Goal: Task Accomplishment & Management: Complete application form

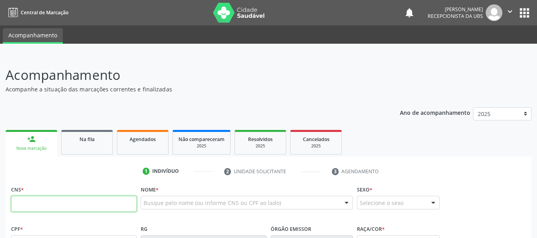
click at [47, 205] on input "text" at bounding box center [74, 204] width 126 height 16
type input "704 3025 5194 5296"
type input "061.041.634-08"
type input "10/05/1987"
type input "Liege Alves da Silva"
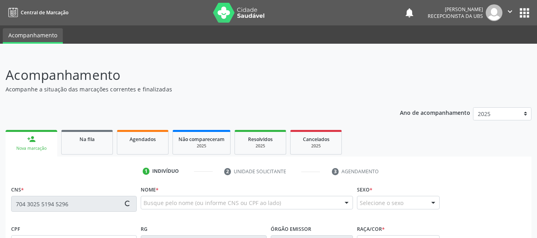
type input "(82) 99340-0638"
type input "S/N"
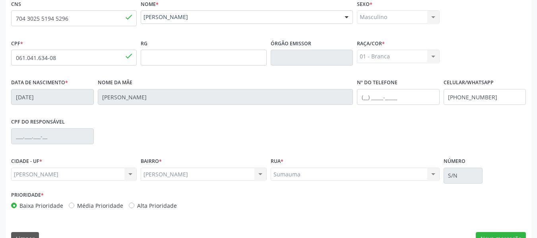
scroll to position [204, 0]
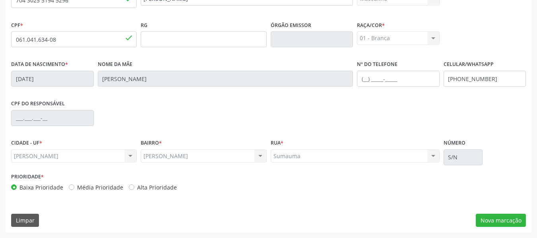
click at [432, 156] on div "Sumauma Sumauma Nenhum resultado encontrado para: " " Não há nenhuma opção para…" at bounding box center [355, 156] width 169 height 14
click at [491, 219] on button "Nova marcação" at bounding box center [501, 221] width 50 height 14
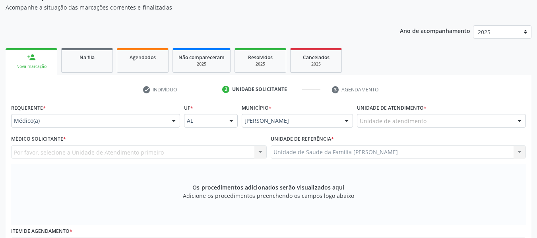
scroll to position [72, 0]
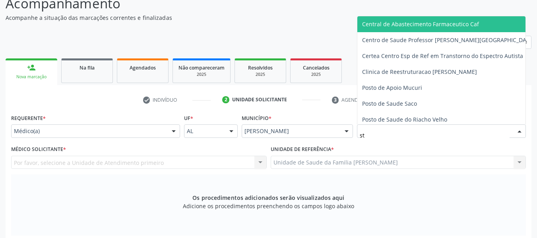
type input "s"
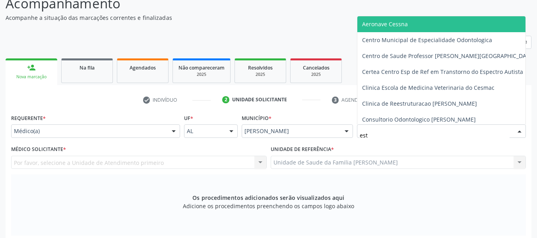
type input "esta"
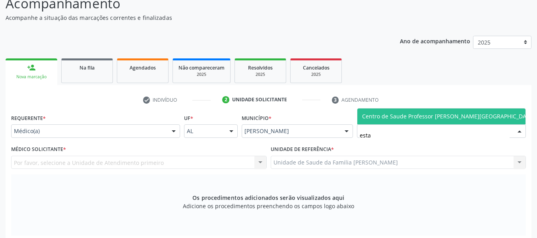
click at [402, 114] on span "Centro de Saude Professor [PERSON_NAME][GEOGRAPHIC_DATA]" at bounding box center [448, 117] width 173 height 8
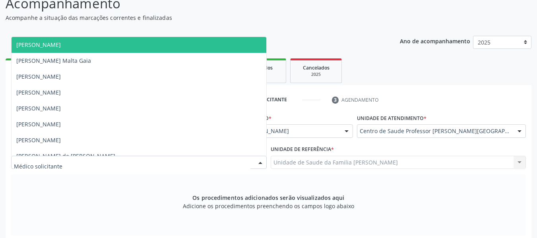
click at [260, 161] on div at bounding box center [260, 163] width 12 height 14
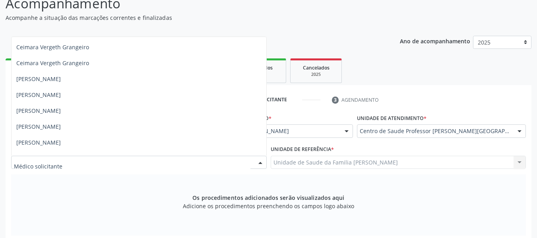
scroll to position [127, 0]
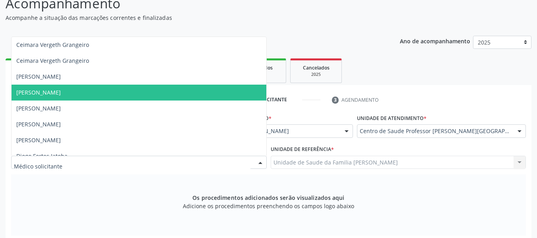
click at [79, 93] on span "[PERSON_NAME]" at bounding box center [139, 93] width 255 height 16
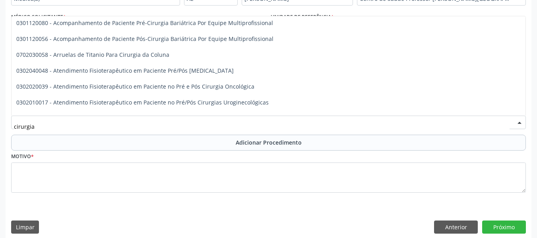
scroll to position [0, 0]
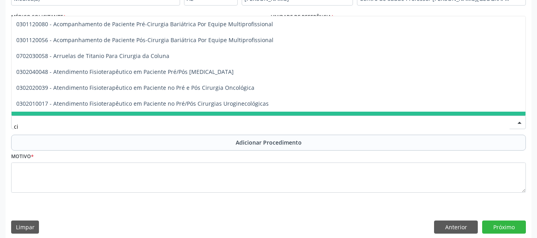
type input "c"
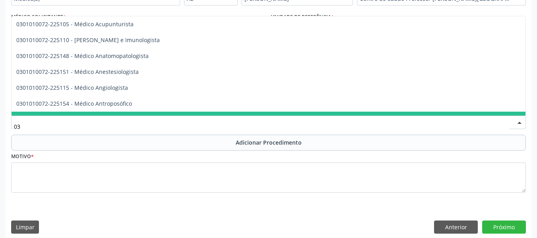
type input "0"
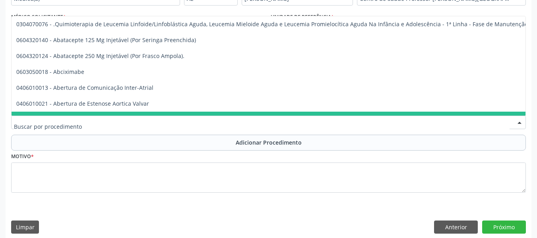
click at [204, 129] on input "text" at bounding box center [262, 126] width 496 height 16
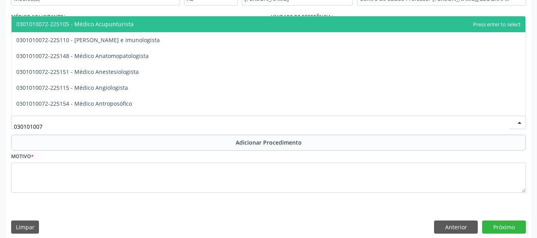
type input "0301010072"
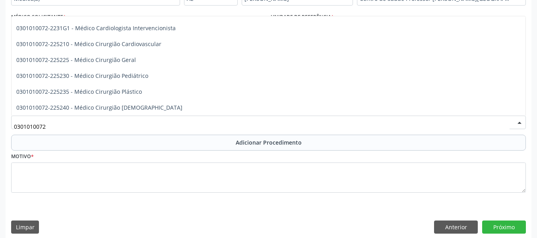
scroll to position [118, 0]
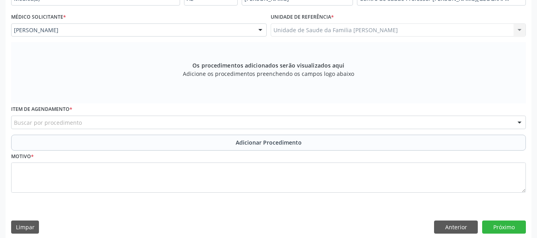
click at [526, 19] on div "Unidade de referência * Unidade de Saude da Familia Barro Vermelho Unidade de S…" at bounding box center [399, 26] width 260 height 31
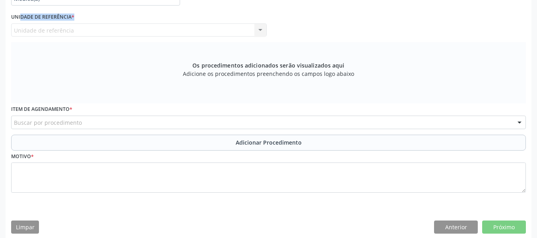
scroll to position [0, 0]
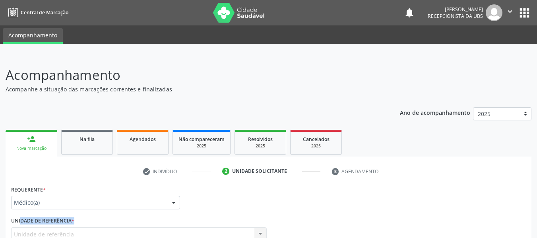
click at [31, 138] on div "person_add" at bounding box center [31, 139] width 9 height 9
click at [31, 137] on div "person_add" at bounding box center [31, 139] width 9 height 9
click at [23, 140] on link "person_add Nova marcação" at bounding box center [32, 143] width 52 height 27
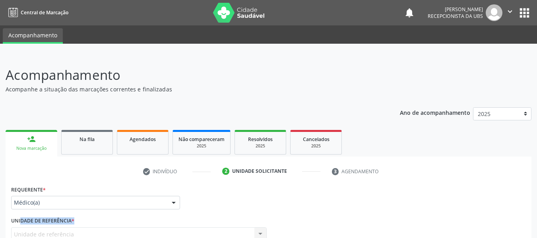
click at [30, 138] on div "person_add" at bounding box center [31, 139] width 9 height 9
click at [33, 138] on div "person_add" at bounding box center [31, 139] width 9 height 9
click at [23, 136] on link "person_add Nova marcação" at bounding box center [32, 143] width 52 height 27
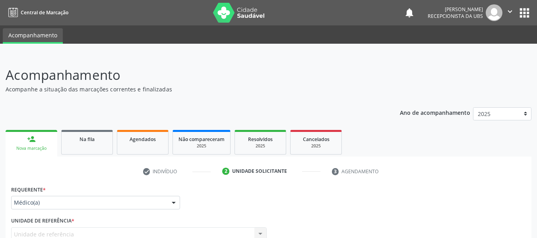
click at [16, 139] on link "person_add Nova marcação" at bounding box center [32, 143] width 52 height 27
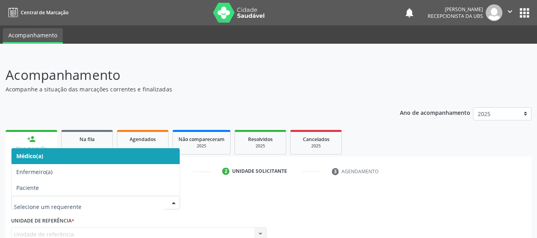
click at [173, 203] on div at bounding box center [174, 203] width 12 height 14
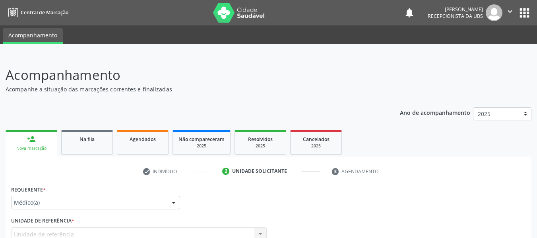
click at [32, 140] on div "person_add" at bounding box center [31, 139] width 9 height 9
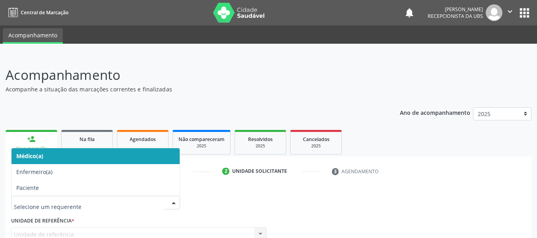
click at [176, 202] on div at bounding box center [174, 203] width 12 height 14
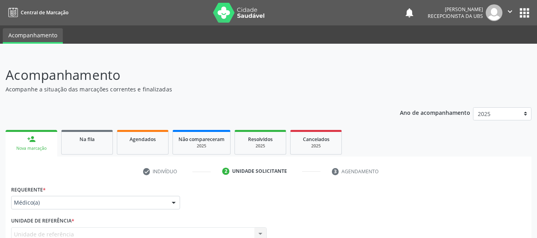
click at [215, 202] on div "Requerente * Médico(a) Médico(a) Enfermeiro(a) Paciente Nenhum resultado encont…" at bounding box center [268, 199] width 519 height 31
click at [21, 139] on link "person_add Nova marcação" at bounding box center [32, 143] width 52 height 27
click at [31, 137] on div "person_add" at bounding box center [31, 139] width 9 height 9
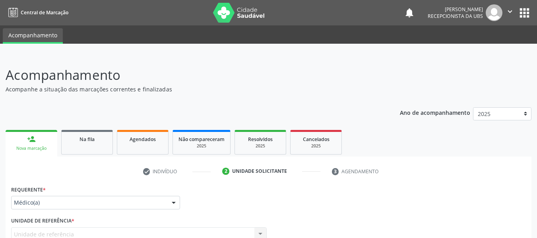
click at [31, 137] on div "person_add" at bounding box center [31, 139] width 9 height 9
drag, startPoint x: 31, startPoint y: 137, endPoint x: 264, endPoint y: 30, distance: 256.7
click at [264, 30] on div "Central de Marcação notifications Jacqueline Maria Peixoto Pinto Recepcionista …" at bounding box center [268, 119] width 537 height 238
click at [49, 149] on div "Nova marcação" at bounding box center [31, 149] width 41 height 6
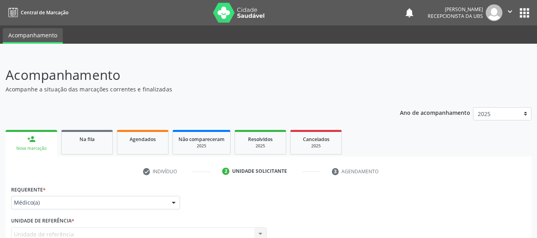
click at [24, 136] on link "person_add Nova marcação" at bounding box center [32, 143] width 52 height 27
click at [29, 141] on div "person_add" at bounding box center [31, 139] width 9 height 9
click at [173, 204] on div at bounding box center [174, 203] width 12 height 14
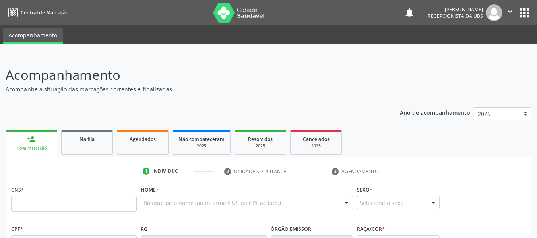
click at [41, 207] on input "text" at bounding box center [74, 204] width 126 height 16
type input "702 4085 4244 5721"
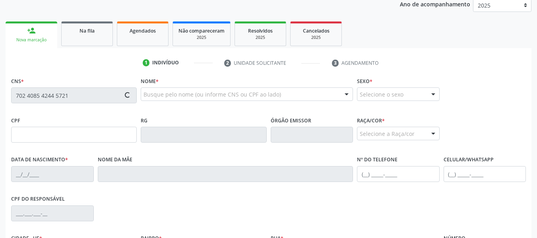
scroll to position [111, 0]
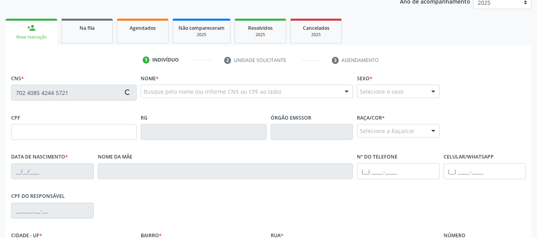
type input "023.198.224-02"
type input "26[DATE]"
type input "Nadege [PERSON_NAME]"
type input "[PHONE_NUMBER]"
type input "333"
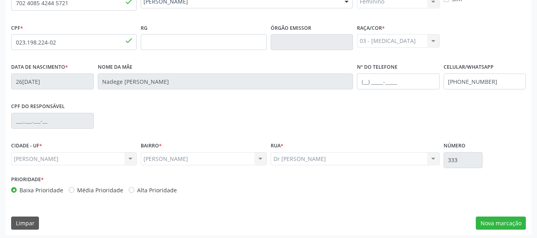
scroll to position [204, 0]
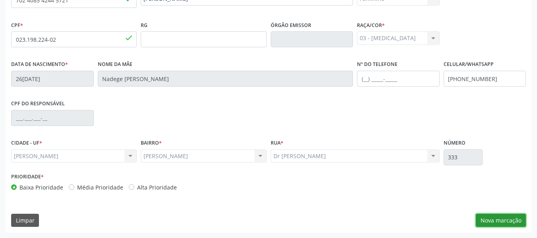
click at [497, 216] on button "Nova marcação" at bounding box center [501, 221] width 50 height 14
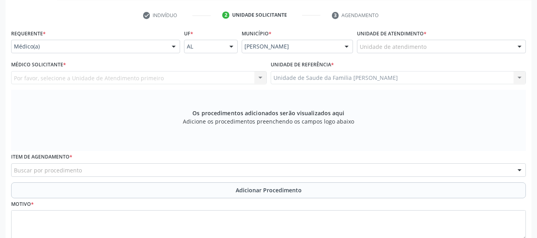
scroll to position [140, 0]
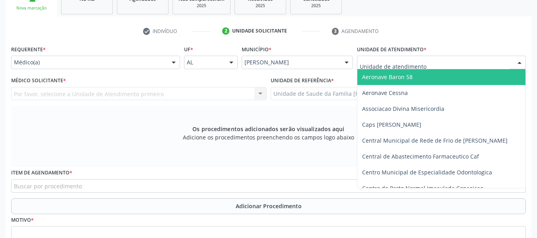
click at [520, 60] on div at bounding box center [520, 63] width 12 height 14
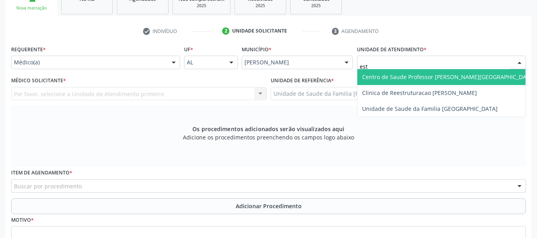
type input "esta"
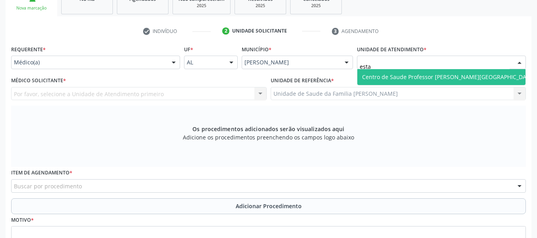
click at [459, 77] on span "Centro de Saude Professor [PERSON_NAME][GEOGRAPHIC_DATA]" at bounding box center [448, 77] width 173 height 8
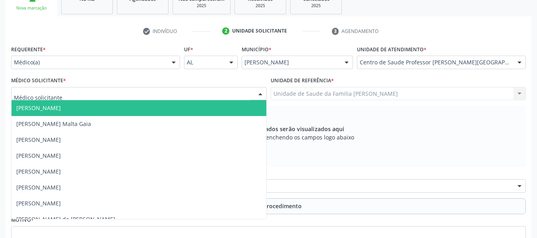
click at [259, 91] on div at bounding box center [260, 94] width 12 height 14
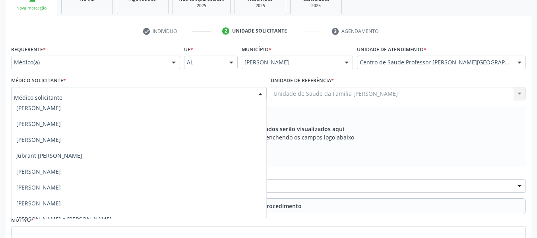
scroll to position [414, 0]
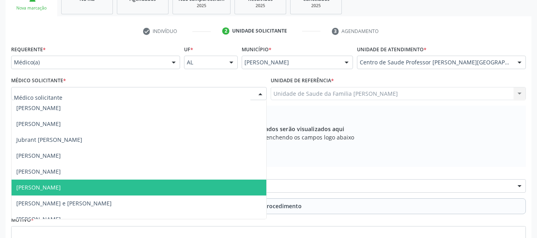
click at [61, 186] on span "[PERSON_NAME]" at bounding box center [38, 188] width 45 height 8
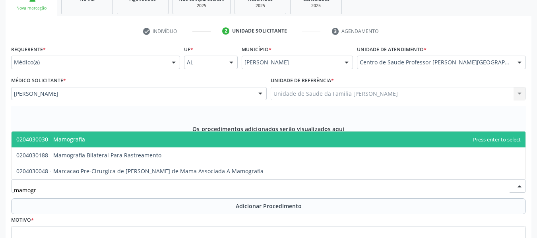
type input "mamogra"
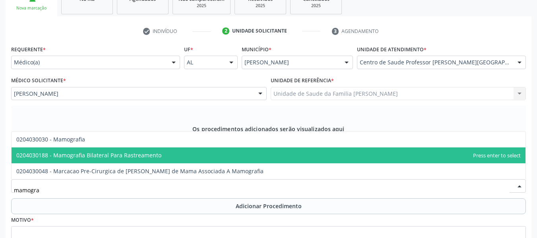
click at [89, 157] on span "0204030188 - Mamografia Bilateral Para Rastreamento" at bounding box center [88, 155] width 145 height 8
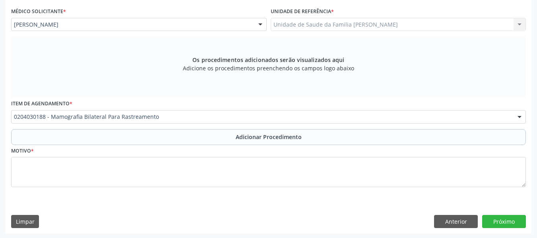
scroll to position [211, 0]
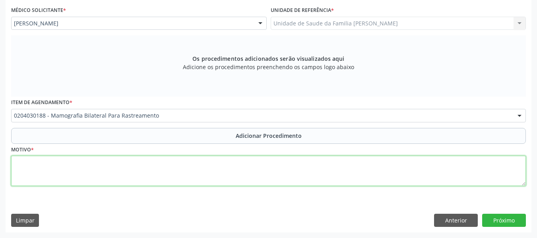
click at [23, 169] on textarea at bounding box center [268, 171] width 515 height 30
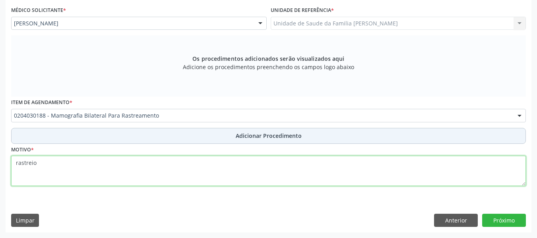
type textarea "rastreio"
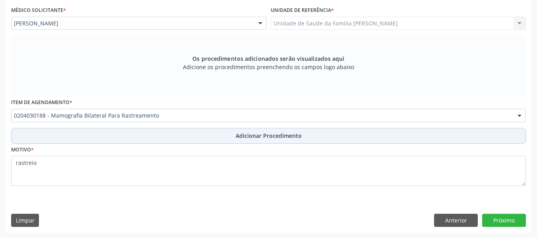
click at [272, 135] on span "Adicionar Procedimento" at bounding box center [269, 136] width 66 height 8
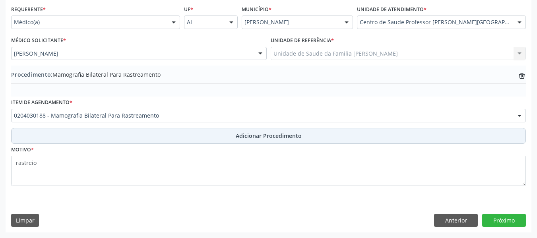
scroll to position [181, 0]
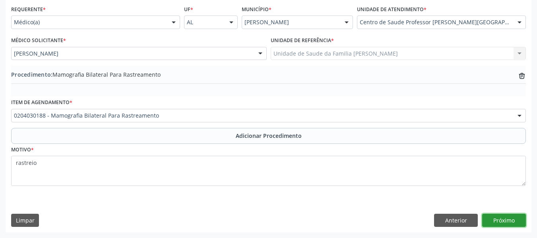
click at [509, 218] on button "Próximo" at bounding box center [504, 221] width 44 height 14
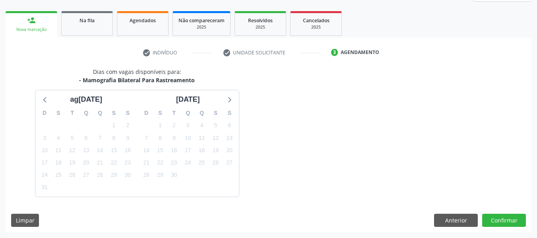
scroll to position [142, 0]
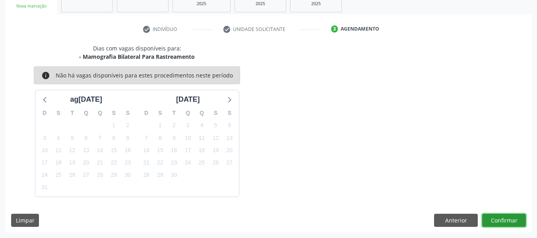
click at [509, 218] on button "Confirmar" at bounding box center [504, 221] width 44 height 14
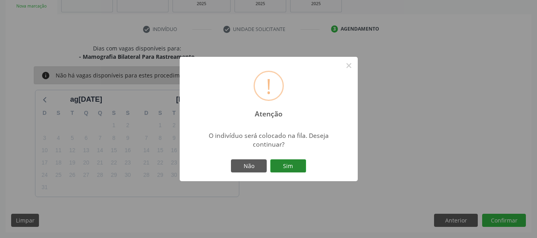
click at [291, 168] on button "Sim" at bounding box center [288, 166] width 36 height 14
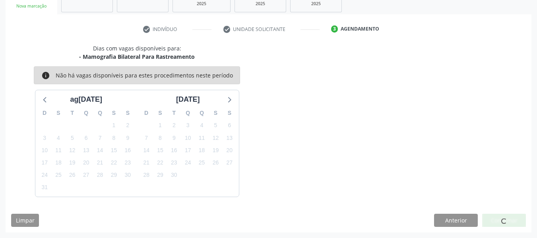
scroll to position [38, 0]
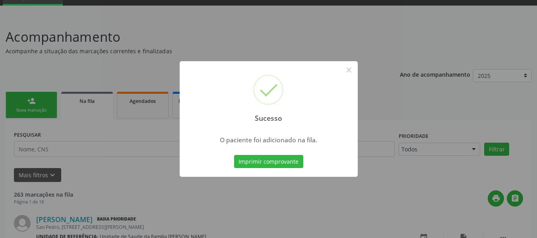
click at [24, 105] on div "Sucesso × O paciente foi adicionado na fila. Imprimir comprovante Cancel" at bounding box center [268, 119] width 537 height 238
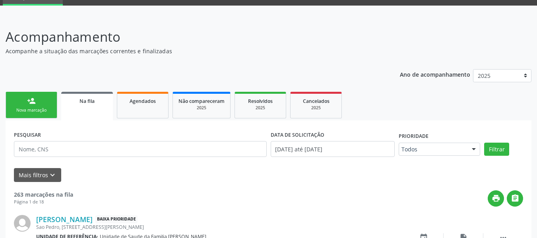
click at [48, 97] on link "person_add Nova marcação" at bounding box center [32, 105] width 52 height 27
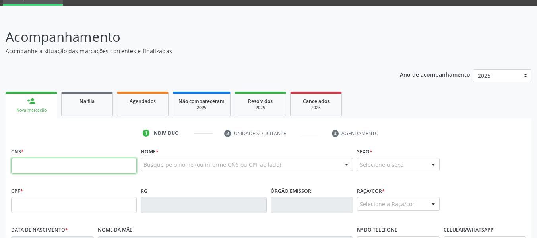
click at [33, 165] on input "text" at bounding box center [74, 166] width 126 height 16
type input "701 4076 6606 2132"
type input "644.089.494-34"
type input "[DATE]"
type input "[PERSON_NAME]"
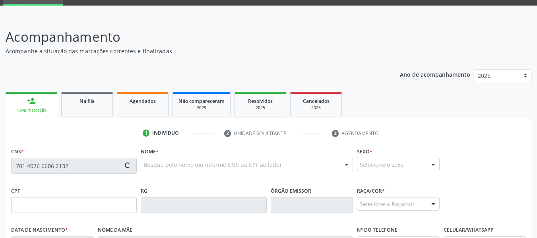
type input "[PHONE_NUMBER]"
type input "356"
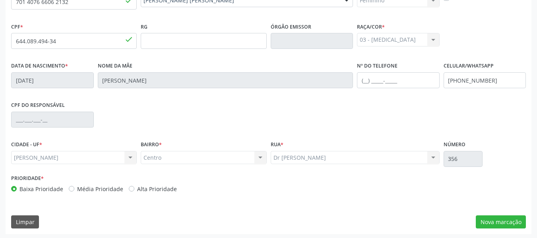
scroll to position [204, 0]
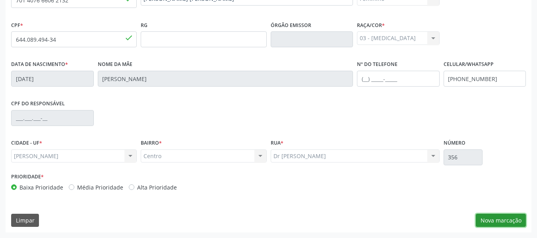
click at [498, 220] on button "Nova marcação" at bounding box center [501, 221] width 50 height 14
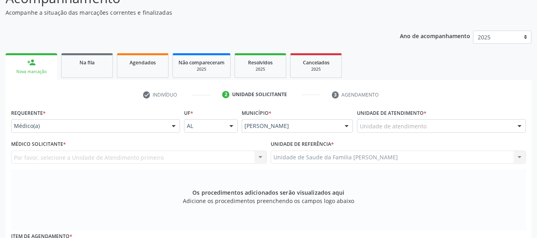
scroll to position [56, 0]
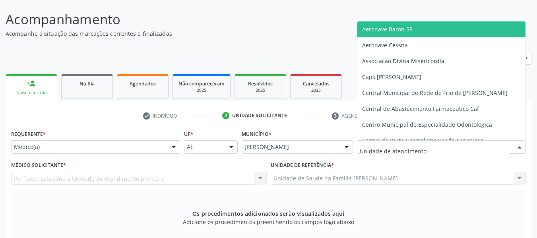
click at [519, 146] on div at bounding box center [520, 148] width 12 height 14
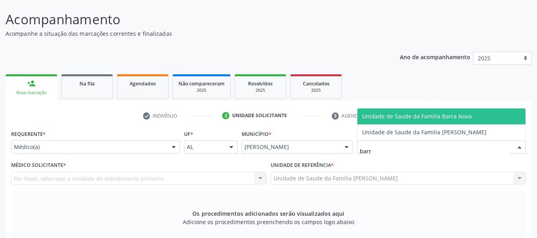
type input "barro"
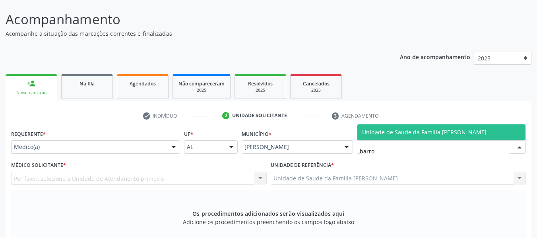
click at [468, 131] on span "Unidade de Saude da Familia [PERSON_NAME]" at bounding box center [424, 132] width 124 height 8
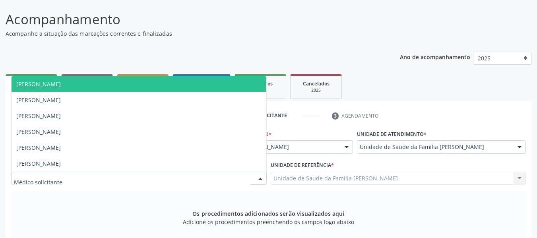
click at [261, 176] on div at bounding box center [260, 179] width 12 height 14
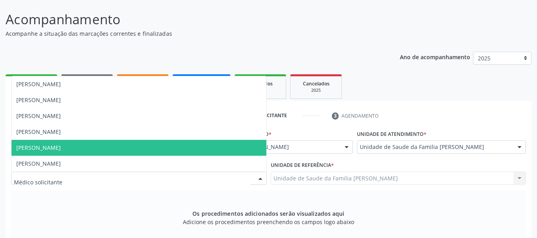
click at [61, 148] on span "[PERSON_NAME]" at bounding box center [38, 148] width 45 height 8
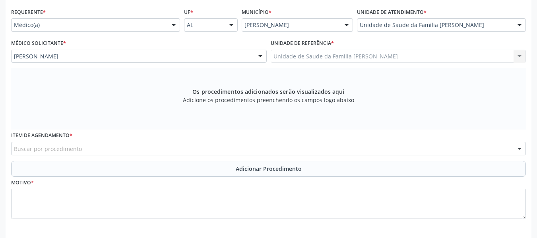
scroll to position [211, 0]
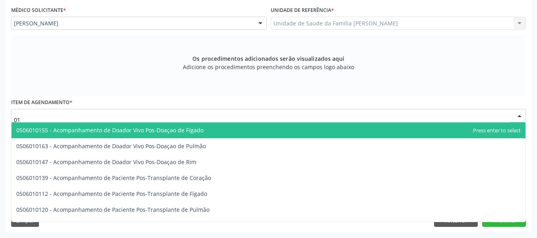
type input "0"
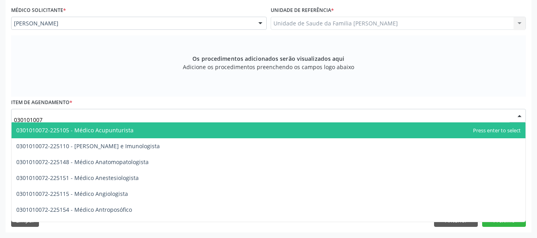
type input "0301010072"
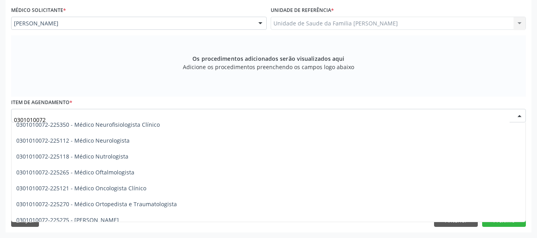
scroll to position [642, 0]
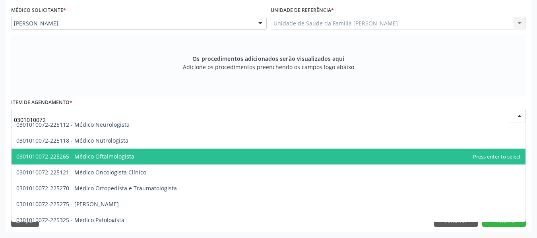
click at [105, 154] on span "0301010072-225265 - Médico Oftalmologista" at bounding box center [75, 157] width 118 height 8
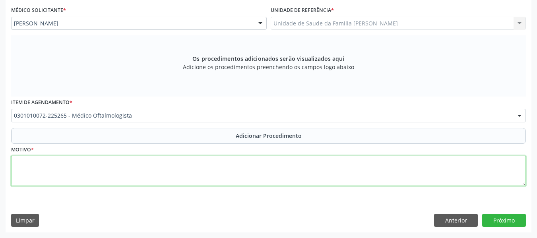
click at [55, 168] on textarea at bounding box center [268, 171] width 515 height 30
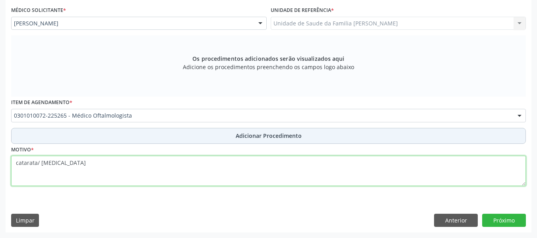
type textarea "catarata/ [MEDICAL_DATA]"
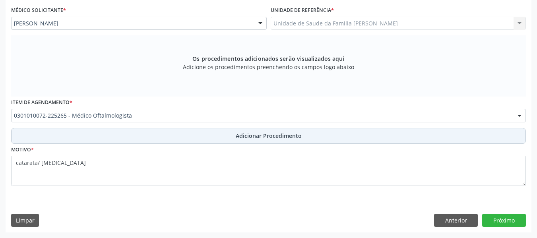
click at [267, 136] on span "Adicionar Procedimento" at bounding box center [269, 136] width 66 height 8
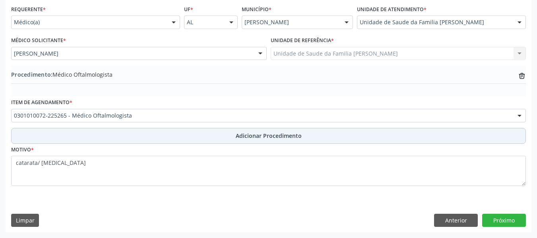
scroll to position [181, 0]
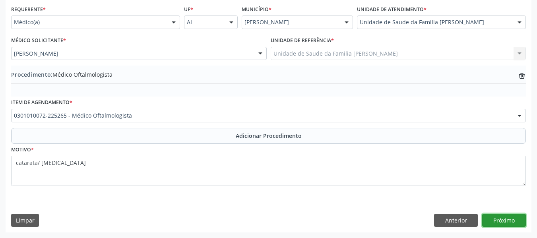
click at [507, 219] on button "Próximo" at bounding box center [504, 221] width 44 height 14
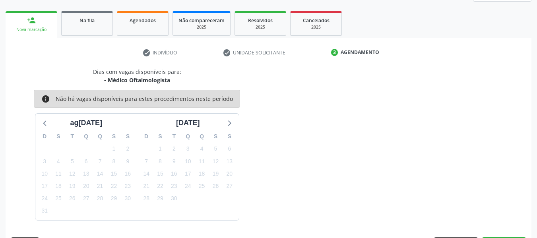
scroll to position [142, 0]
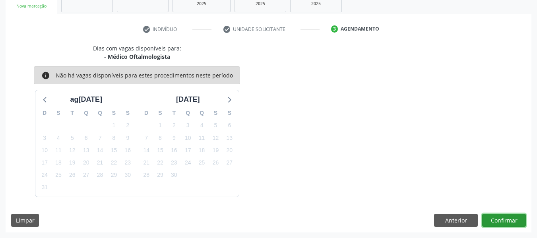
click at [507, 219] on button "Confirmar" at bounding box center [504, 221] width 44 height 14
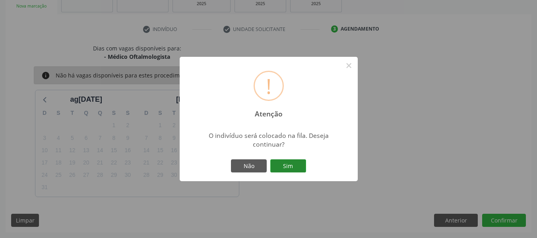
click at [283, 168] on button "Sim" at bounding box center [288, 166] width 36 height 14
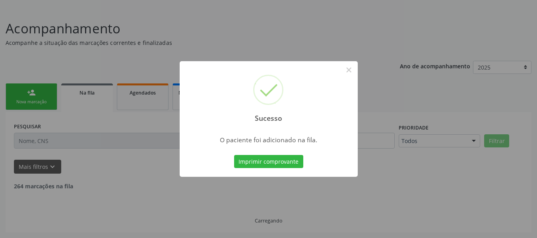
scroll to position [38, 0]
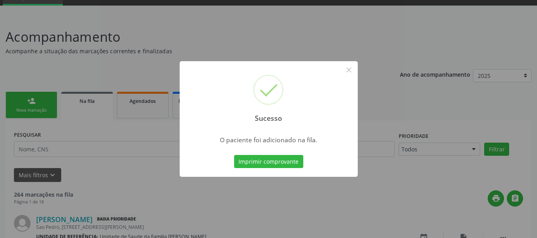
click at [17, 102] on div "Sucesso × O paciente foi adicionado na fila. Imprimir comprovante Cancel" at bounding box center [268, 119] width 537 height 238
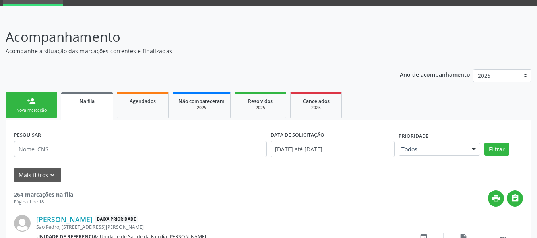
click at [22, 101] on link "person_add Nova marcação" at bounding box center [32, 105] width 52 height 27
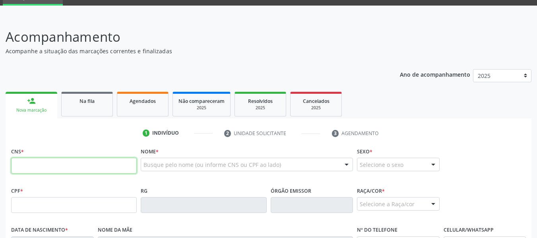
click at [45, 167] on input "text" at bounding box center [74, 166] width 126 height 16
type input "708 2076 5471 2349"
type input "469.867.234-15"
type input "2[DATE]"
type input "Maris das Dores Guedesdos Santos"
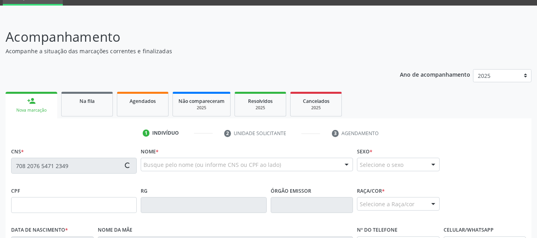
type input "[PHONE_NUMBER]"
type input "S/N"
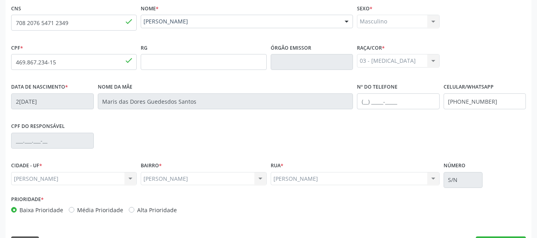
scroll to position [204, 0]
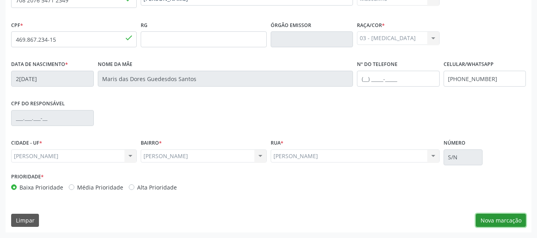
click at [503, 221] on button "Nova marcação" at bounding box center [501, 221] width 50 height 14
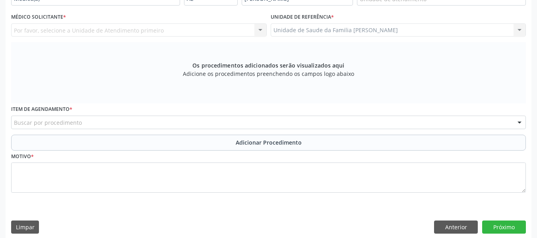
click at [522, 30] on div "Unidade de Saude da Familia Barro Vermelho Unidade de Saude da Familia Barro Ve…" at bounding box center [399, 30] width 256 height 14
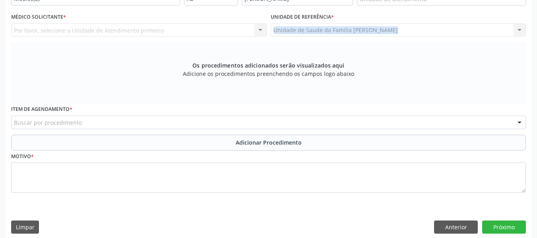
click at [522, 30] on div "Unidade de Saude da Familia Barro Vermelho Unidade de Saude da Familia Barro Ve…" at bounding box center [399, 30] width 256 height 14
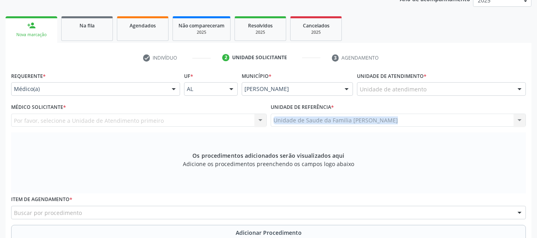
scroll to position [87, 0]
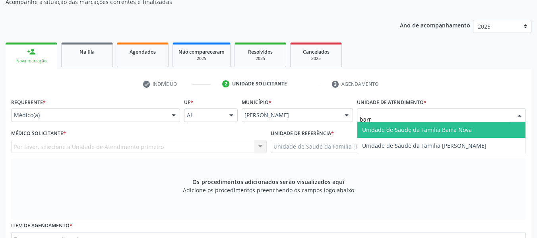
type input "barro"
click at [422, 129] on span "Unidade de Saude da Familia [PERSON_NAME]" at bounding box center [424, 130] width 124 height 8
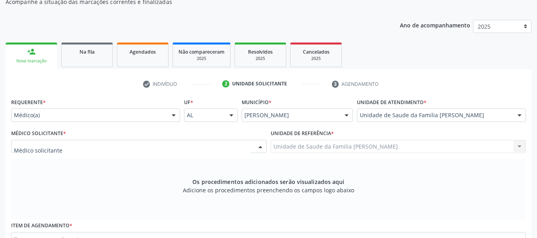
click at [263, 146] on div at bounding box center [260, 147] width 12 height 14
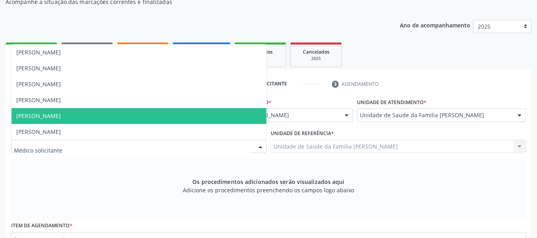
click at [61, 116] on span "[PERSON_NAME]" at bounding box center [38, 116] width 45 height 8
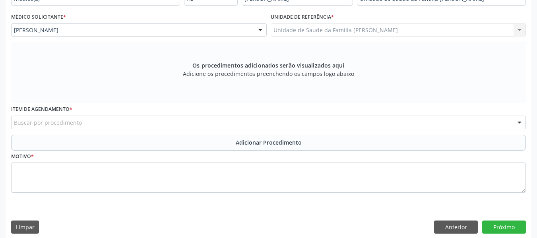
scroll to position [211, 0]
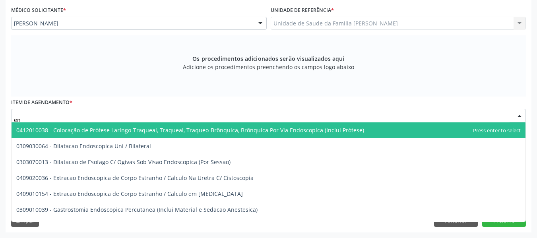
type input "e"
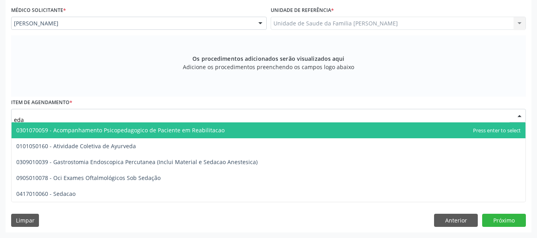
click at [30, 118] on input "eda" at bounding box center [262, 120] width 496 height 16
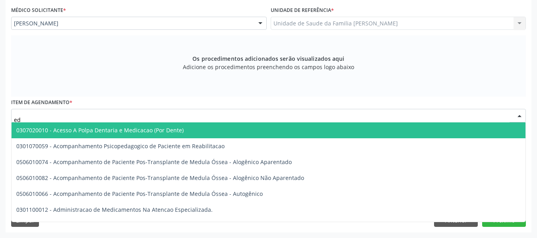
type input "e"
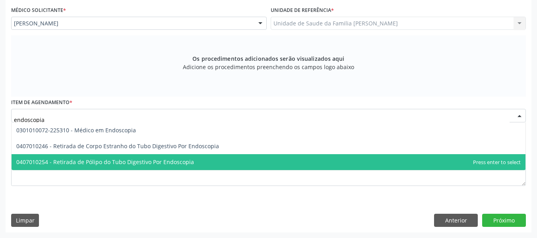
scroll to position [0, 0]
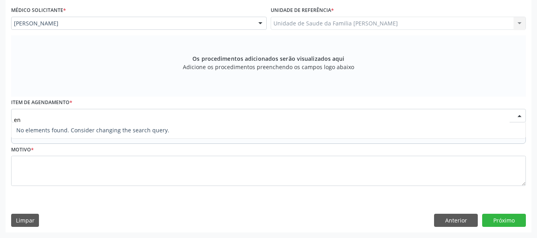
type input "e"
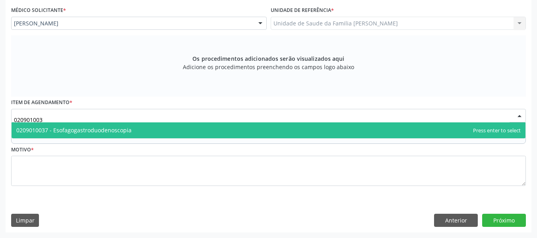
type input "0209010037"
click at [99, 133] on span "0209010037 - Esofagogastroduodenoscopia" at bounding box center [73, 130] width 115 height 8
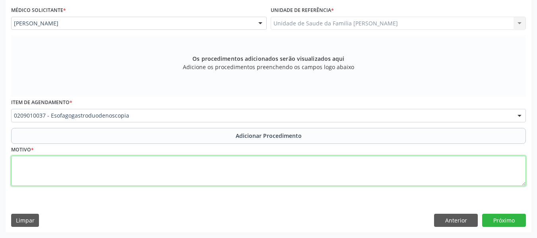
click at [45, 172] on textarea at bounding box center [268, 171] width 515 height 30
type textarea "Epigastralgia"
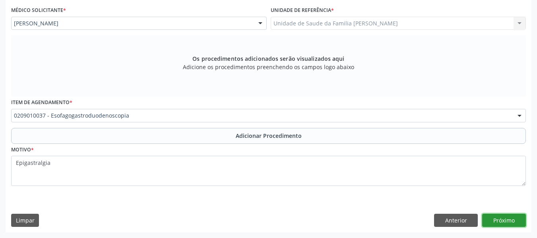
click at [499, 219] on button "Próximo" at bounding box center [504, 221] width 44 height 14
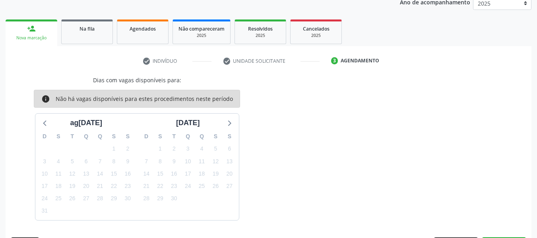
scroll to position [134, 0]
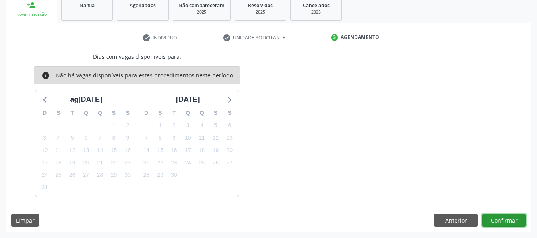
click at [499, 219] on button "Confirmar" at bounding box center [504, 221] width 44 height 14
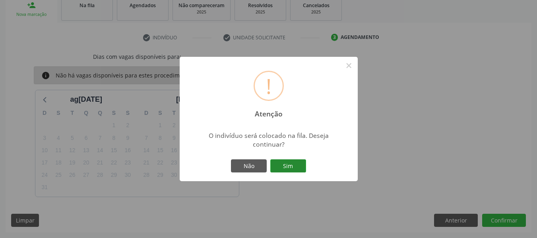
click at [289, 163] on button "Sim" at bounding box center [288, 166] width 36 height 14
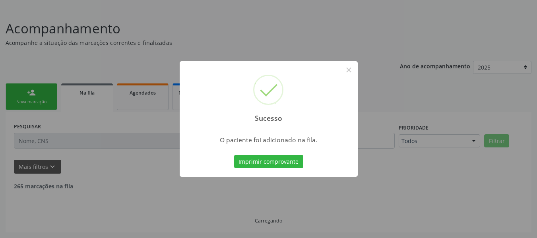
scroll to position [38, 0]
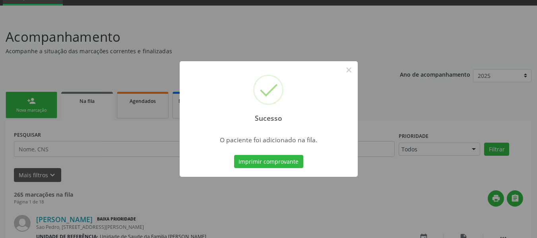
click at [17, 102] on div "Sucesso × O paciente foi adicionado na fila. Imprimir comprovante Cancel" at bounding box center [268, 119] width 537 height 238
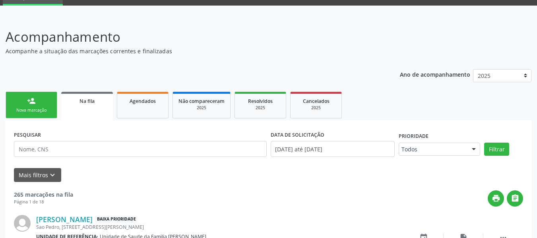
click at [26, 97] on link "person_add Nova marcação" at bounding box center [32, 105] width 52 height 27
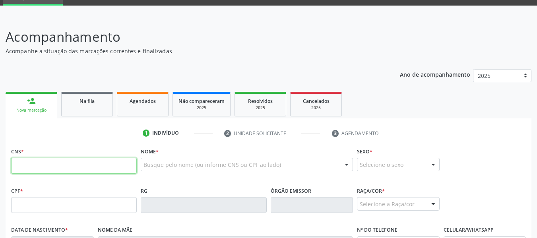
click at [37, 167] on input "text" at bounding box center [74, 166] width 126 height 16
type input "709 0088 8024 0518"
type input "062.298.124-28"
type input "[DATE]"
type input "[PERSON_NAME]"
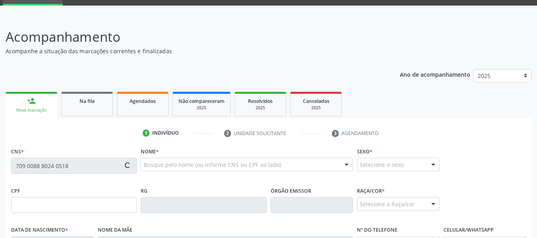
type input "[PHONE_NUMBER]"
type input "333"
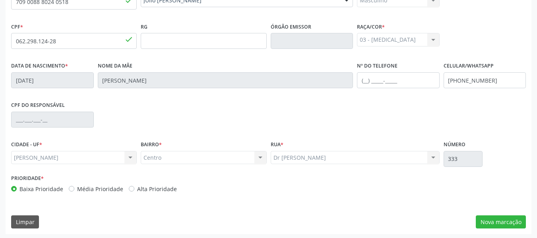
scroll to position [204, 0]
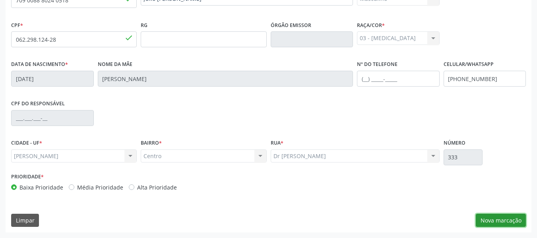
click at [497, 221] on button "Nova marcação" at bounding box center [501, 221] width 50 height 14
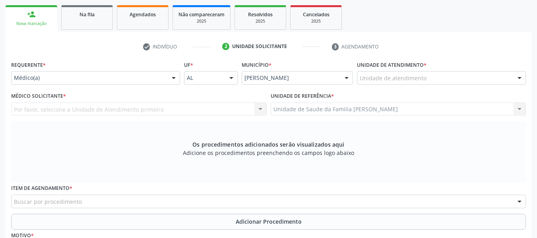
scroll to position [124, 0]
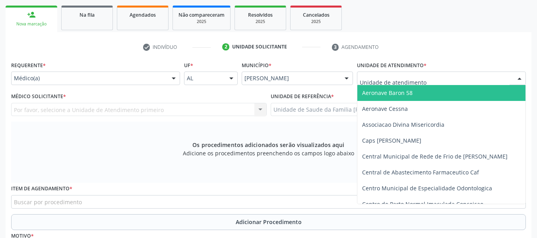
click at [515, 74] on div at bounding box center [520, 79] width 12 height 14
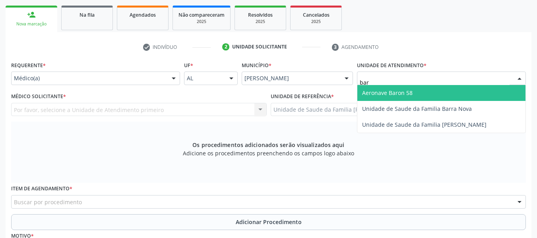
type input "barr"
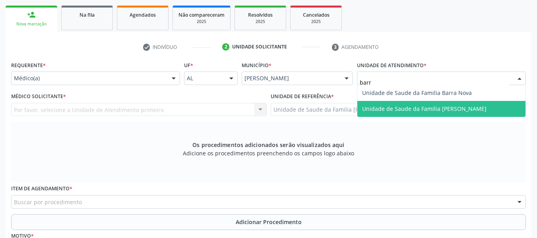
click at [421, 111] on span "Unidade de Saude da Familia [PERSON_NAME]" at bounding box center [424, 109] width 124 height 8
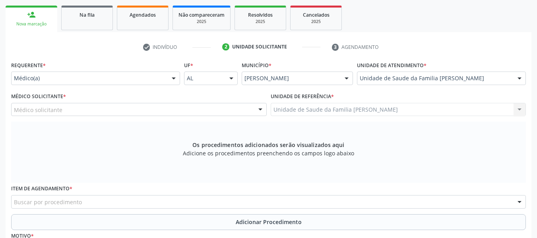
click at [123, 107] on div "Médico solicitante" at bounding box center [139, 110] width 256 height 14
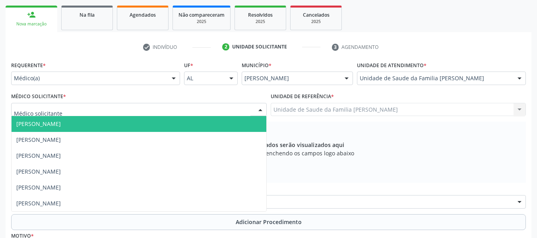
click at [61, 128] on span "[PERSON_NAME]" at bounding box center [38, 124] width 45 height 8
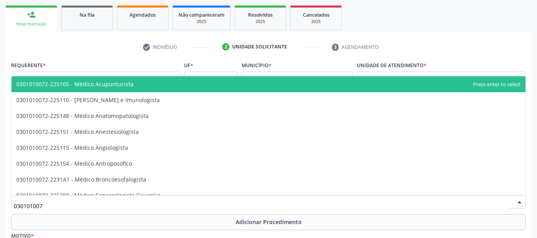
type input "0301010072"
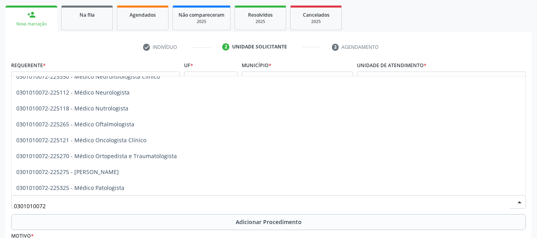
scroll to position [631, 0]
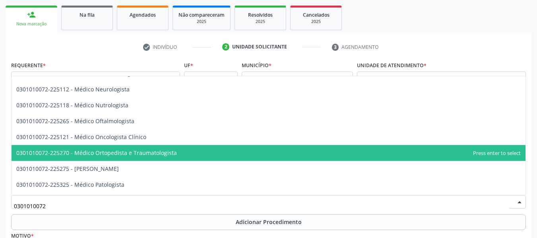
click at [191, 150] on span "0301010072-225270 - Médico Ortopedista e Traumatologista" at bounding box center [269, 153] width 514 height 16
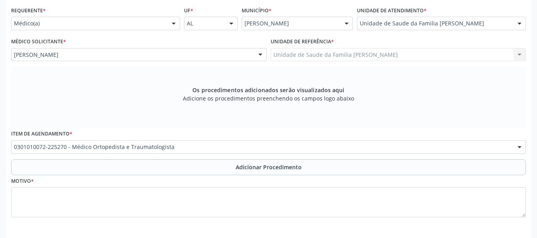
scroll to position [188, 0]
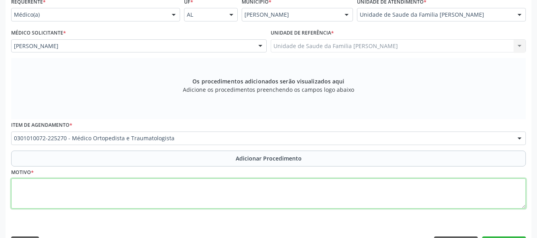
click at [41, 198] on textarea at bounding box center [268, 194] width 515 height 30
type textarea "o"
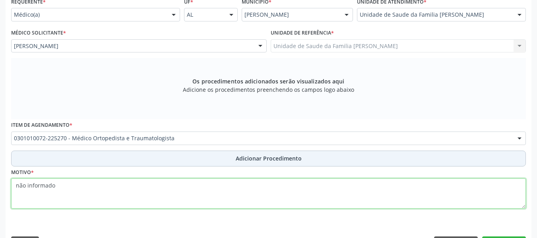
type textarea "não informado"
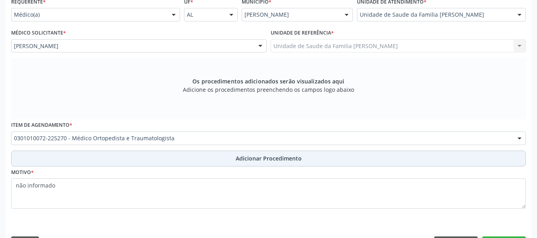
click at [273, 161] on span "Adicionar Procedimento" at bounding box center [269, 158] width 66 height 8
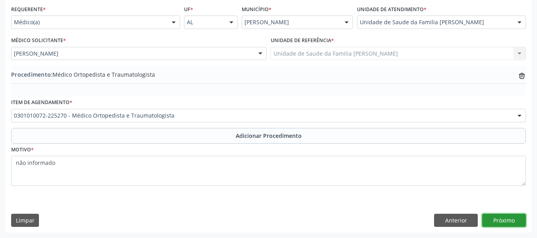
click at [508, 222] on button "Próximo" at bounding box center [504, 221] width 44 height 14
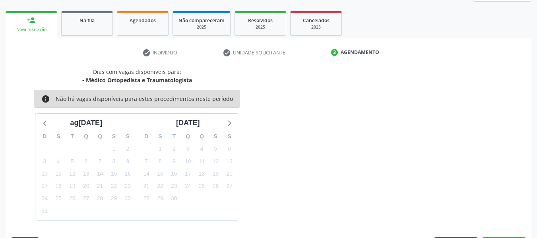
scroll to position [142, 0]
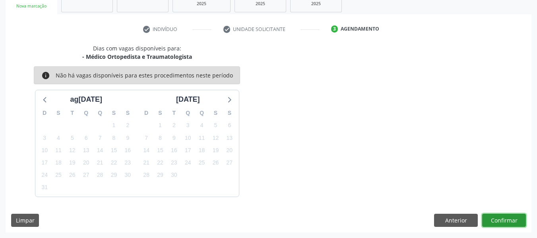
click at [508, 222] on button "Confirmar" at bounding box center [504, 221] width 44 height 14
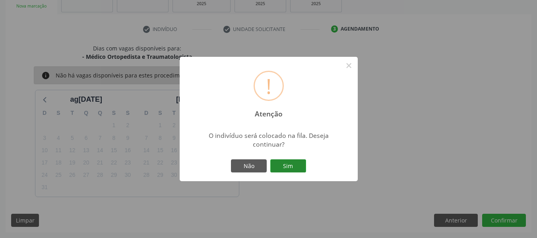
click at [291, 165] on button "Sim" at bounding box center [288, 166] width 36 height 14
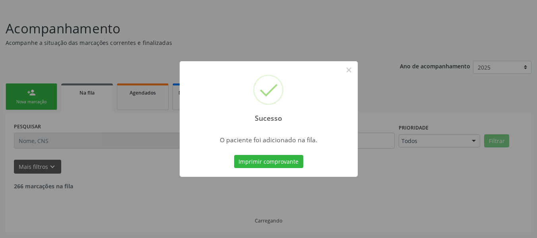
scroll to position [38, 0]
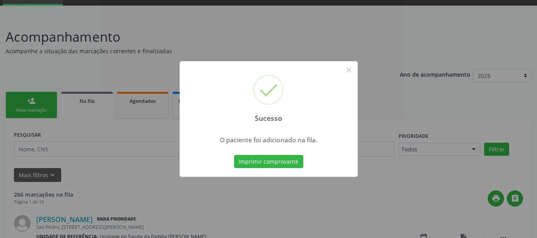
click at [18, 101] on div "Sucesso × O paciente foi adicionado na fila. Imprimir comprovante Cancel" at bounding box center [268, 119] width 537 height 238
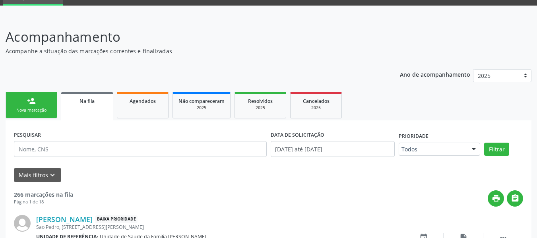
click at [17, 100] on link "person_add Nova marcação" at bounding box center [32, 105] width 52 height 27
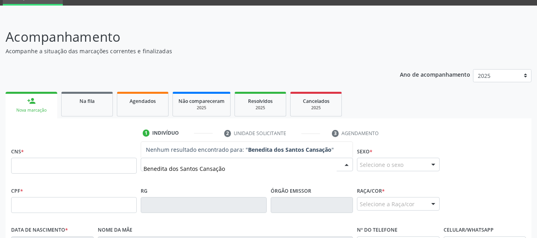
click at [283, 150] on strong "Benedita dos Santos Cansação" at bounding box center [289, 150] width 83 height 8
type input "B"
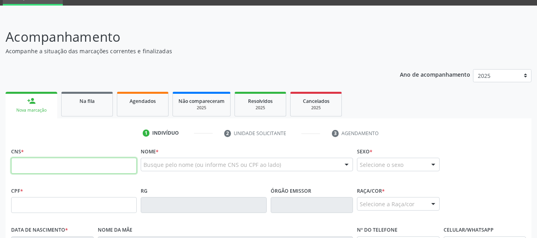
click at [42, 167] on input "text" at bounding box center [74, 166] width 126 height 16
type input "0"
type input "705 8004 6356 3334"
type input "066.459.024-17"
type input "25[DATE]"
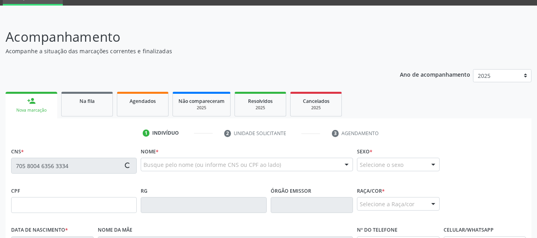
type input "[PERSON_NAME]"
type input "[PHONE_NUMBER]"
type input "247"
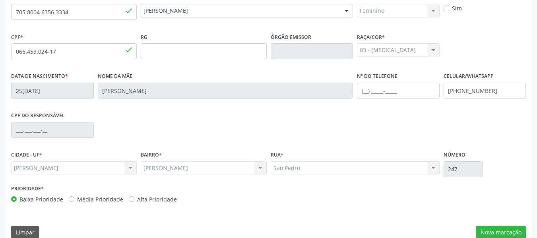
scroll to position [204, 0]
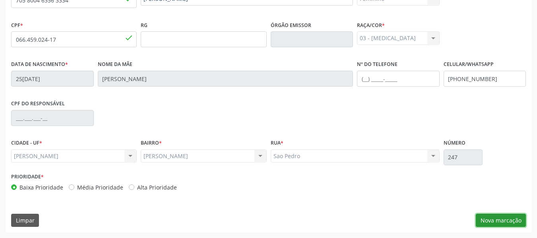
click at [499, 219] on button "Nova marcação" at bounding box center [501, 221] width 50 height 14
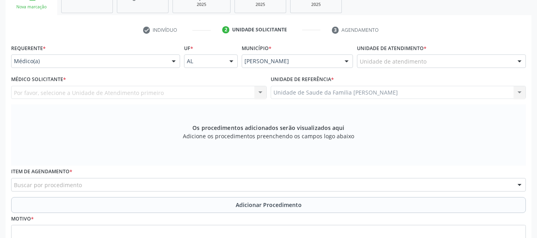
scroll to position [140, 0]
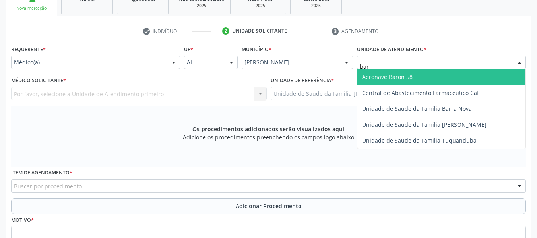
type input "barr"
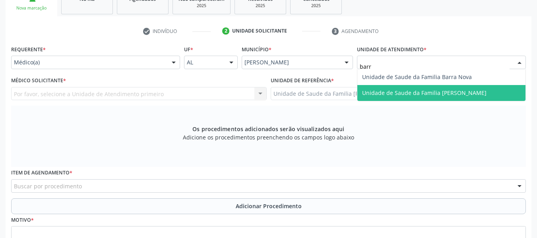
click at [400, 93] on span "Unidade de Saude da Familia [PERSON_NAME]" at bounding box center [424, 93] width 124 height 8
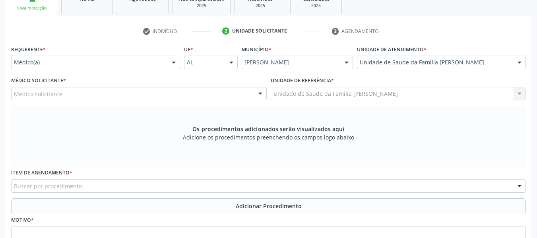
click at [262, 91] on div at bounding box center [260, 94] width 12 height 14
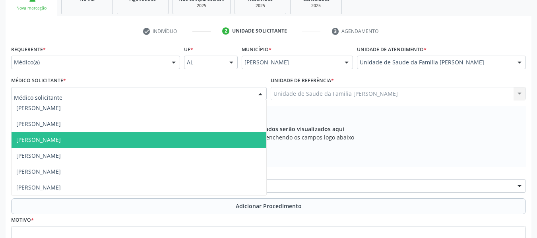
click at [61, 140] on span "[PERSON_NAME]" at bounding box center [38, 140] width 45 height 8
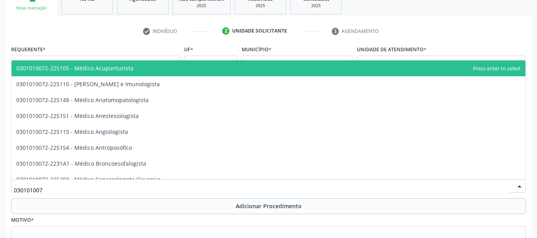
type input "0301010072"
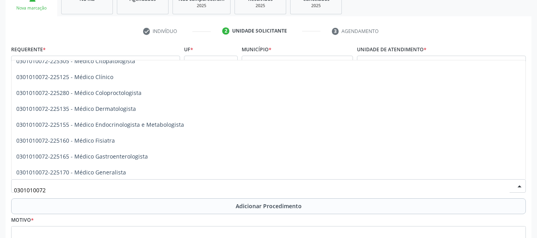
scroll to position [313, 0]
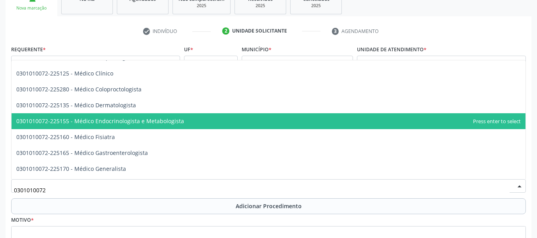
click at [174, 118] on span "0301010072-225155 - Médico Endocrinologista e Metabologista" at bounding box center [100, 121] width 168 height 8
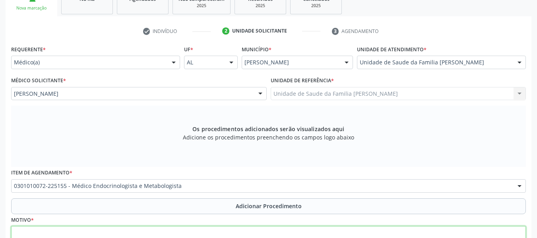
click at [58, 233] on textarea at bounding box center [268, 241] width 515 height 30
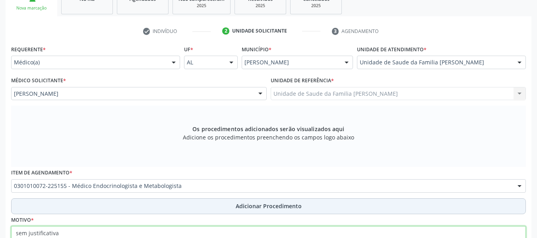
type textarea "sem justificativa"
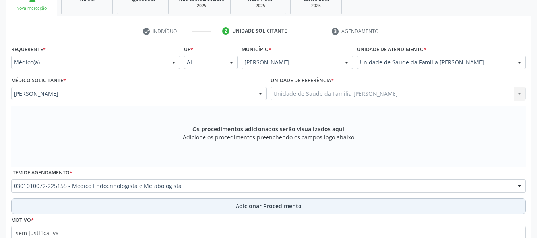
click at [292, 206] on span "Adicionar Procedimento" at bounding box center [269, 206] width 66 height 8
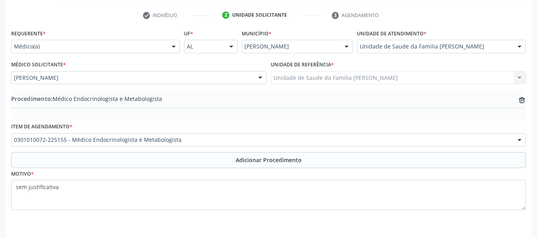
scroll to position [181, 0]
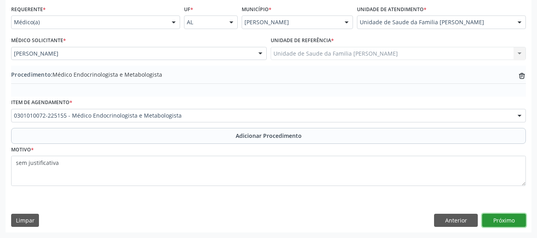
click at [507, 220] on button "Próximo" at bounding box center [504, 221] width 44 height 14
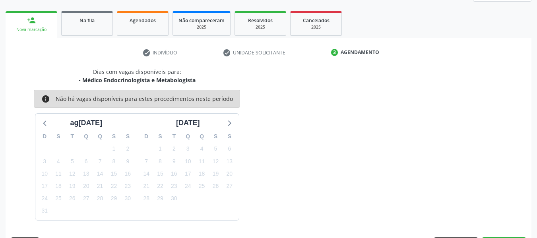
scroll to position [142, 0]
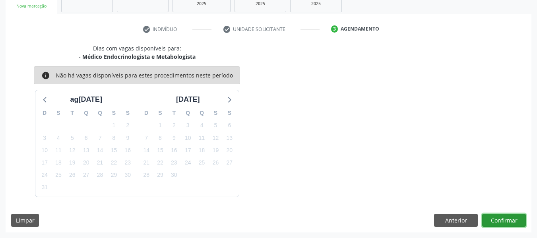
click at [507, 221] on button "Confirmar" at bounding box center [504, 221] width 44 height 14
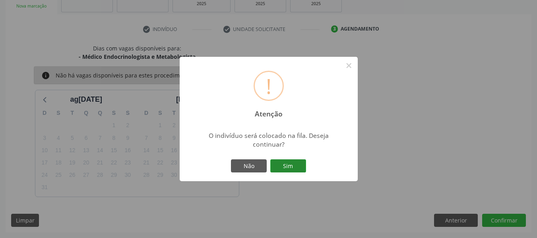
click at [287, 162] on button "Sim" at bounding box center [288, 166] width 36 height 14
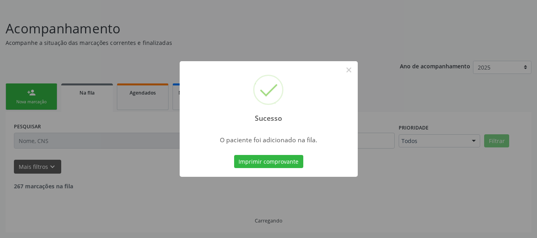
scroll to position [38, 0]
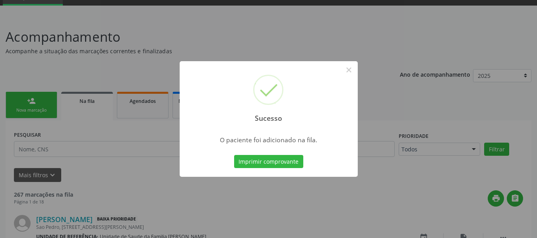
click at [16, 102] on div "Sucesso × O paciente foi adicionado na fila. Imprimir comprovante Cancel" at bounding box center [268, 119] width 537 height 238
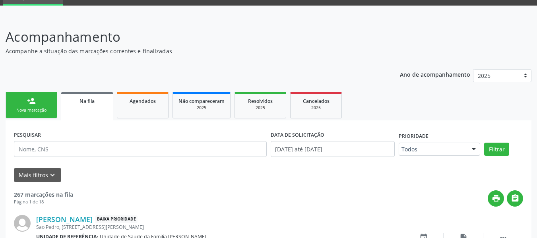
click at [25, 95] on link "person_add Nova marcação" at bounding box center [32, 105] width 52 height 27
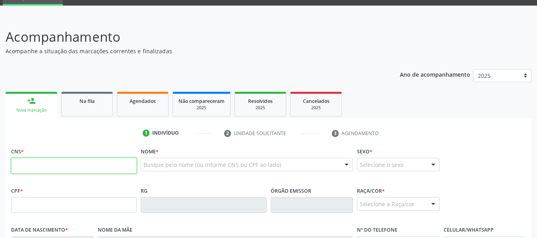
click at [31, 165] on input "text" at bounding box center [74, 166] width 126 height 16
type input "165 8290 7078 0007"
type input "143.262.594-26"
type input "2[DATE]"
type input "[PERSON_NAME]"
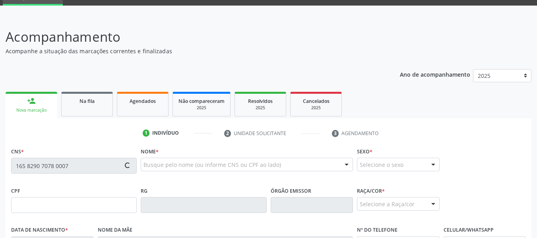
type input "[PHONE_NUMBER]"
type input "S/N"
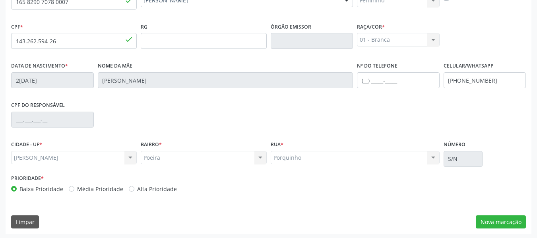
scroll to position [204, 0]
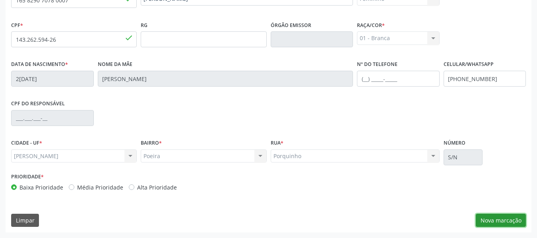
click at [489, 219] on button "Nova marcação" at bounding box center [501, 221] width 50 height 14
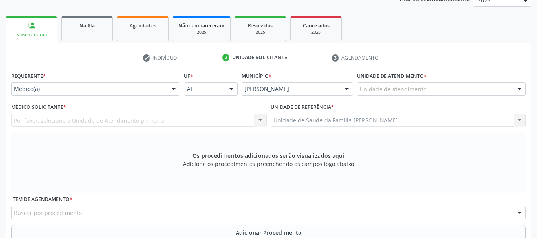
scroll to position [66, 0]
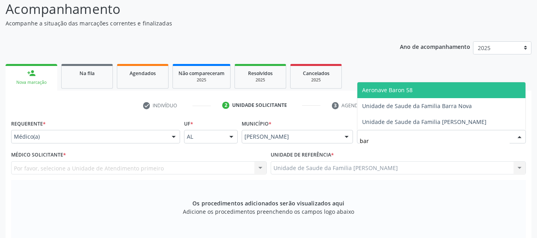
type input "barr"
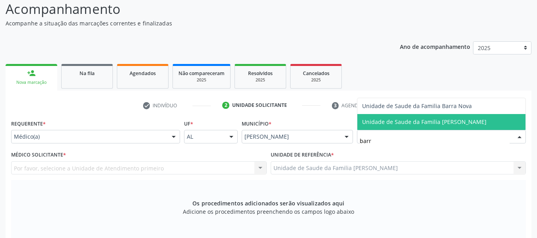
click at [379, 122] on span "Unidade de Saude da Familia [PERSON_NAME]" at bounding box center [424, 122] width 124 height 8
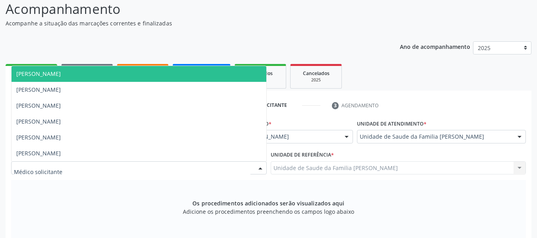
click at [262, 169] on div at bounding box center [260, 169] width 12 height 14
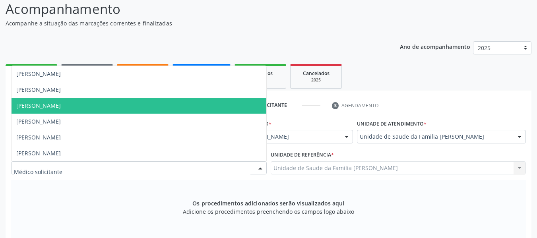
click at [61, 105] on span "[PERSON_NAME]" at bounding box center [38, 106] width 45 height 8
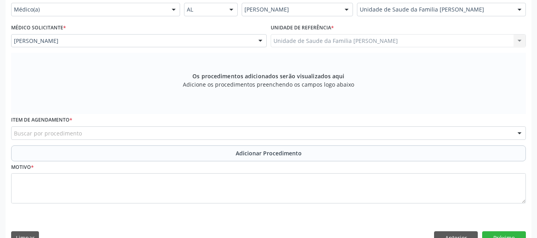
scroll to position [211, 0]
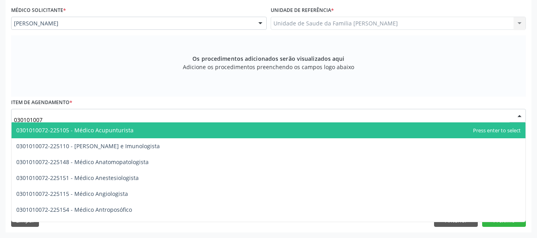
type input "0301010072"
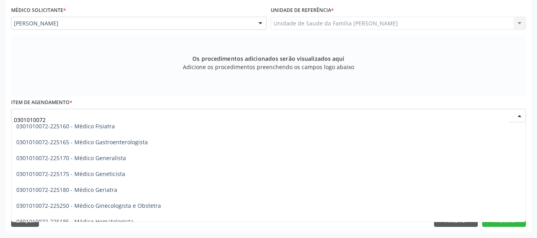
scroll to position [392, 0]
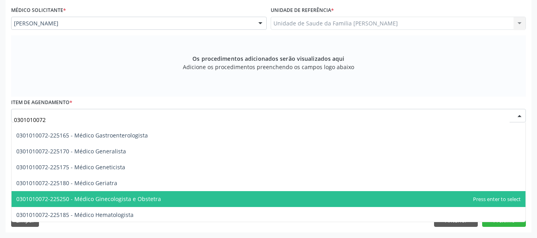
click at [158, 200] on span "0301010072-225250 - Médico Ginecologista e Obstetra" at bounding box center [269, 199] width 514 height 16
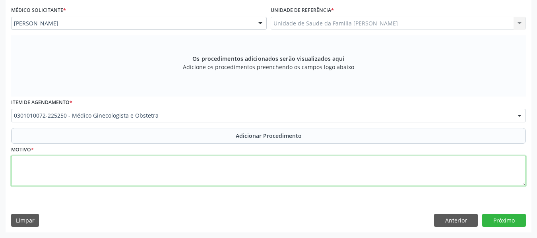
click at [57, 169] on textarea at bounding box center [268, 171] width 515 height 30
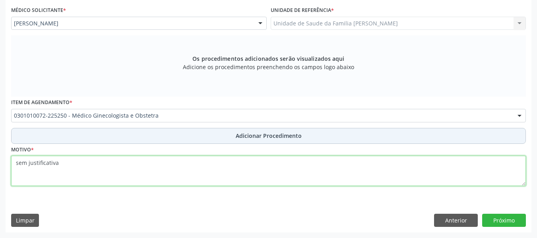
type textarea "sem justificativa"
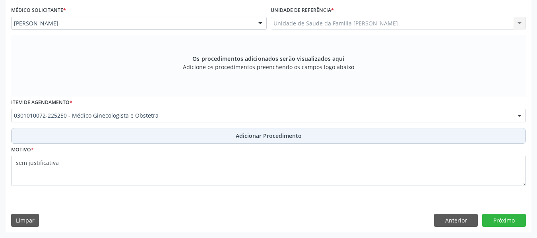
click at [252, 135] on span "Adicionar Procedimento" at bounding box center [269, 136] width 66 height 8
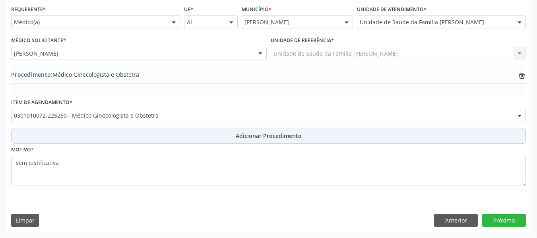
scroll to position [181, 0]
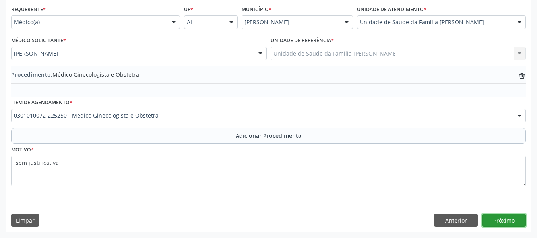
click at [506, 220] on button "Próximo" at bounding box center [504, 221] width 44 height 14
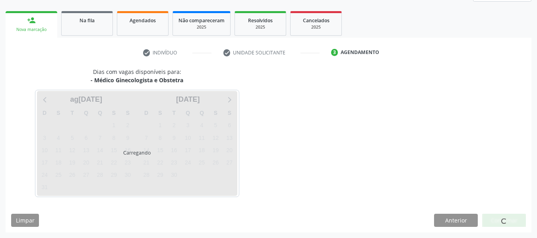
scroll to position [142, 0]
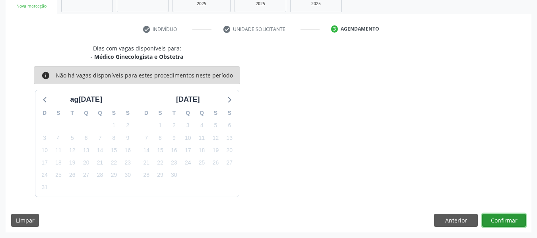
click at [506, 220] on button "Confirmar" at bounding box center [504, 221] width 44 height 14
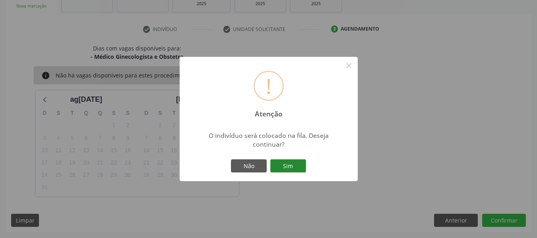
click at [290, 165] on button "Sim" at bounding box center [288, 166] width 36 height 14
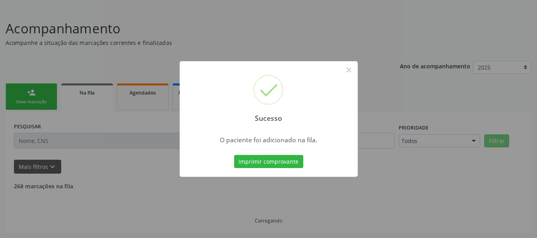
scroll to position [38, 0]
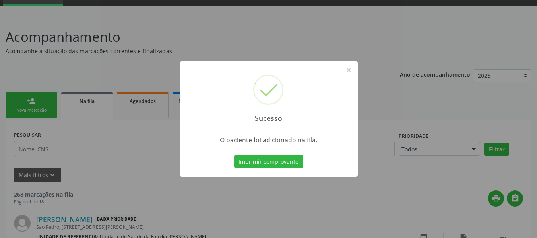
click at [20, 96] on div "Sucesso × O paciente foi adicionado na fila. Imprimir comprovante Cancel" at bounding box center [268, 119] width 537 height 238
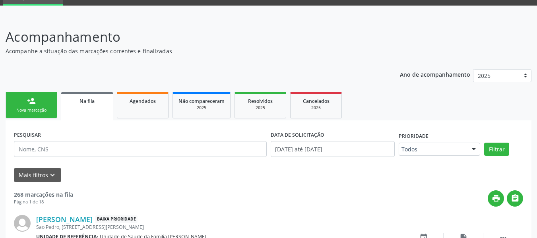
click at [47, 99] on link "person_add Nova marcação" at bounding box center [32, 105] width 52 height 27
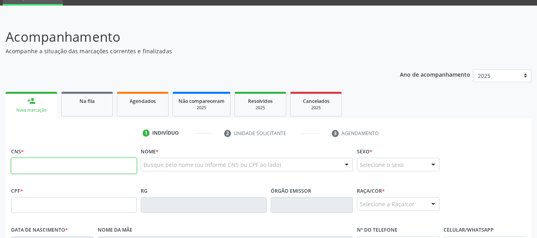
click at [31, 166] on input "text" at bounding box center [74, 166] width 126 height 16
type input "705 0060 4745 2057"
type input "788.131.904-68"
type input "26[DATE]"
type input "[PERSON_NAME]"
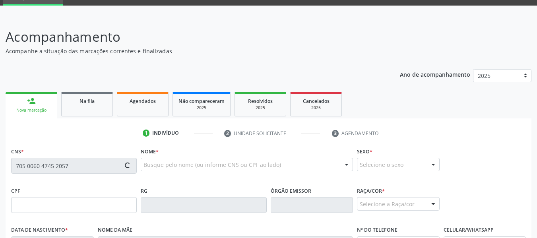
type input "[PHONE_NUMBER]"
type input "517"
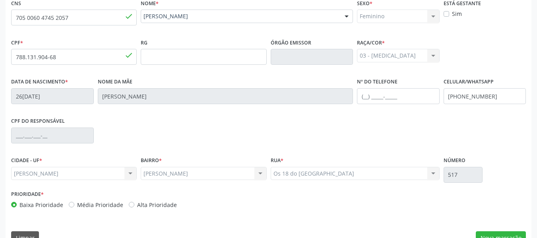
scroll to position [204, 0]
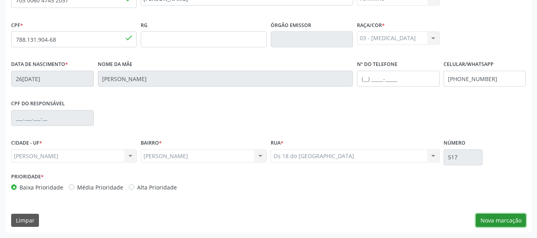
click at [491, 219] on button "Nova marcação" at bounding box center [501, 221] width 50 height 14
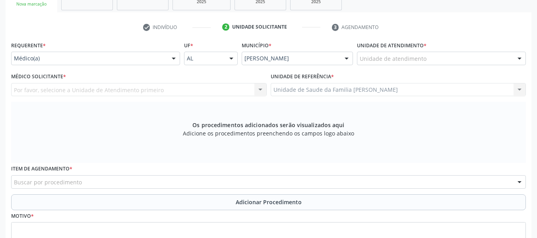
scroll to position [140, 0]
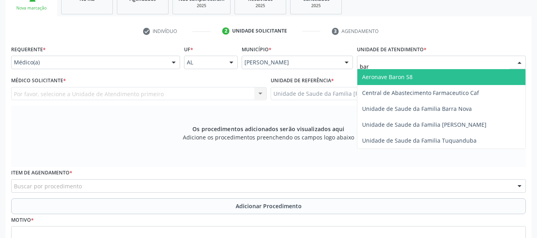
type input "barr"
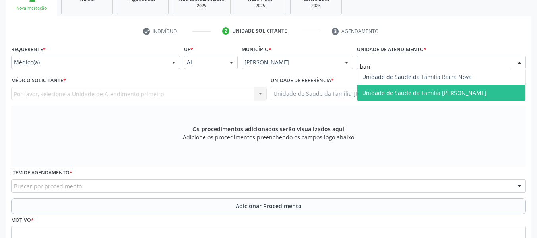
click at [385, 92] on span "Unidade de Saude da Familia [PERSON_NAME]" at bounding box center [424, 93] width 124 height 8
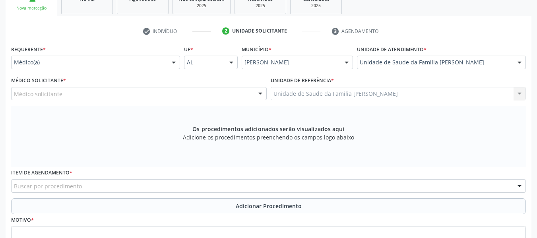
click at [262, 91] on div at bounding box center [260, 94] width 12 height 14
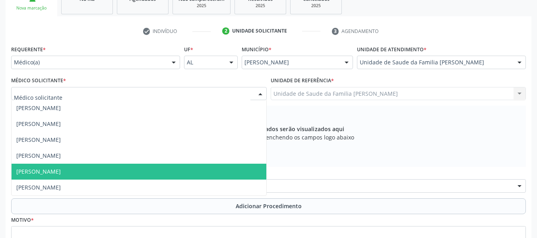
click at [41, 173] on span "[PERSON_NAME]" at bounding box center [38, 172] width 45 height 8
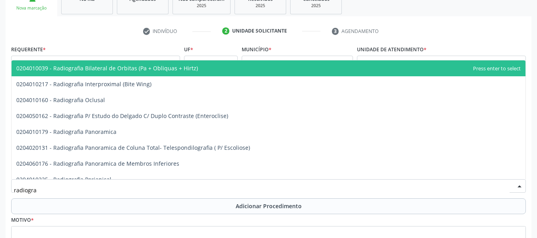
type input "radiograf"
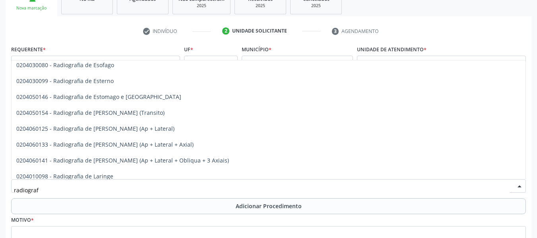
scroll to position [694, 0]
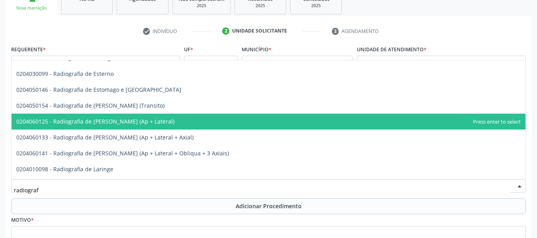
click at [126, 122] on span "0204060125 - Radiografia de [PERSON_NAME] (Ap + Lateral)" at bounding box center [95, 122] width 158 height 8
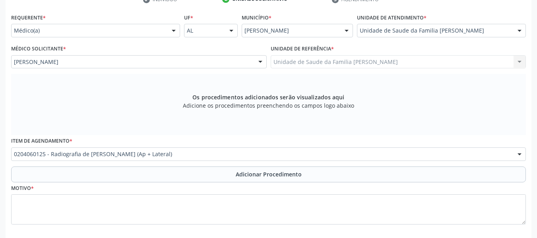
scroll to position [188, 0]
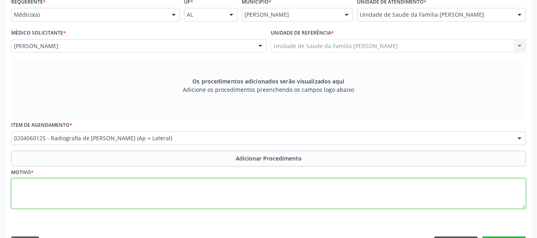
click at [43, 196] on textarea at bounding box center [268, 194] width 515 height 30
click at [27, 184] on textarea "gonortrose, RX [PERSON_NAME]" at bounding box center [268, 194] width 515 height 30
click at [28, 185] on textarea "gonortrose, RX [PERSON_NAME]" at bounding box center [268, 194] width 515 height 30
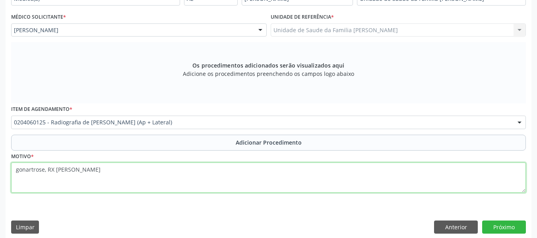
scroll to position [211, 0]
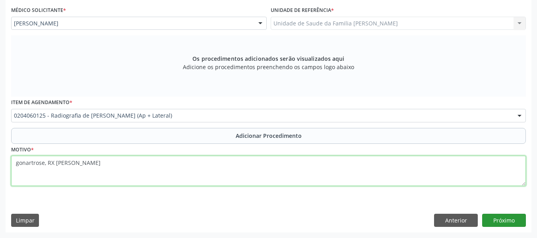
type textarea "gonartrose, RX [PERSON_NAME]"
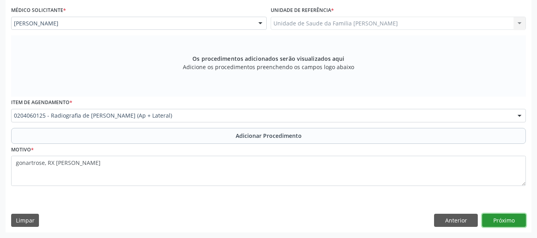
click at [501, 219] on button "Próximo" at bounding box center [504, 221] width 44 height 14
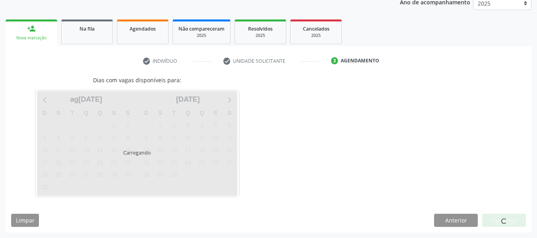
scroll to position [134, 0]
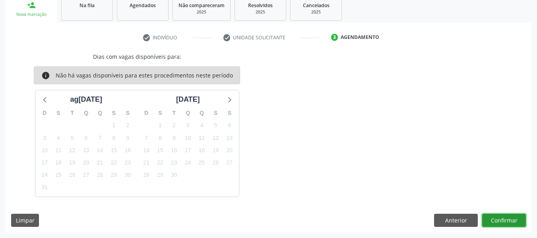
click at [504, 217] on button "Confirmar" at bounding box center [504, 221] width 44 height 14
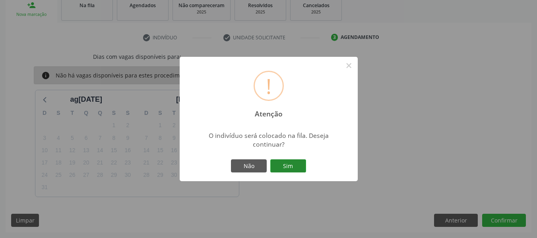
click at [291, 165] on button "Sim" at bounding box center [288, 166] width 36 height 14
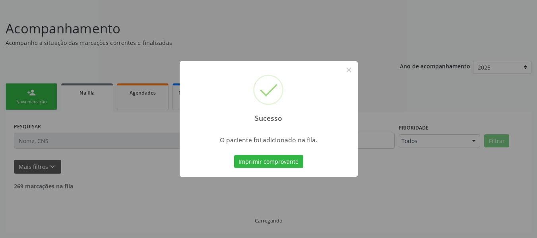
scroll to position [38, 0]
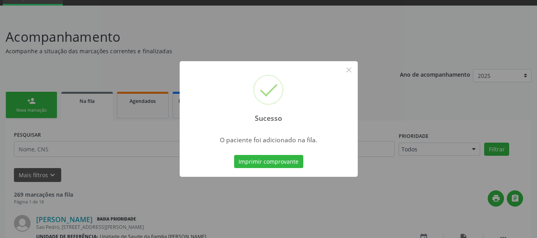
click at [19, 94] on div "Sucesso × O paciente foi adicionado na fila. Imprimir comprovante Cancel" at bounding box center [268, 119] width 537 height 238
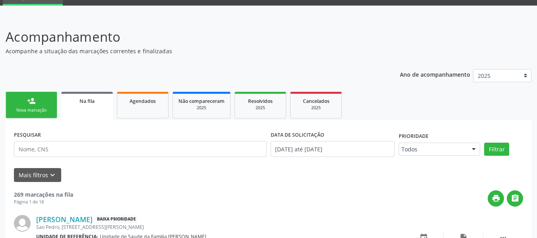
click at [19, 101] on link "person_add Nova marcação" at bounding box center [32, 105] width 52 height 27
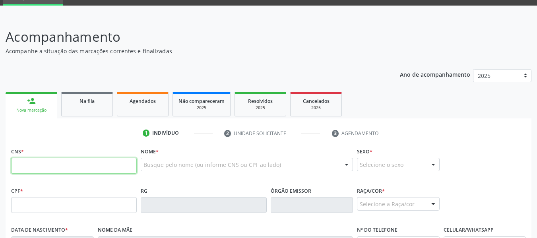
click at [37, 165] on input "text" at bounding box center [74, 166] width 126 height 16
type input "704 3055 2683 0599"
type input "644.101.884-53"
type input "[DATE]"
type input "[PERSON_NAME]"
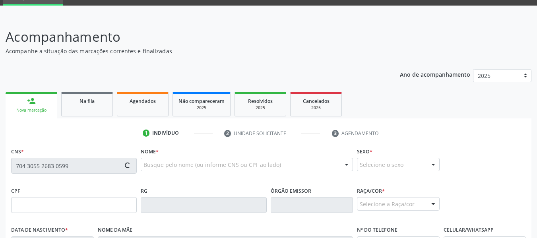
type input "[PHONE_NUMBER]"
type input "S/N"
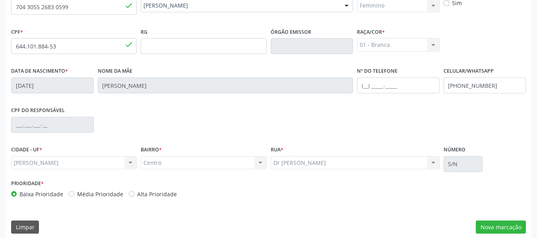
scroll to position [204, 0]
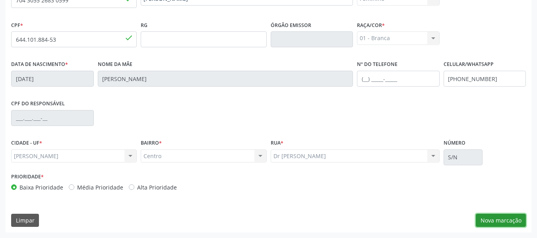
click at [505, 222] on button "Nova marcação" at bounding box center [501, 221] width 50 height 14
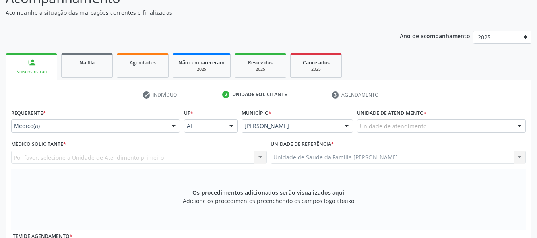
scroll to position [50, 0]
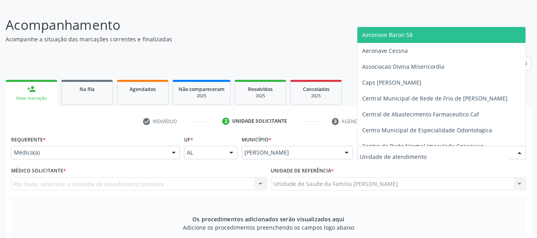
click at [524, 151] on div at bounding box center [520, 153] width 12 height 14
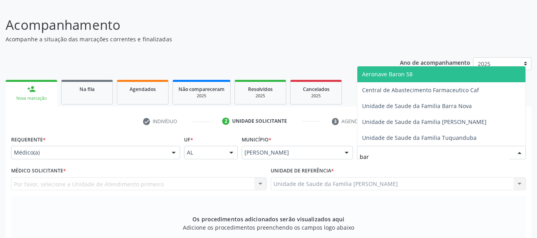
type input "barr"
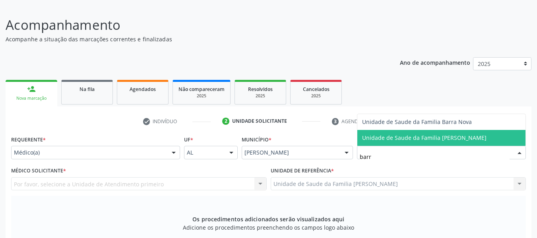
click at [473, 140] on span "Unidade de Saude da Familia [PERSON_NAME]" at bounding box center [424, 138] width 124 height 8
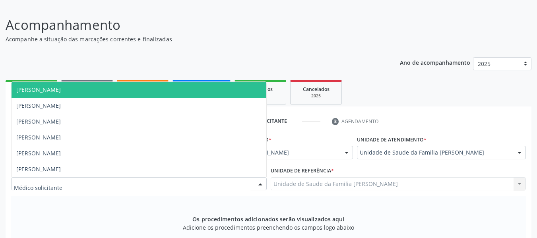
click at [258, 182] on div at bounding box center [260, 185] width 12 height 14
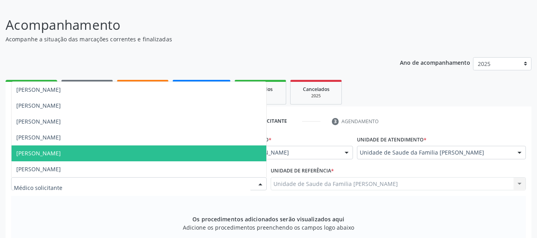
click at [61, 153] on span "[PERSON_NAME]" at bounding box center [38, 153] width 45 height 8
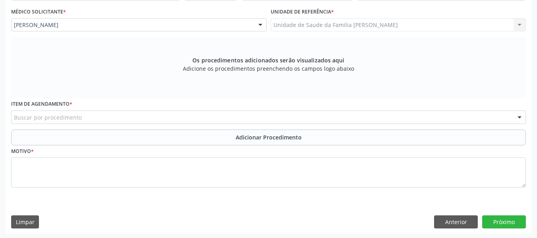
scroll to position [211, 0]
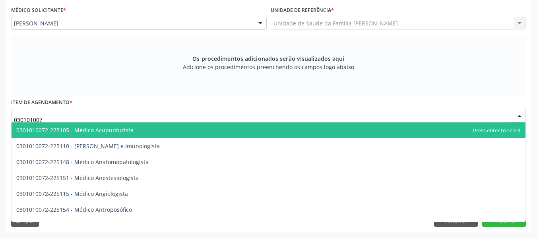
type input "0301010072"
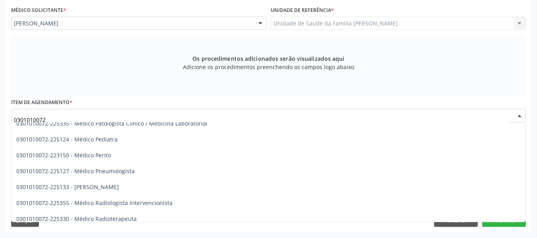
scroll to position [758, 0]
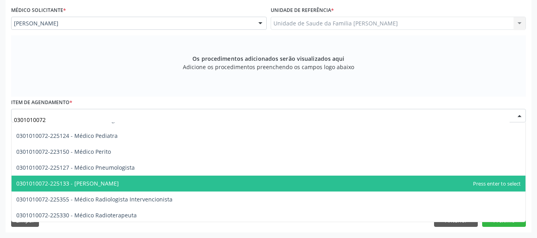
click at [263, 186] on span "0301010072-225133 - [PERSON_NAME]" at bounding box center [269, 184] width 514 height 16
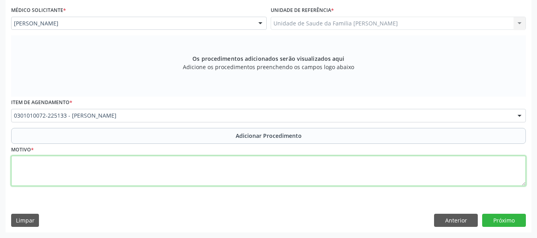
click at [56, 172] on textarea at bounding box center [268, 171] width 515 height 30
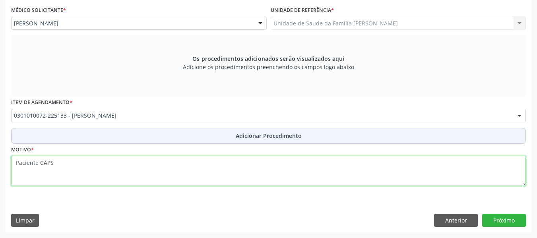
type textarea "Paciente CAPS"
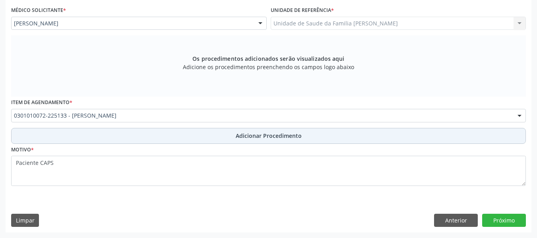
click at [258, 134] on span "Adicionar Procedimento" at bounding box center [269, 136] width 66 height 8
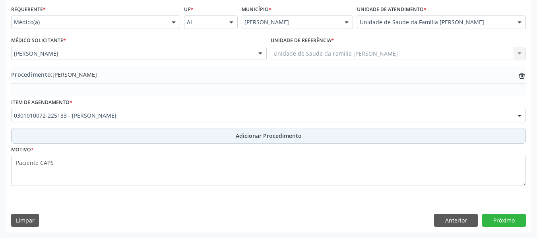
scroll to position [181, 0]
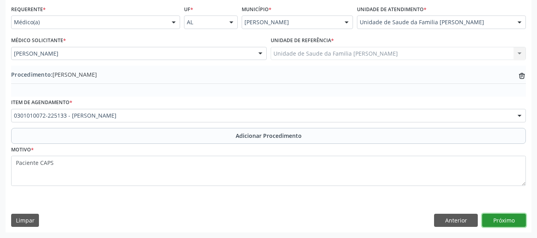
click at [507, 221] on button "Próximo" at bounding box center [504, 221] width 44 height 14
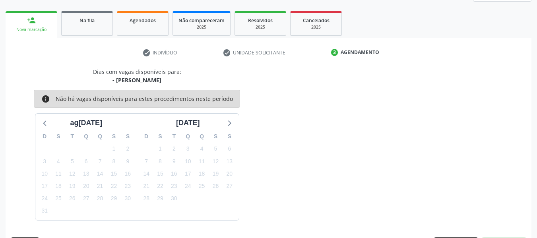
scroll to position [142, 0]
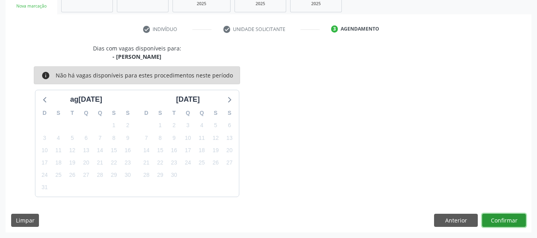
click at [501, 221] on button "Confirmar" at bounding box center [504, 221] width 44 height 14
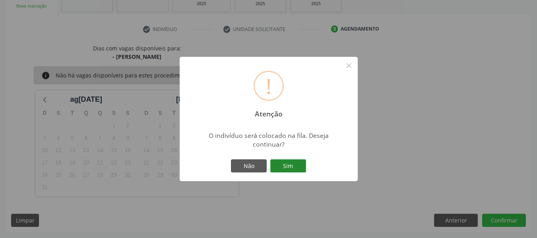
click at [289, 164] on button "Sim" at bounding box center [288, 166] width 36 height 14
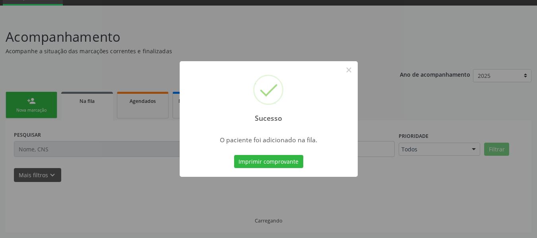
scroll to position [38, 0]
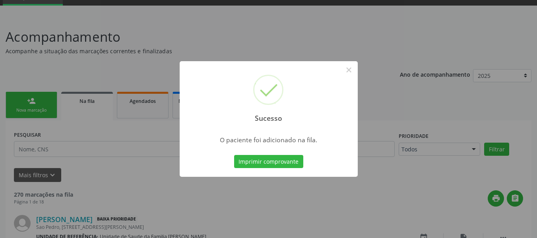
click at [18, 99] on div "Sucesso × O paciente foi adicionado na fila. Imprimir comprovante Cancel" at bounding box center [268, 119] width 537 height 238
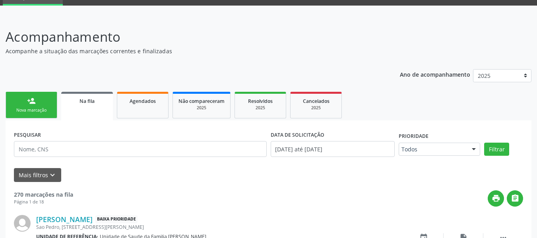
click at [18, 99] on link "person_add Nova marcação" at bounding box center [32, 105] width 52 height 27
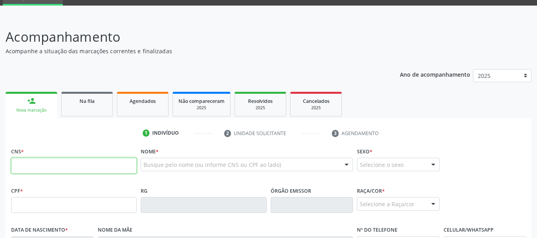
click at [30, 167] on input "text" at bounding box center [74, 166] width 126 height 16
type input "704 3055 2683 0599"
type input "644.101.884-53"
type input "[DATE]"
type input "[PERSON_NAME]"
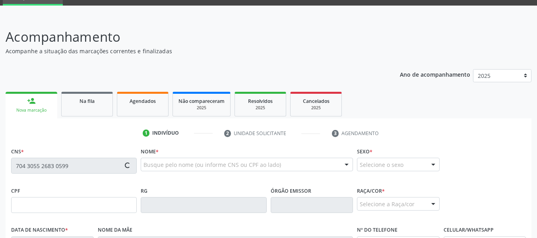
type input "[PHONE_NUMBER]"
type input "S/N"
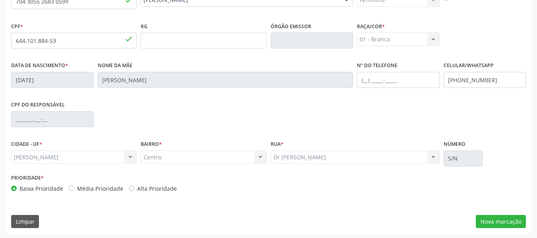
scroll to position [204, 0]
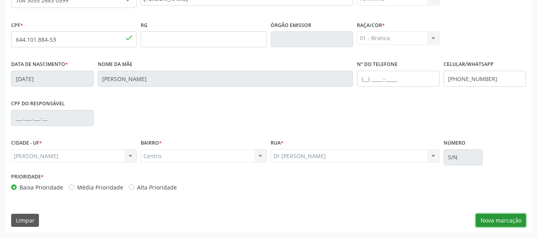
click at [501, 222] on button "Nova marcação" at bounding box center [501, 221] width 50 height 14
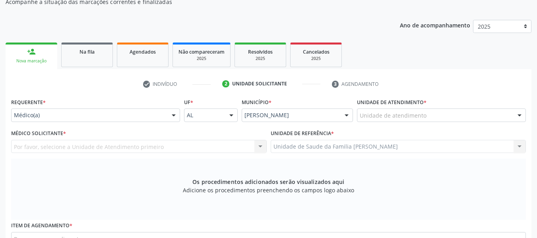
scroll to position [50, 0]
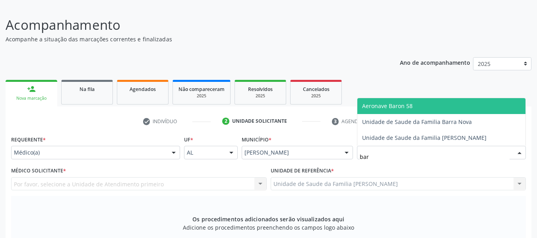
type input "barr"
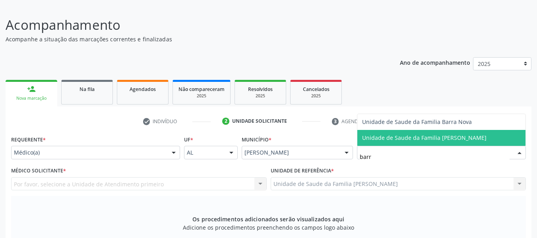
click at [404, 137] on span "Unidade de Saude da Familia [PERSON_NAME]" at bounding box center [424, 138] width 124 height 8
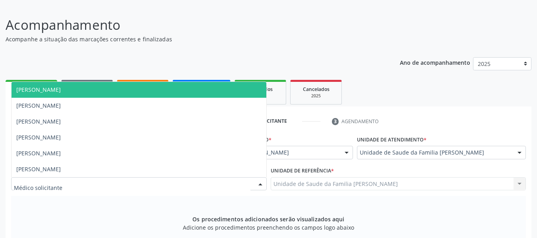
click at [262, 182] on div at bounding box center [260, 185] width 12 height 14
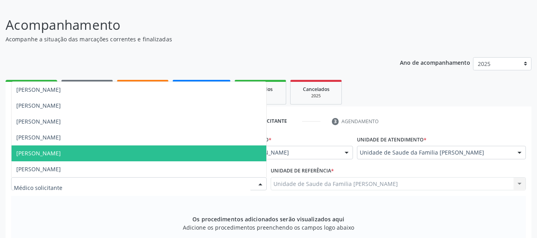
click at [84, 150] on span "[PERSON_NAME]" at bounding box center [139, 154] width 255 height 16
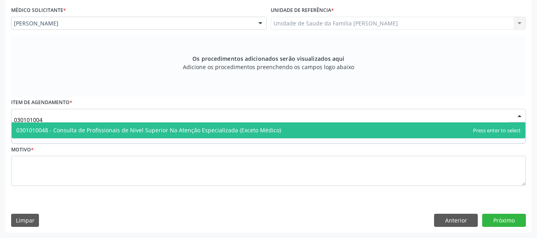
scroll to position [0, 0]
type input "0301010048"
click at [146, 133] on span "0301010048 - Consulta de Profissionais de Nivel Superior Na Atenção Especializa…" at bounding box center [148, 130] width 265 height 8
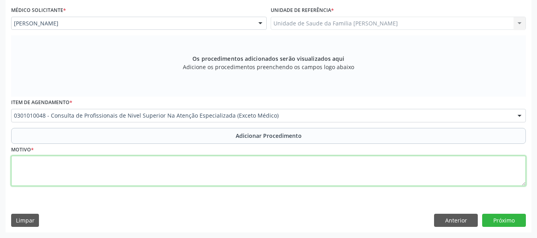
click at [50, 169] on textarea at bounding box center [268, 171] width 515 height 30
click at [50, 169] on textarea "CONSULTA COM PSICOLOGO" at bounding box center [268, 171] width 515 height 30
click at [76, 162] on textarea "CONSULTA COM PSICOLOGO" at bounding box center [268, 171] width 515 height 30
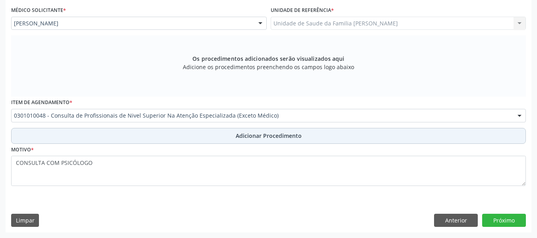
click at [288, 136] on span "Adicionar Procedimento" at bounding box center [269, 136] width 66 height 8
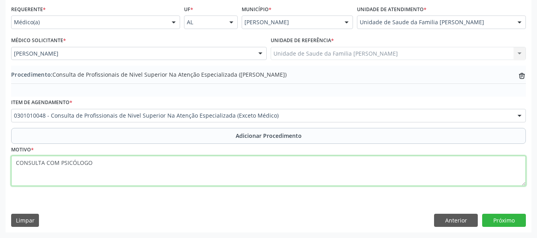
click at [104, 163] on textarea "CONSULTA COM PSICÓLOGO" at bounding box center [268, 171] width 515 height 30
type textarea "CONSULTA COM PSICÓLOGO / PACIENTE CAPS"
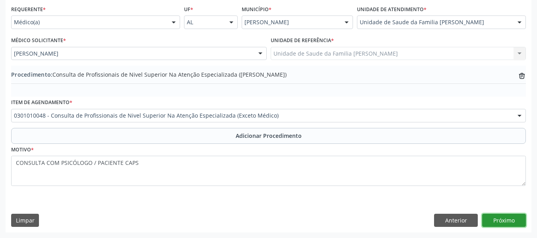
click at [506, 221] on button "Próximo" at bounding box center [504, 221] width 44 height 14
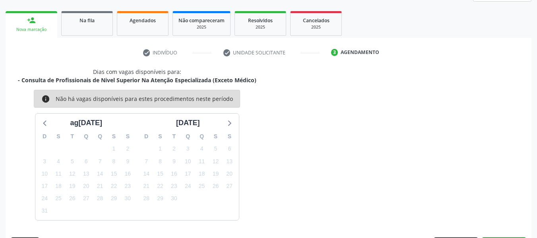
scroll to position [142, 0]
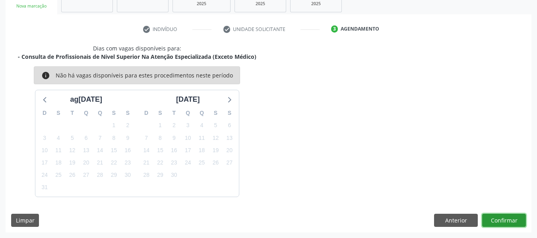
click at [506, 221] on button "Confirmar" at bounding box center [504, 221] width 44 height 14
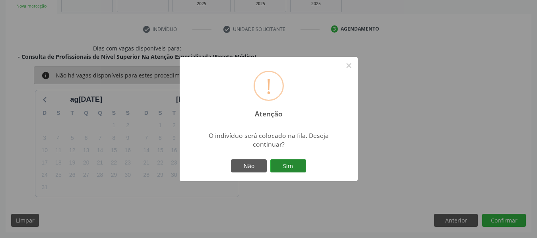
click at [293, 168] on button "Sim" at bounding box center [288, 166] width 36 height 14
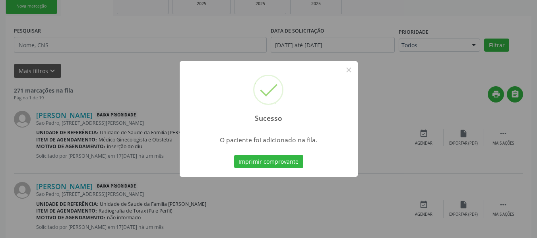
scroll to position [38, 0]
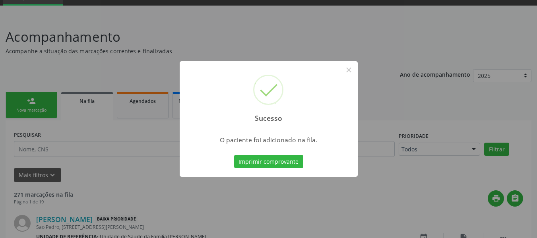
click at [19, 97] on div "Sucesso × O paciente foi adicionado na fila. Imprimir comprovante Cancel" at bounding box center [268, 119] width 537 height 238
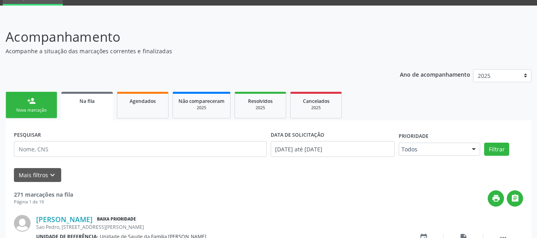
click at [21, 100] on link "person_add Nova marcação" at bounding box center [32, 105] width 52 height 27
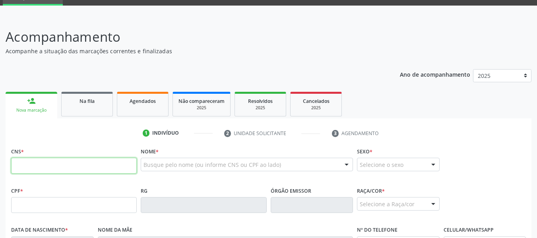
click at [31, 169] on input "text" at bounding box center [74, 166] width 126 height 16
type input "704 3055 2683 0599"
type input "644.101.884-53"
type input "[DATE]"
type input "[PERSON_NAME]"
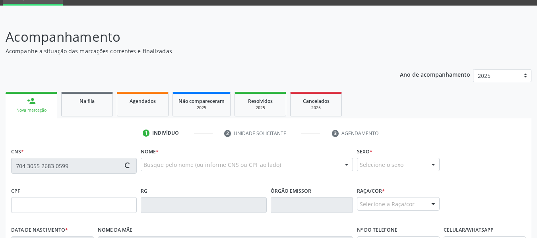
type input "[PHONE_NUMBER]"
type input "S/N"
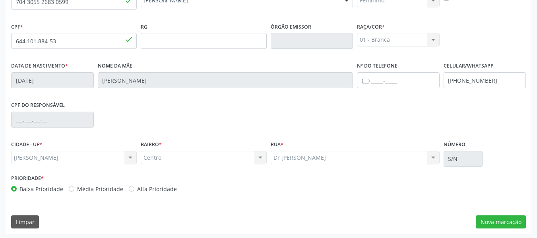
scroll to position [204, 0]
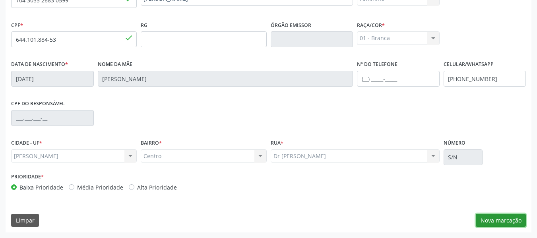
click at [500, 220] on button "Nova marcação" at bounding box center [501, 221] width 50 height 14
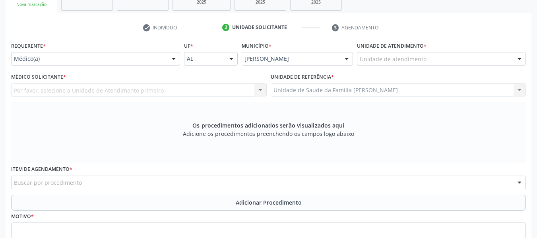
scroll to position [140, 0]
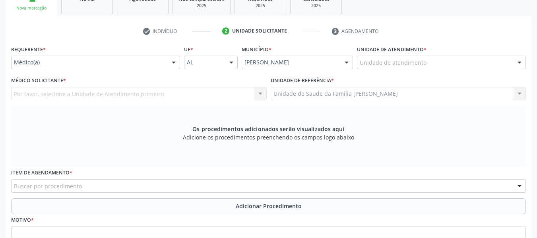
click at [474, 60] on div "Unidade de atendimento" at bounding box center [441, 63] width 169 height 14
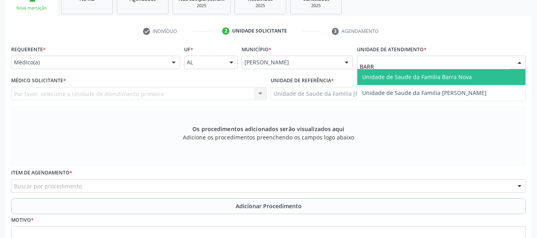
type input "BARRO"
click at [425, 81] on span "Unidade de Saude da Familia [PERSON_NAME]" at bounding box center [441, 77] width 168 height 16
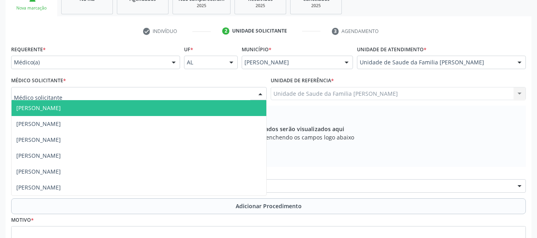
click at [260, 93] on div at bounding box center [260, 94] width 12 height 14
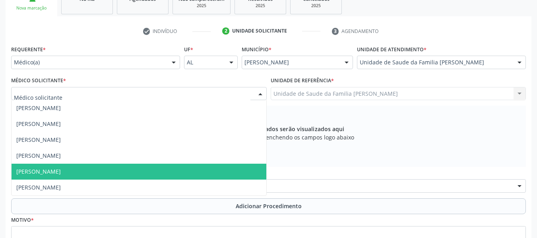
click at [47, 171] on span "[PERSON_NAME]" at bounding box center [38, 172] width 45 height 8
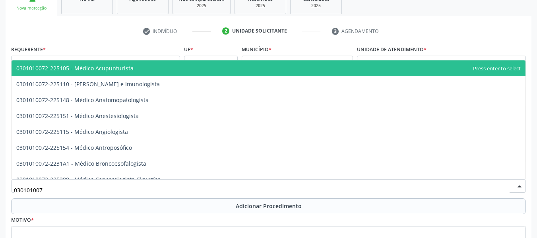
type input "0301010072"
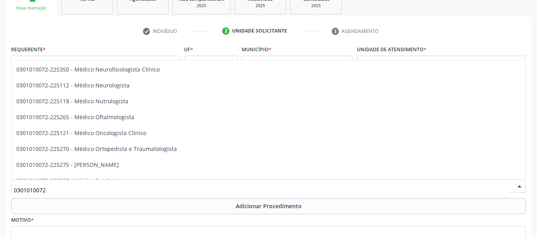
scroll to position [620, 0]
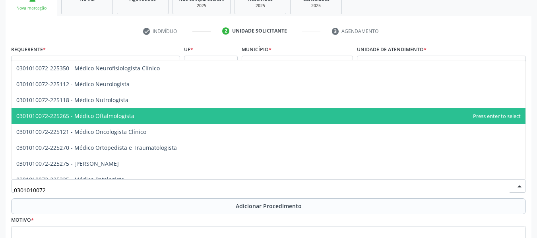
click at [102, 116] on span "0301010072-225265 - Médico Oftalmologista" at bounding box center [75, 116] width 118 height 8
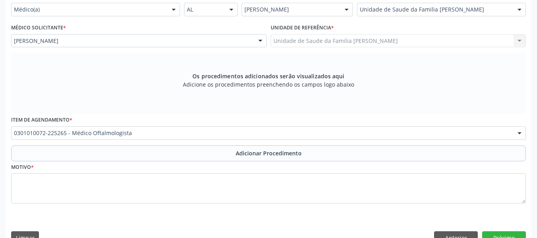
scroll to position [211, 0]
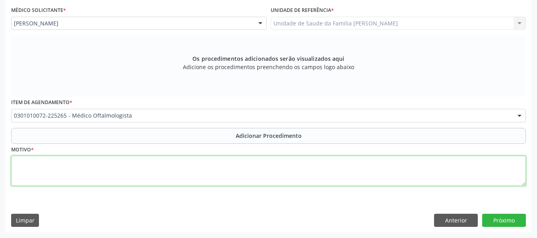
click at [37, 168] on textarea at bounding box center [268, 171] width 515 height 30
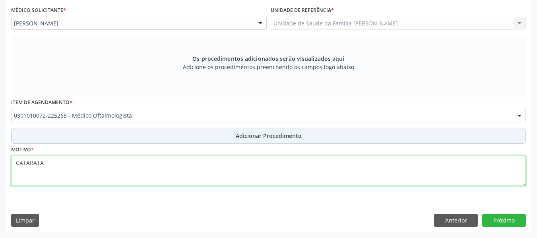
type textarea "CATARATA"
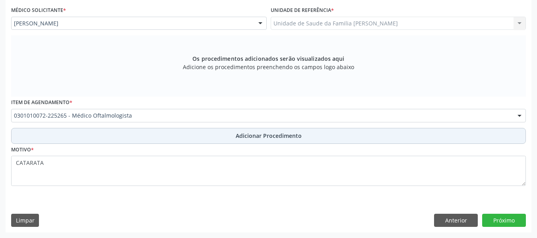
click at [259, 134] on span "Adicionar Procedimento" at bounding box center [269, 136] width 66 height 8
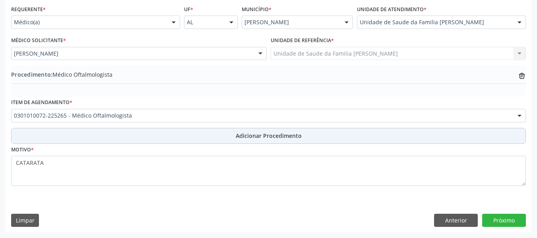
scroll to position [181, 0]
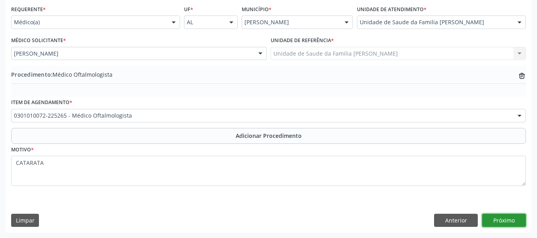
click at [505, 219] on button "Próximo" at bounding box center [504, 221] width 44 height 14
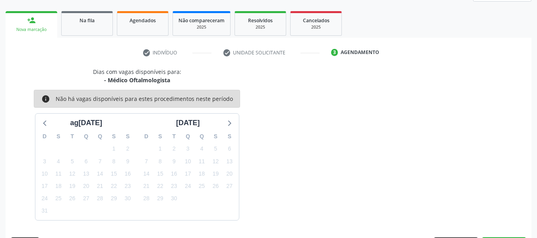
scroll to position [142, 0]
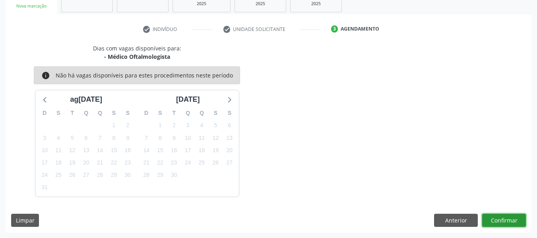
click at [505, 219] on button "Confirmar" at bounding box center [504, 221] width 44 height 14
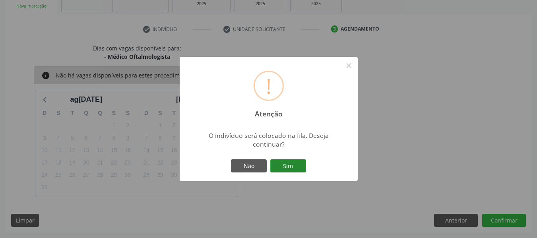
click at [290, 165] on button "Sim" at bounding box center [288, 166] width 36 height 14
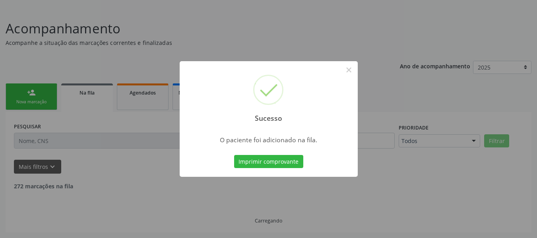
scroll to position [38, 0]
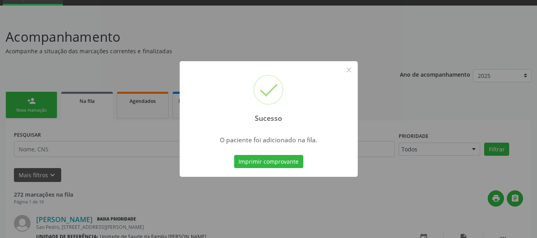
click at [18, 100] on div "Sucesso × O paciente foi adicionado na fila. Imprimir comprovante Cancel" at bounding box center [268, 119] width 537 height 238
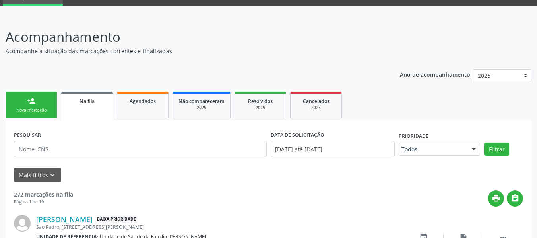
click at [19, 91] on ul "person_add Nova marcação Na fila Agendados Não compareceram 2025 Resolvidos 202…" at bounding box center [269, 105] width 526 height 31
click at [19, 100] on link "person_add Nova marcação" at bounding box center [32, 105] width 52 height 27
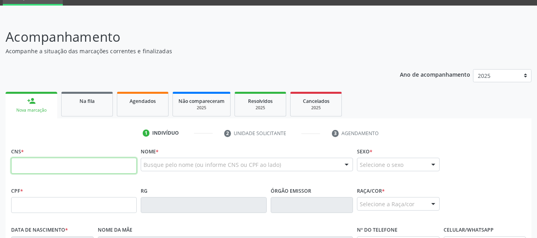
click at [31, 166] on input "text" at bounding box center [74, 166] width 126 height 16
click at [48, 169] on input "text" at bounding box center [74, 166] width 126 height 16
type input "703 3042 9384 9110"
type input "255.522.444-00"
type input "07[DATE]"
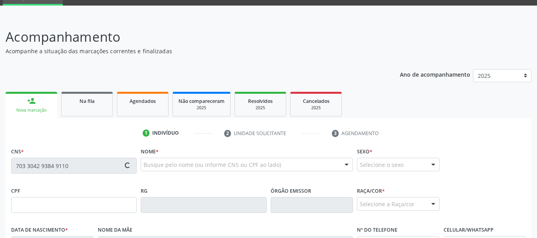
type input "[PERSON_NAME]"
type input "[PHONE_NUMBER]"
type input "25"
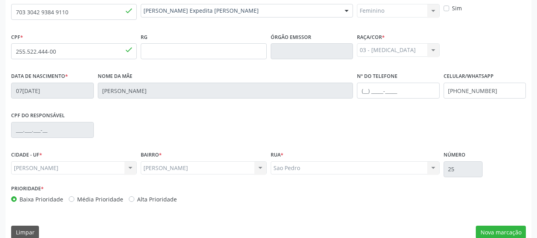
scroll to position [204, 0]
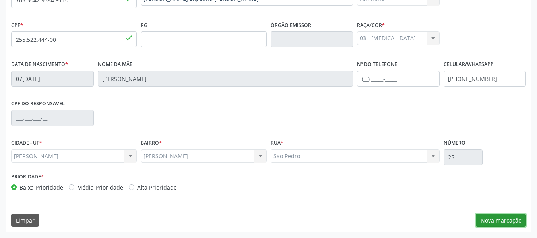
click at [504, 222] on button "Nova marcação" at bounding box center [501, 221] width 50 height 14
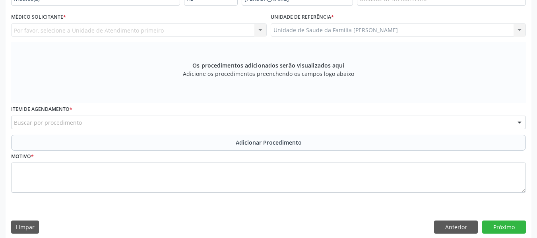
click at [522, 28] on div "Unidade de Saude da Familia Barro Vermelho Unidade de Saude da Familia Barro Ve…" at bounding box center [399, 30] width 256 height 14
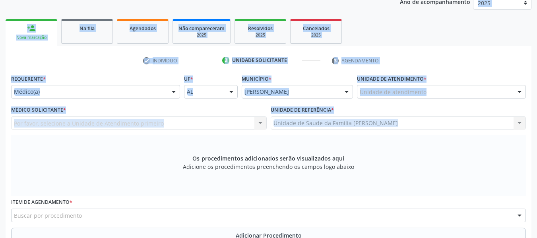
scroll to position [107, 0]
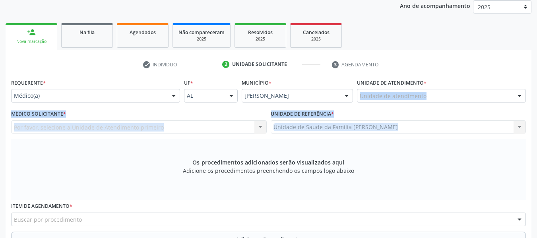
drag, startPoint x: 522, startPoint y: 28, endPoint x: 480, endPoint y: 75, distance: 62.2
click at [480, 75] on div "check Indivíduo 2 Unidade solicitante 3 Agendamento CNS 703 3042 9384 9110 done…" at bounding box center [269, 197] width 526 height 278
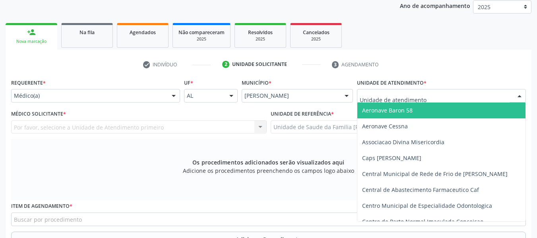
click at [519, 95] on div at bounding box center [520, 96] width 12 height 14
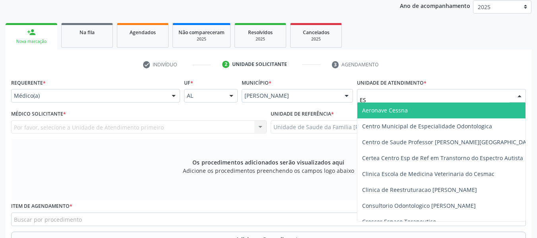
type input "EST"
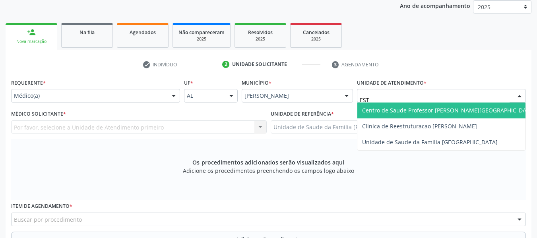
click at [442, 113] on span "Centro de Saude Professor [PERSON_NAME][GEOGRAPHIC_DATA]" at bounding box center [448, 111] width 173 height 8
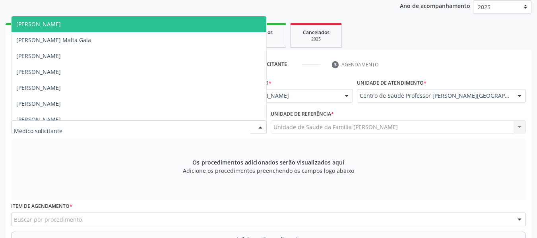
click at [260, 126] on div at bounding box center [260, 128] width 12 height 14
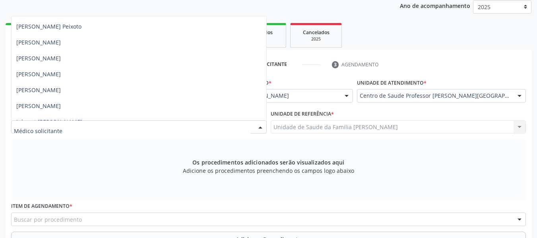
scroll to position [350, 0]
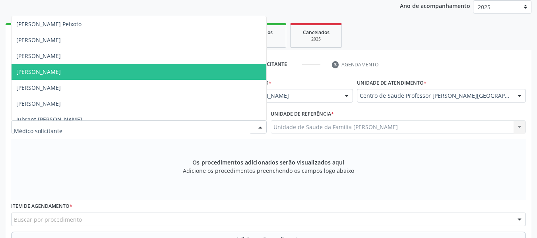
click at [56, 72] on span "[PERSON_NAME]" at bounding box center [38, 72] width 45 height 8
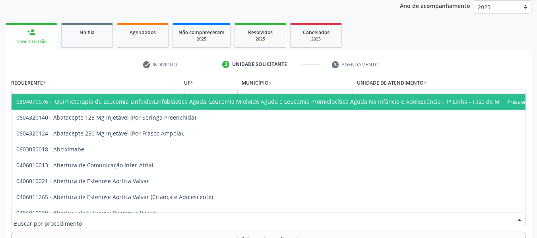
click at [522, 219] on div at bounding box center [520, 220] width 12 height 14
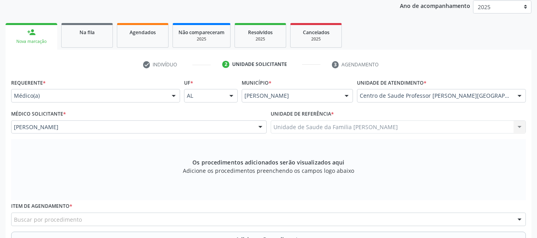
click at [522, 219] on div at bounding box center [520, 220] width 12 height 14
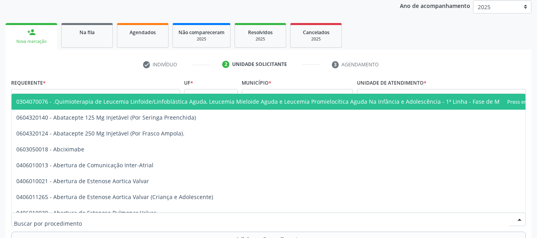
click at [522, 219] on div at bounding box center [520, 220] width 12 height 14
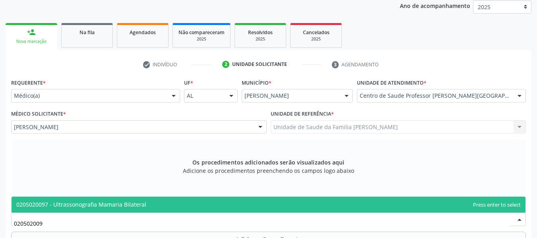
type input "0205020097"
click at [78, 204] on span "0205020097 - Ultrassonografia Mamaria Bilateral" at bounding box center [81, 205] width 130 height 8
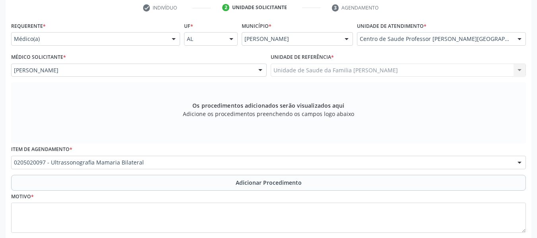
scroll to position [171, 0]
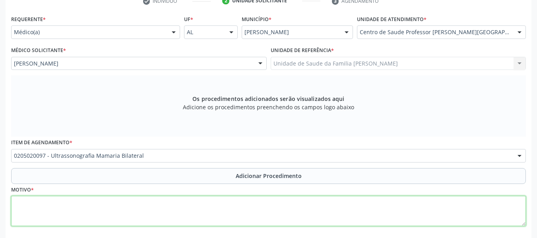
click at [35, 206] on textarea at bounding box center [268, 211] width 515 height 30
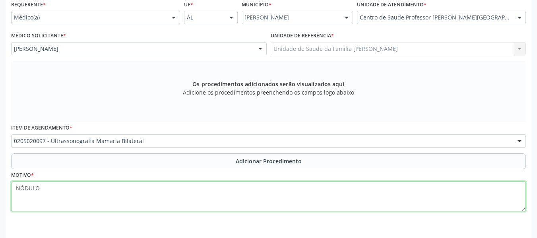
scroll to position [186, 0]
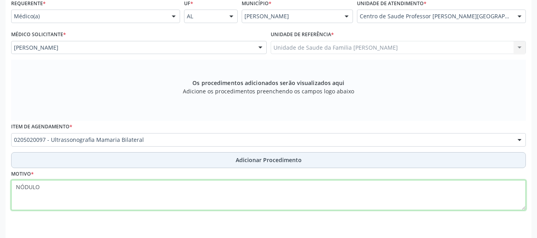
type textarea "NÓDULO"
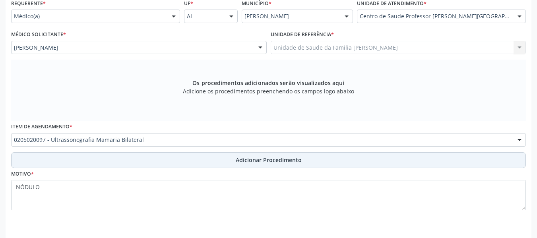
click at [263, 161] on span "Adicionar Procedimento" at bounding box center [269, 160] width 66 height 8
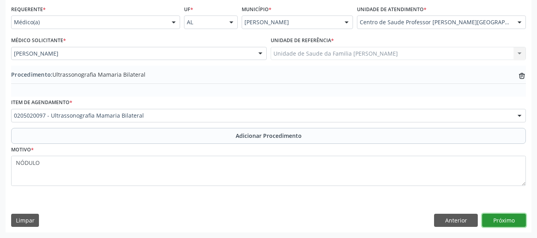
click at [507, 221] on button "Próximo" at bounding box center [504, 221] width 44 height 14
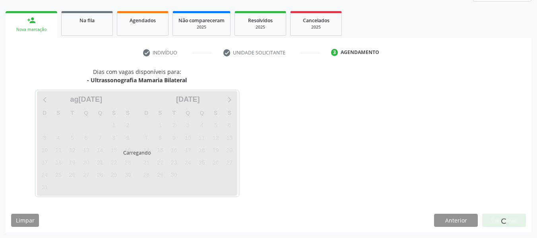
scroll to position [142, 0]
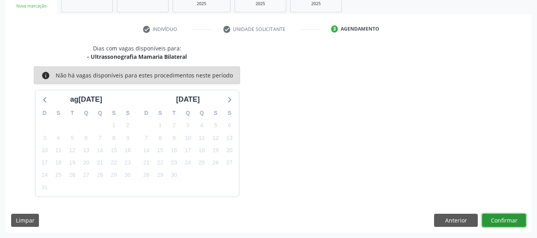
click at [507, 221] on button "Confirmar" at bounding box center [504, 221] width 44 height 14
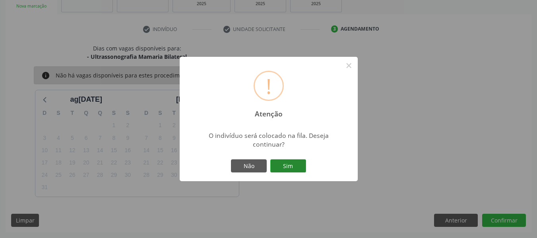
click at [295, 161] on button "Sim" at bounding box center [288, 166] width 36 height 14
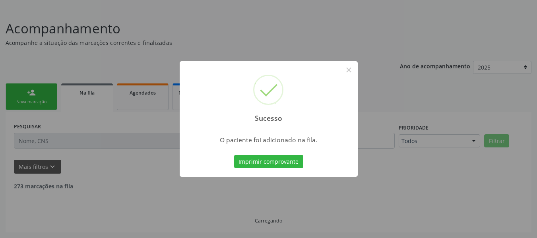
scroll to position [38, 0]
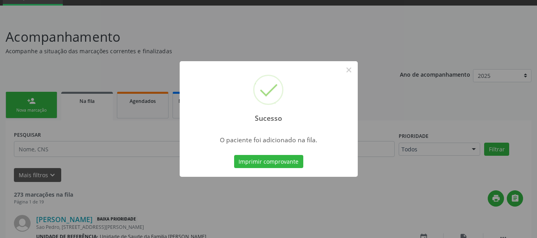
click at [16, 101] on div "Sucesso × O paciente foi adicionado na fila. Imprimir comprovante Cancel" at bounding box center [268, 119] width 537 height 238
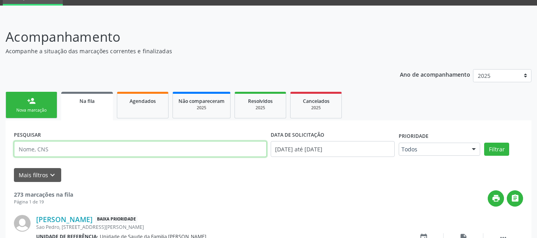
click at [33, 153] on input "text" at bounding box center [140, 149] width 253 height 16
type input "7"
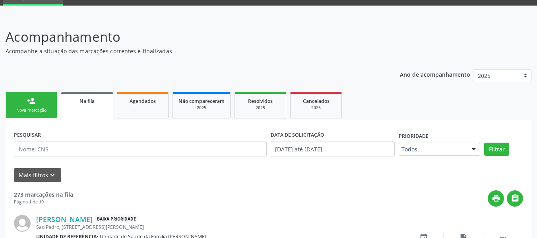
click at [21, 101] on link "person_add Nova marcação" at bounding box center [32, 105] width 52 height 27
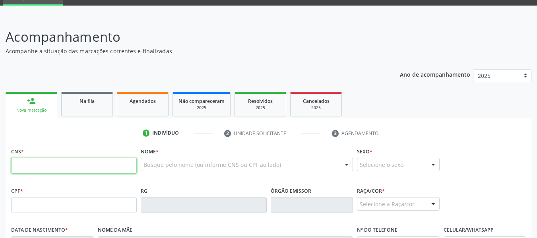
click at [31, 163] on input "text" at bounding box center [74, 166] width 126 height 16
type input "703 3042 9384 9110"
type input "255.522.444-00"
type input "07[DATE]"
type input "[PERSON_NAME]"
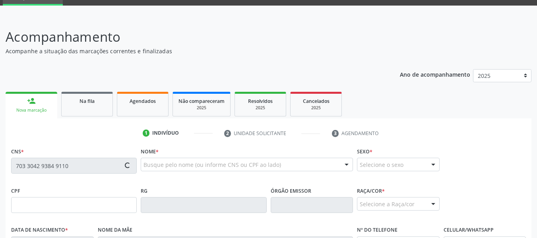
type input "[PHONE_NUMBER]"
type input "25"
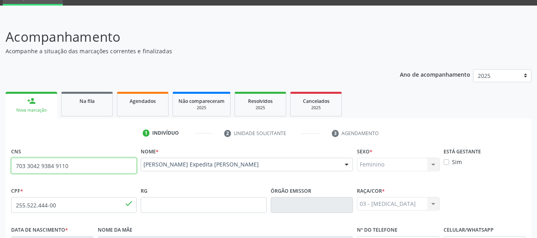
click at [31, 164] on input "703 3042 9384 9110" at bounding box center [74, 166] width 126 height 16
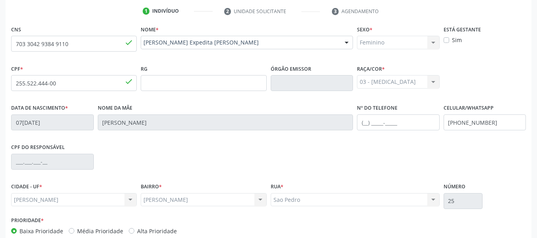
scroll to position [204, 0]
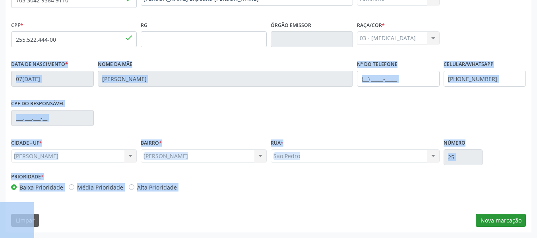
drag, startPoint x: 461, startPoint y: 198, endPoint x: 498, endPoint y: 219, distance: 43.3
click at [498, 219] on div "CNS 703 3042 9384 9110 done Nome * [PERSON_NAME] [PERSON_NAME] CNS: 703 3042 93…" at bounding box center [269, 106] width 526 height 253
click at [522, 155] on div "CIDADE - UF * [PERSON_NAME] resultado encontrado para: " " Não há nenhuma opção…" at bounding box center [268, 154] width 519 height 34
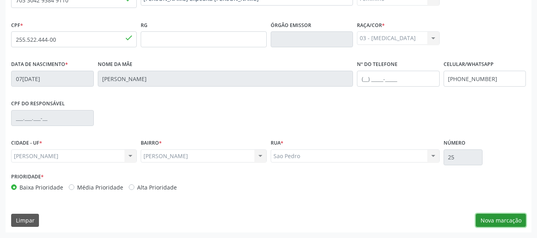
click at [492, 219] on button "Nova marcação" at bounding box center [501, 221] width 50 height 14
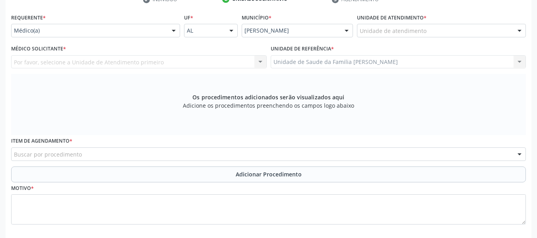
scroll to position [156, 0]
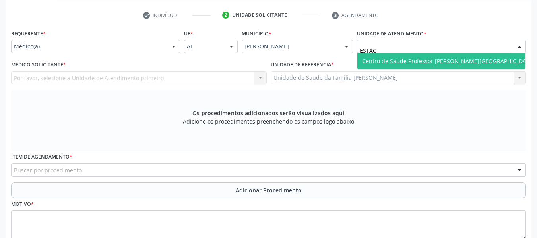
type input "ESTACI"
click at [397, 59] on span "Centro de Saude Professor [PERSON_NAME][GEOGRAPHIC_DATA]" at bounding box center [448, 61] width 173 height 8
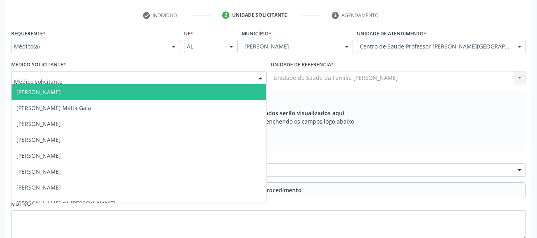
click at [261, 77] on div at bounding box center [260, 79] width 12 height 14
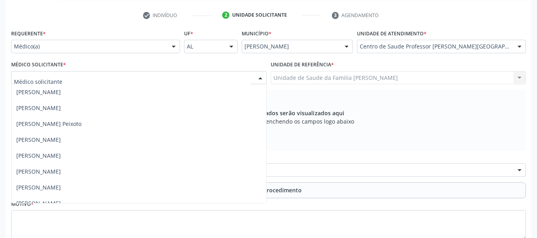
scroll to position [334, 0]
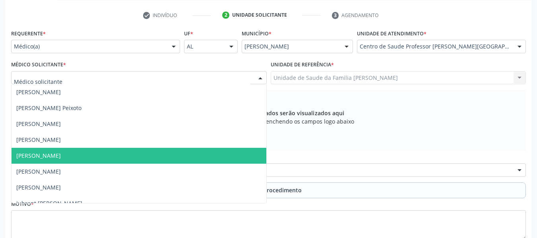
click at [61, 156] on span "[PERSON_NAME]" at bounding box center [38, 156] width 45 height 8
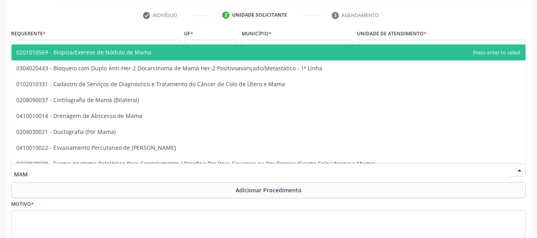
type input "MAMO"
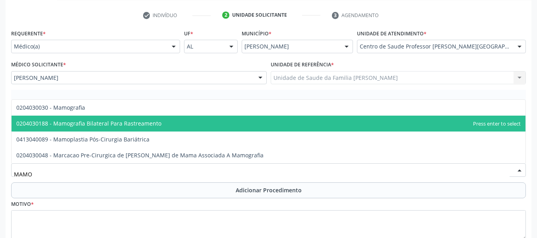
click at [101, 122] on span "0204030188 - Mamografia Bilateral Para Rastreamento" at bounding box center [88, 124] width 145 height 8
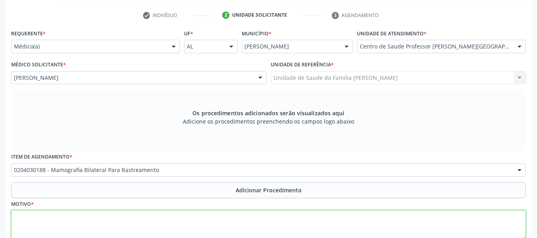
click at [36, 224] on textarea at bounding box center [268, 225] width 515 height 30
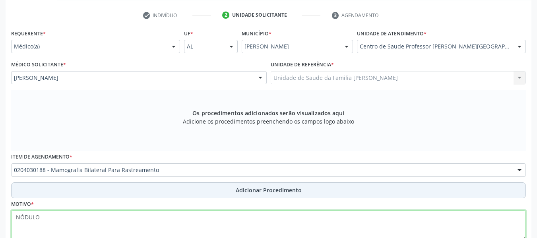
type textarea "NÓDULO"
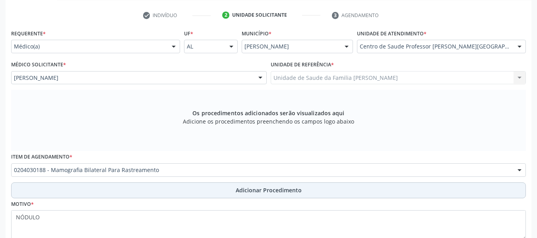
click at [261, 194] on span "Adicionar Procedimento" at bounding box center [269, 190] width 66 height 8
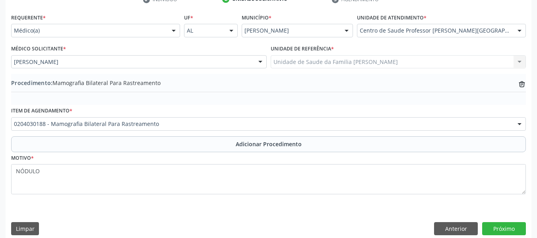
scroll to position [181, 0]
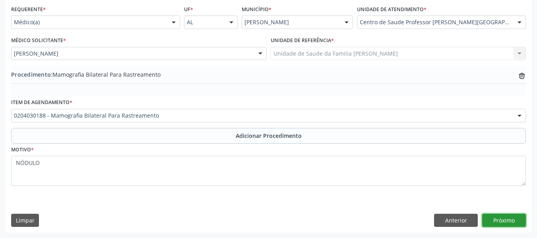
click at [505, 221] on button "Próximo" at bounding box center [504, 221] width 44 height 14
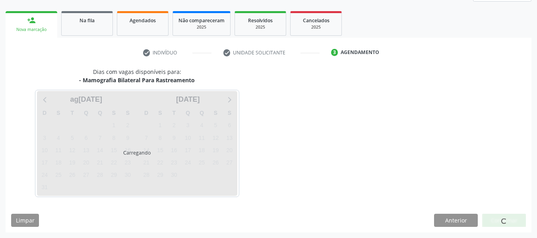
scroll to position [142, 0]
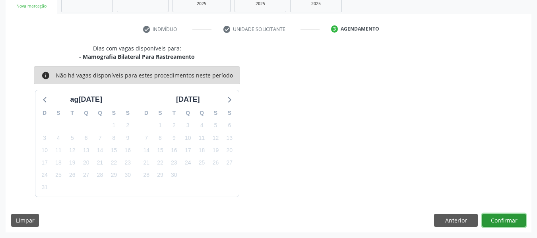
click at [504, 218] on button "Confirmar" at bounding box center [504, 221] width 44 height 14
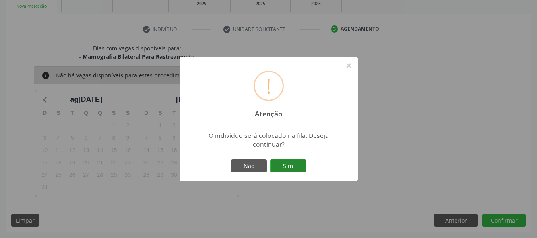
click at [287, 163] on button "Sim" at bounding box center [288, 166] width 36 height 14
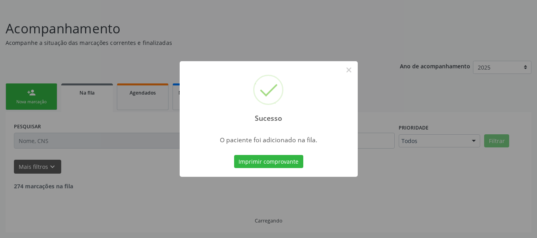
scroll to position [38, 0]
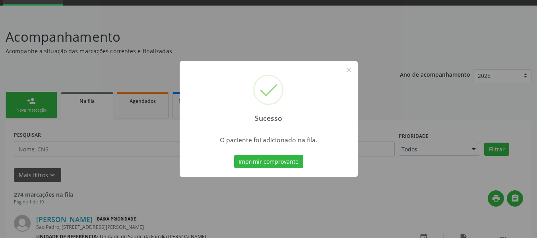
click at [12, 101] on div "Sucesso × O paciente foi adicionado na fila. Imprimir comprovante Cancel" at bounding box center [268, 119] width 537 height 238
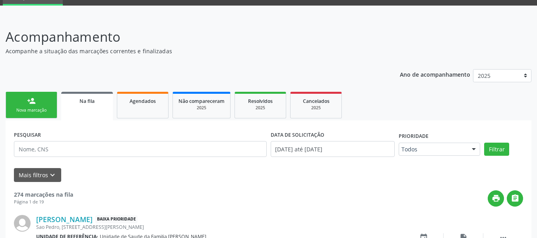
click at [12, 101] on link "person_add Nova marcação" at bounding box center [32, 105] width 52 height 27
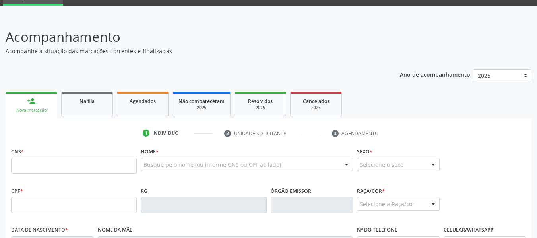
click at [0, 118] on div "Acompanhamento Acompanhe a situação das marcações correntes e finalizadas Relat…" at bounding box center [268, 210] width 537 height 387
click at [23, 174] on fieldset "CNS *" at bounding box center [74, 163] width 126 height 34
click at [25, 169] on input "text" at bounding box center [74, 166] width 126 height 16
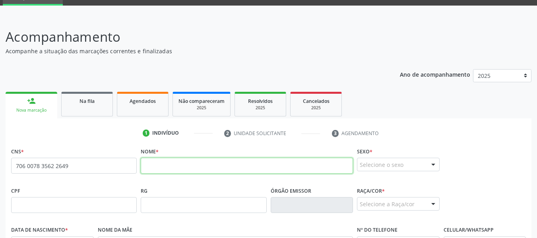
click at [169, 165] on input "text" at bounding box center [247, 166] width 212 height 16
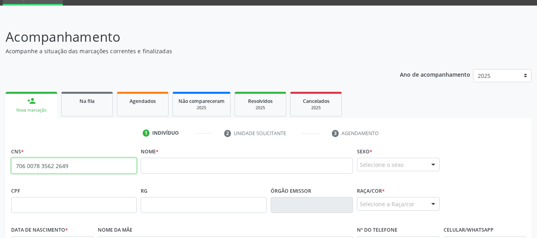
click at [70, 171] on input "706 0078 3562 2649" at bounding box center [74, 166] width 126 height 16
type input "7"
click at [35, 170] on input "text" at bounding box center [74, 166] width 126 height 16
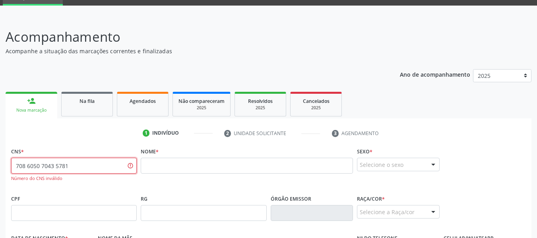
type input "708 6050 7043 5781"
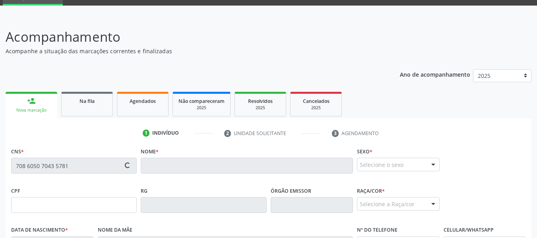
type input "072.848.714-40"
type input "[DATE]"
type input "[PERSON_NAME]"
type input "[PHONE_NUMBER]"
type input "124"
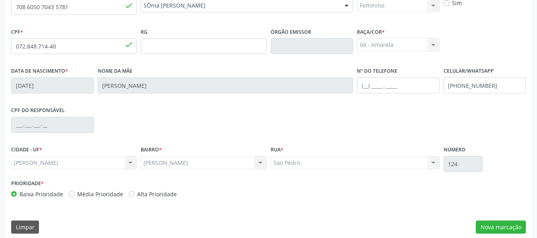
scroll to position [204, 0]
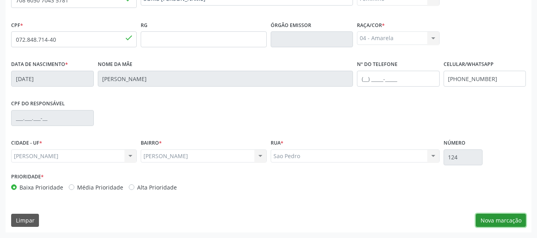
click at [503, 220] on button "Nova marcação" at bounding box center [501, 221] width 50 height 14
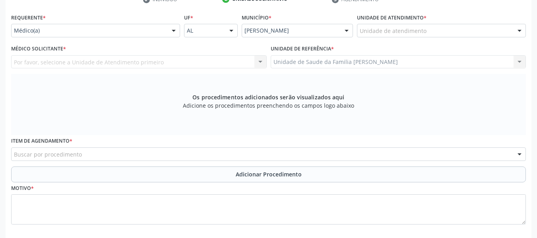
scroll to position [156, 0]
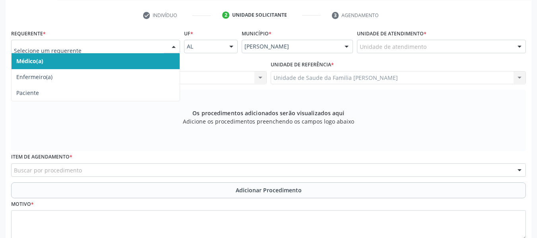
click at [173, 49] on div at bounding box center [174, 47] width 12 height 14
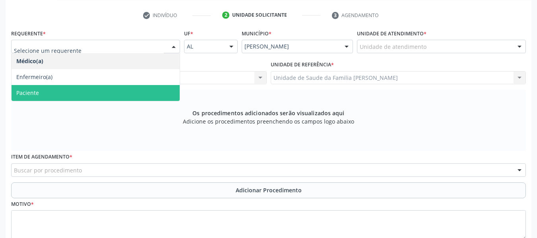
click at [35, 94] on span "Paciente" at bounding box center [27, 93] width 23 height 8
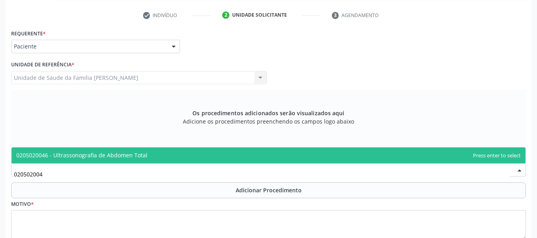
type input "0205020046"
click at [126, 155] on span "0205020046 - Ultrassonografia de Abdomen Total" at bounding box center [81, 155] width 131 height 8
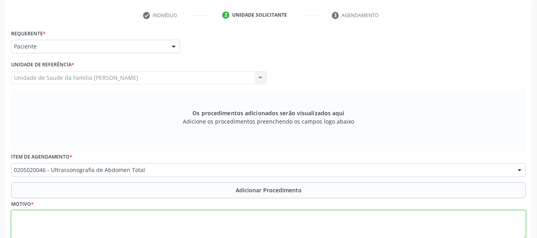
click at [38, 226] on textarea at bounding box center [268, 225] width 515 height 30
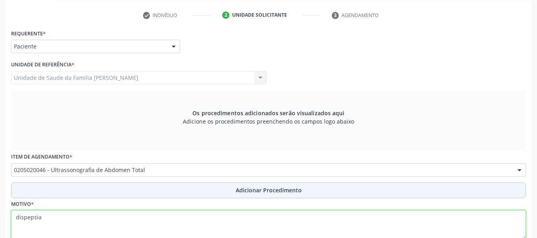
type textarea "dispepsia"
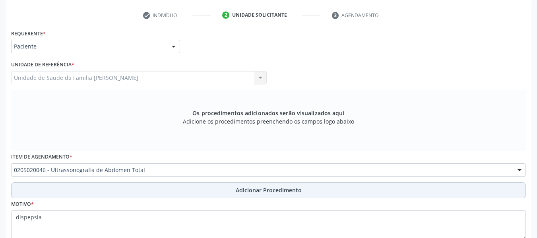
click at [274, 190] on span "Adicionar Procedimento" at bounding box center [269, 190] width 66 height 8
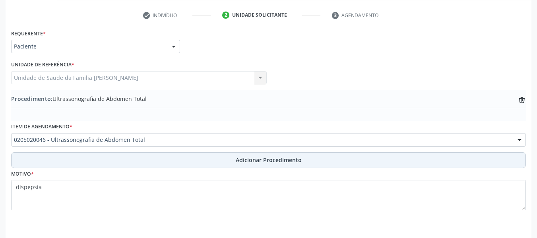
click at [268, 160] on span "Adicionar Procedimento" at bounding box center [269, 160] width 66 height 8
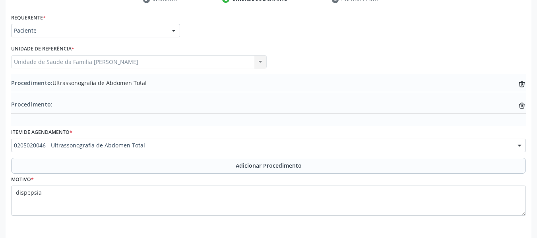
scroll to position [202, 0]
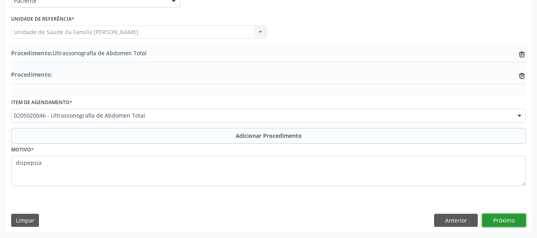
click at [501, 221] on button "Próximo" at bounding box center [504, 221] width 44 height 14
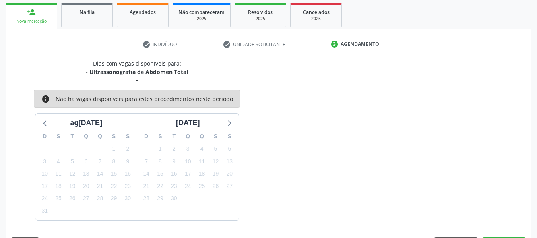
scroll to position [151, 0]
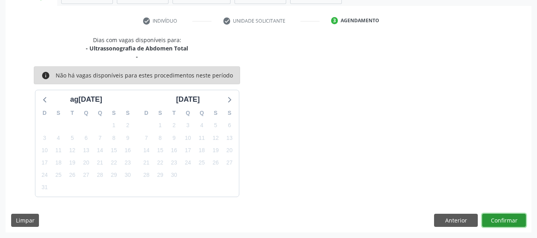
click at [504, 219] on button "Confirmar" at bounding box center [504, 221] width 44 height 14
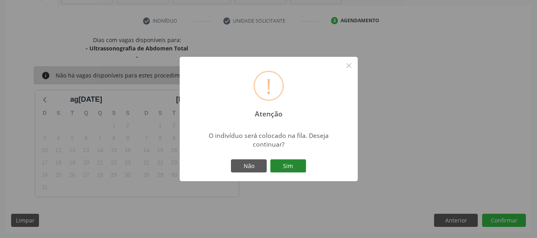
click at [284, 164] on button "Sim" at bounding box center [288, 166] width 36 height 14
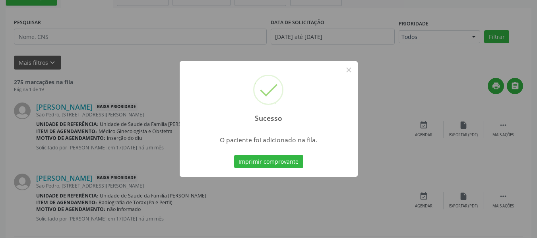
scroll to position [38, 0]
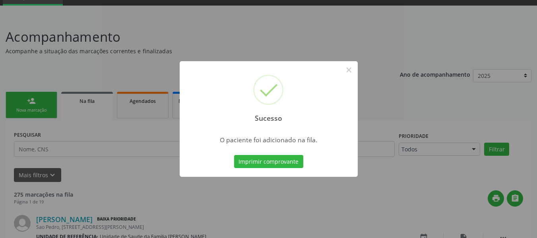
click at [37, 107] on div "Sucesso × O paciente foi adicionado na fila. Imprimir comprovante Cancel" at bounding box center [268, 119] width 537 height 238
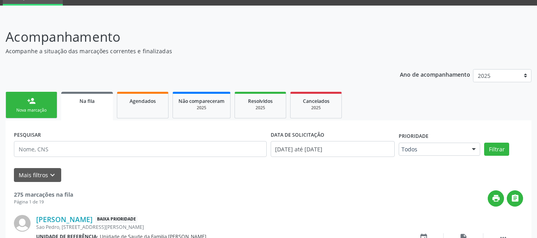
click at [25, 96] on link "person_add Nova marcação" at bounding box center [32, 105] width 52 height 27
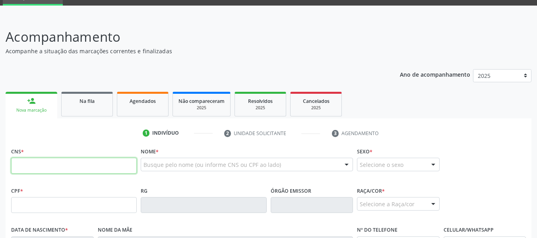
click at [31, 169] on input "text" at bounding box center [74, 166] width 126 height 16
type input "708 6050 7043 5781"
type input "072.848.714-40"
type input "[DATE]"
type input "[PERSON_NAME]"
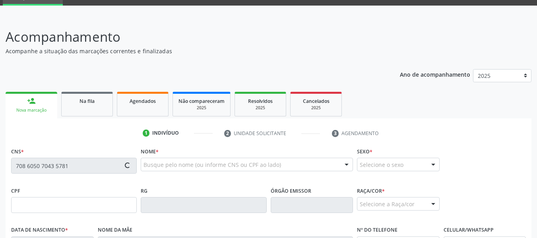
type input "[PHONE_NUMBER]"
type input "124"
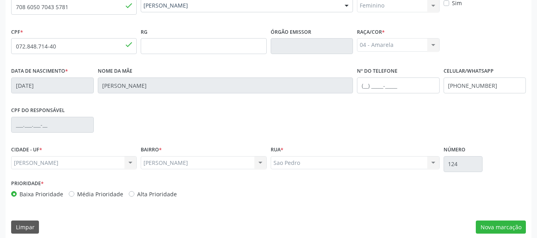
scroll to position [204, 0]
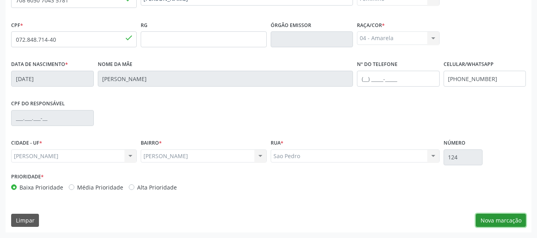
click at [495, 220] on button "Nova marcação" at bounding box center [501, 221] width 50 height 14
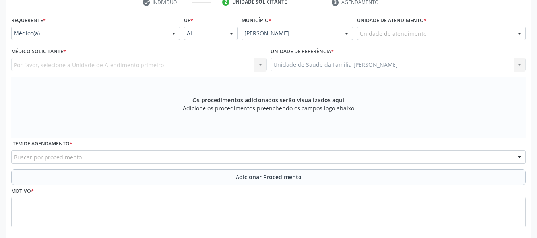
scroll to position [156, 0]
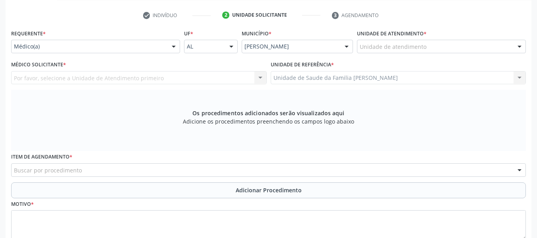
click at [172, 48] on div at bounding box center [174, 47] width 12 height 14
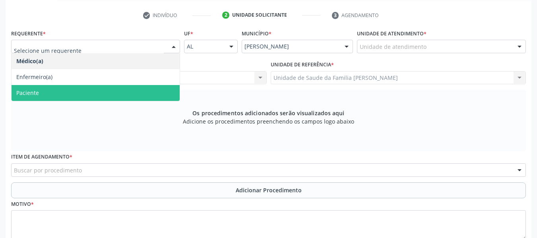
click at [26, 94] on span "Paciente" at bounding box center [27, 93] width 23 height 8
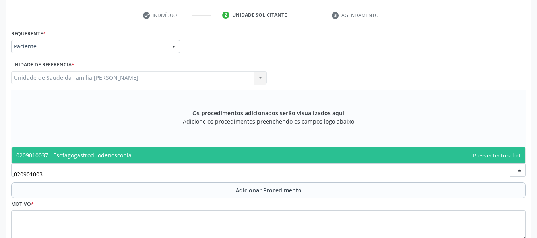
type input "0209010037"
click at [78, 155] on span "0209010037 - Esofagogastroduodenoscopia" at bounding box center [73, 155] width 115 height 8
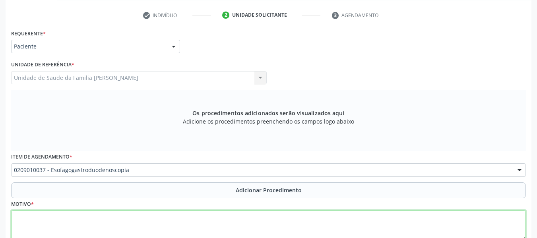
click at [35, 218] on textarea at bounding box center [268, 225] width 515 height 30
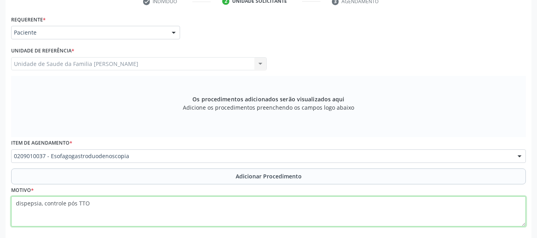
scroll to position [171, 0]
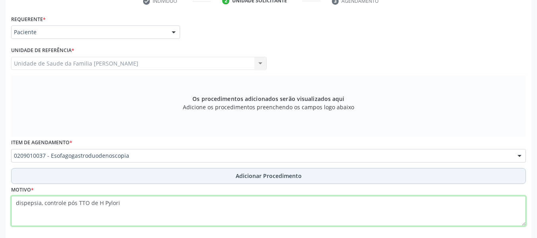
type textarea "dispepsia, controle pós TTO de H Pylori"
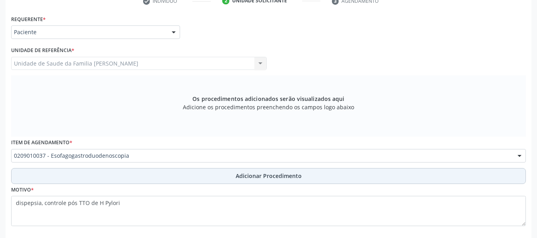
click at [272, 175] on span "Adicionar Procedimento" at bounding box center [269, 176] width 66 height 8
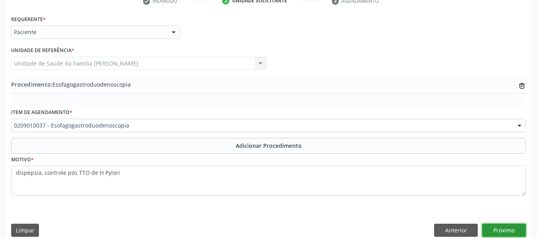
click at [509, 230] on button "Próximo" at bounding box center [504, 231] width 44 height 14
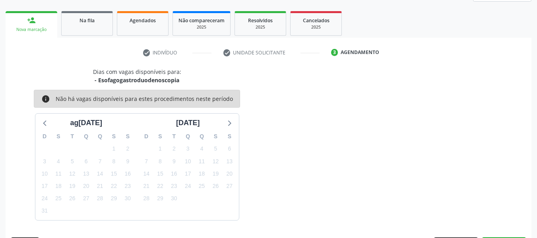
scroll to position [142, 0]
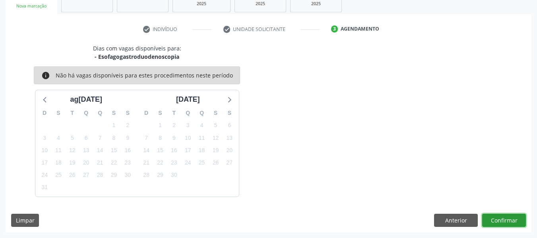
click at [506, 221] on button "Confirmar" at bounding box center [504, 221] width 44 height 14
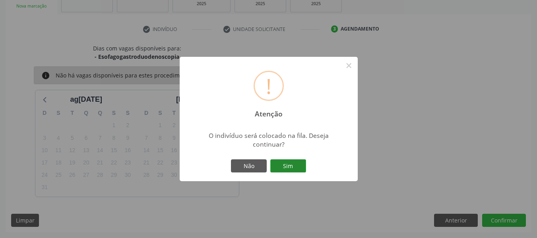
click at [288, 164] on button "Sim" at bounding box center [288, 166] width 36 height 14
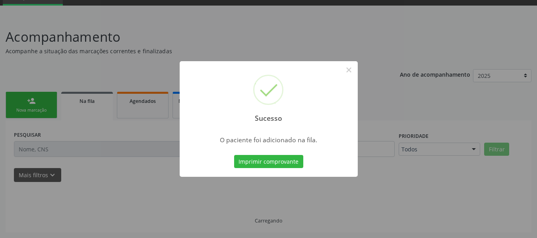
scroll to position [38, 0]
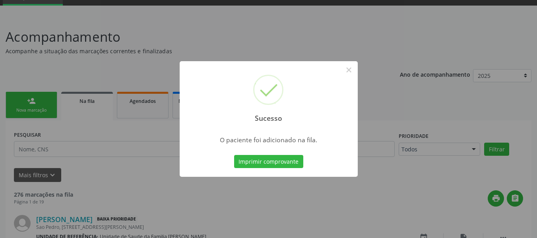
click at [21, 107] on div "Sucesso × O paciente foi adicionado na fila. Imprimir comprovante Cancel" at bounding box center [268, 119] width 537 height 238
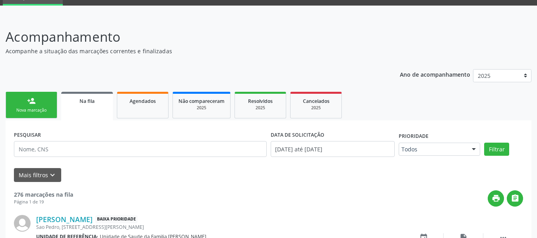
click at [21, 107] on div "Nova marcação" at bounding box center [32, 110] width 40 height 6
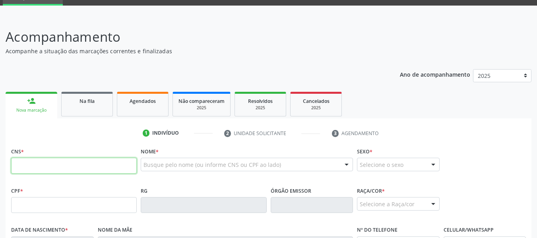
click at [25, 169] on input "text" at bounding box center [74, 166] width 126 height 16
type input "708 6050 7043 5781"
type input "072.848.714-40"
type input "[DATE]"
type input "[PERSON_NAME]"
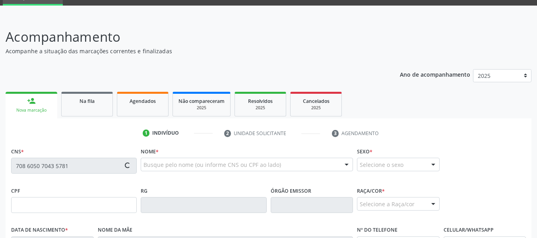
type input "[PHONE_NUMBER]"
type input "124"
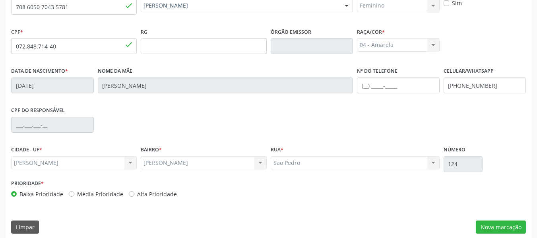
scroll to position [204, 0]
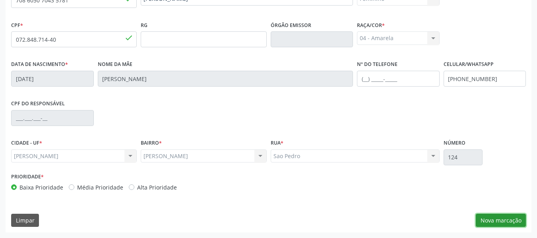
click at [496, 217] on button "Nova marcação" at bounding box center [501, 221] width 50 height 14
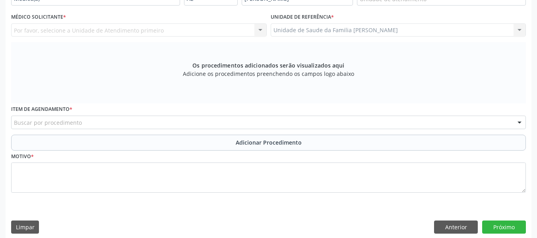
click at [520, 28] on div "Unidade de Saude da Familia Barro Vermelho Unidade de Saude da Familia Barro Ve…" at bounding box center [399, 30] width 256 height 14
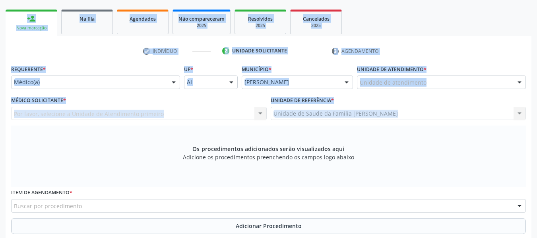
scroll to position [97, 0]
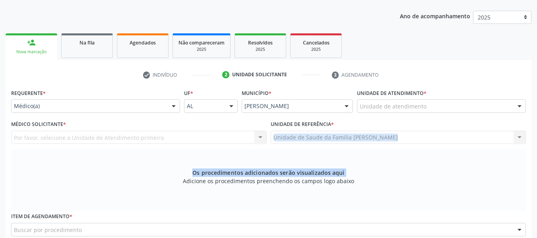
drag, startPoint x: 520, startPoint y: 28, endPoint x: 169, endPoint y: 169, distance: 378.8
click at [169, 169] on div "Requerente * Médico(a) Médico(a) Enfermeiro(a) Paciente Nenhum resultado encont…" at bounding box center [268, 199] width 515 height 224
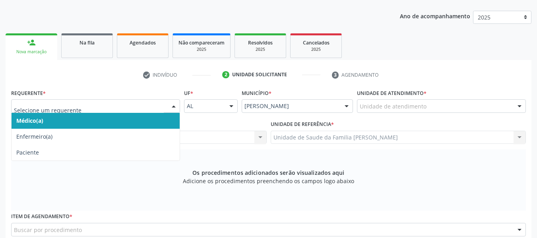
click at [174, 104] on div at bounding box center [174, 107] width 12 height 14
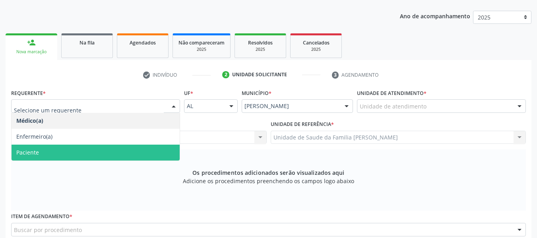
click at [28, 152] on span "Paciente" at bounding box center [27, 153] width 23 height 8
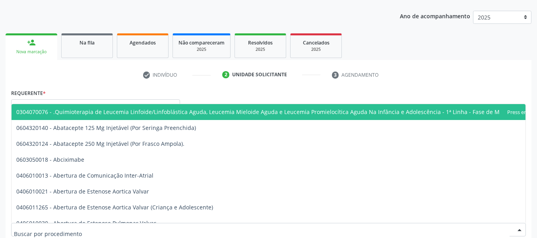
scroll to position [100, 0]
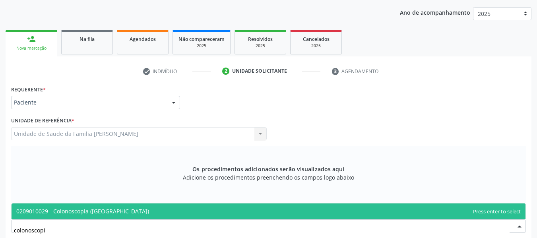
type input "colonoscopia"
click at [74, 214] on span "0209010029 - Colonoscopia ([GEOGRAPHIC_DATA])" at bounding box center [82, 212] width 133 height 8
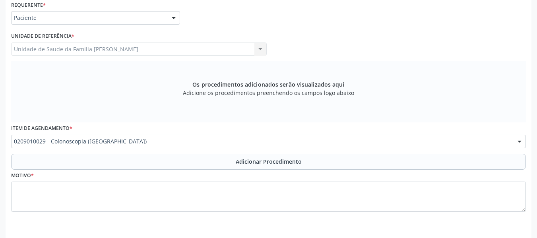
scroll to position [211, 0]
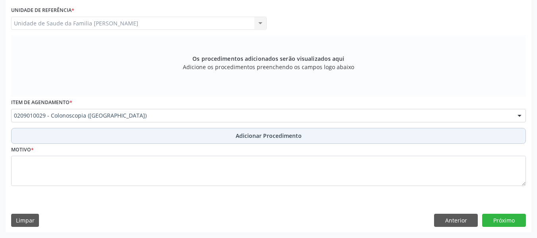
click at [266, 136] on span "Adicionar Procedimento" at bounding box center [269, 136] width 66 height 8
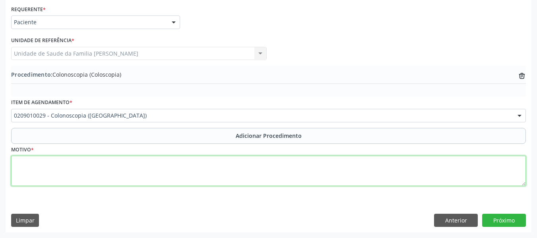
click at [49, 173] on textarea at bounding box center [268, 171] width 515 height 30
type textarea "r"
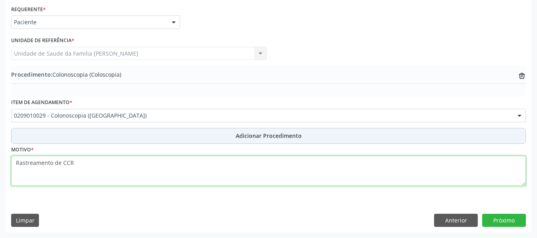
type textarea "Rastreamento de CCR"
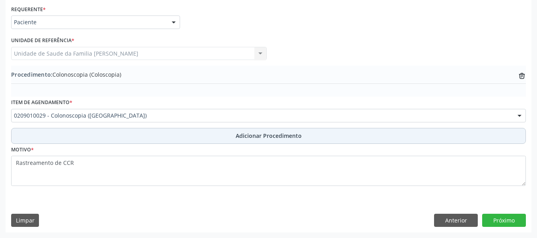
click at [282, 134] on span "Adicionar Procedimento" at bounding box center [269, 136] width 66 height 8
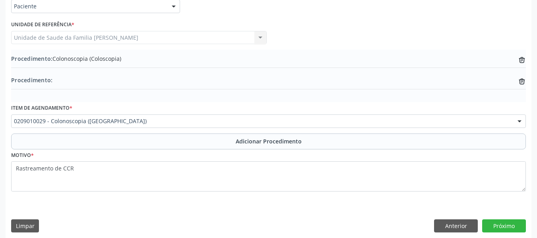
scroll to position [202, 0]
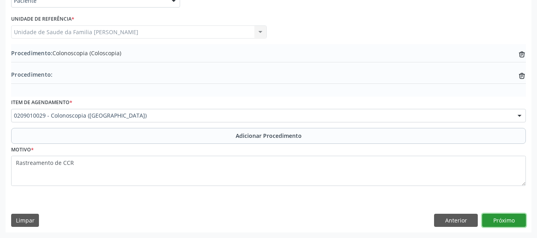
click at [508, 219] on button "Próximo" at bounding box center [504, 221] width 44 height 14
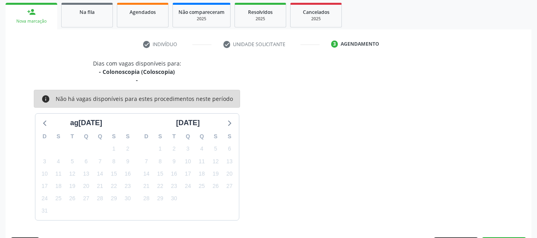
scroll to position [151, 0]
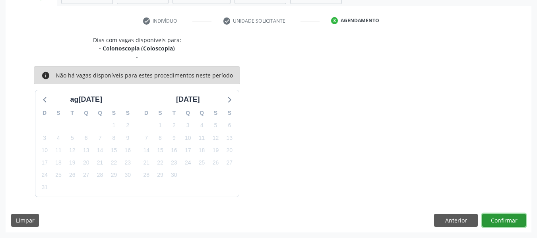
click at [508, 219] on button "Confirmar" at bounding box center [504, 221] width 44 height 14
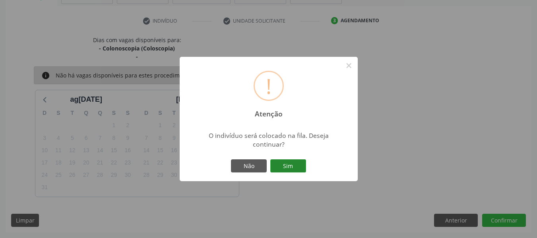
click at [283, 164] on button "Sim" at bounding box center [288, 166] width 36 height 14
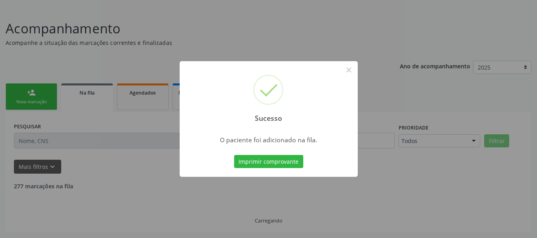
scroll to position [38, 0]
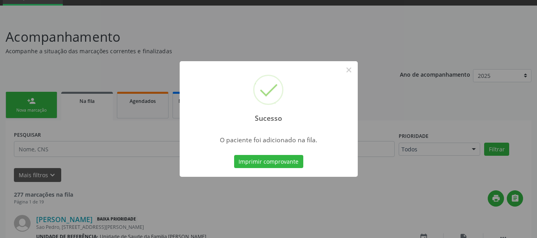
click at [19, 95] on div "Sucesso × O paciente foi adicionado na fila. Imprimir comprovante Cancel" at bounding box center [268, 119] width 537 height 238
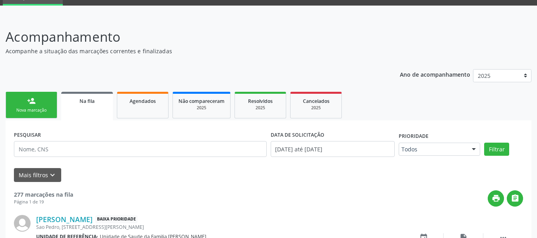
click at [19, 101] on link "person_add Nova marcação" at bounding box center [32, 105] width 52 height 27
click at [19, 97] on link "person_add Nova marcação" at bounding box center [32, 105] width 52 height 27
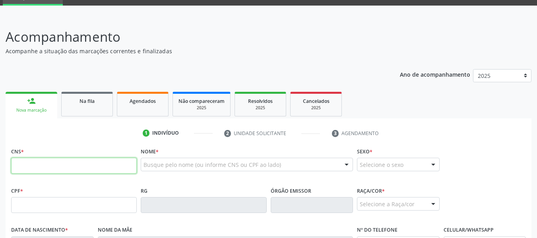
click at [25, 167] on input "text" at bounding box center [74, 166] width 126 height 16
type input "706 4011 0778 9583"
type input "079.992.824-05"
type input "11[DATE]"
type input "[PERSON_NAME] do Carmo da Conceição"
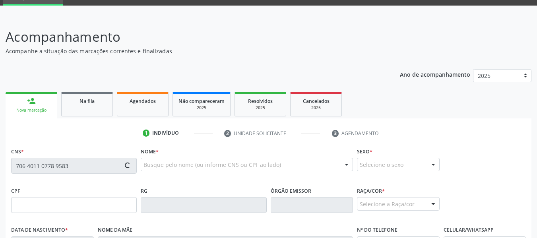
type input "[PHONE_NUMBER]"
type input "13"
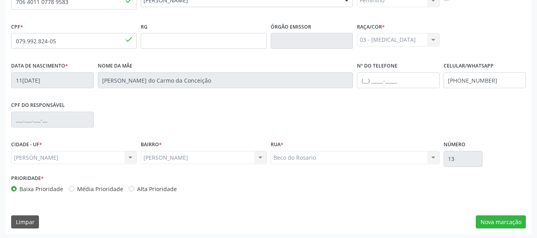
scroll to position [204, 0]
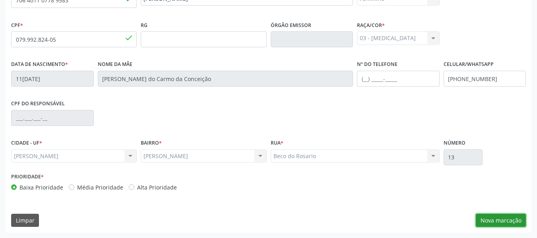
click at [505, 219] on button "Nova marcação" at bounding box center [501, 221] width 50 height 14
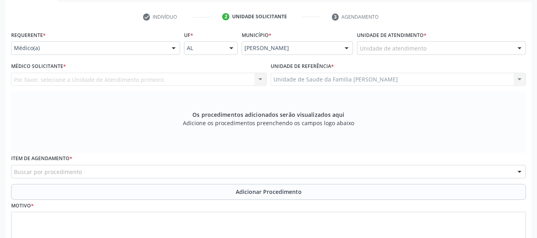
scroll to position [140, 0]
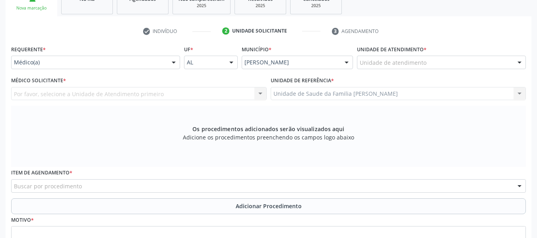
click at [519, 60] on div at bounding box center [520, 63] width 12 height 14
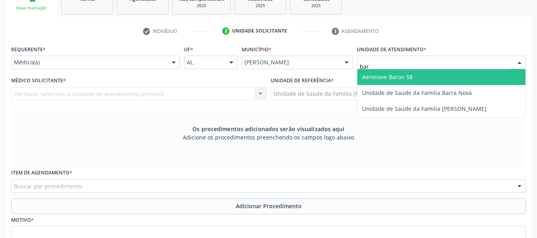
type input "barr"
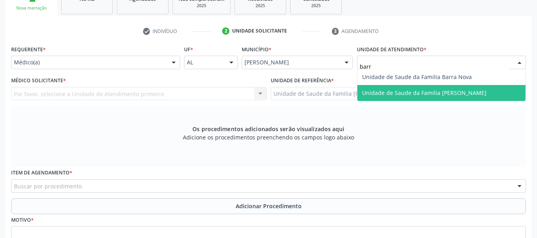
click at [469, 93] on span "Unidade de Saude da Familia [PERSON_NAME]" at bounding box center [424, 93] width 124 height 8
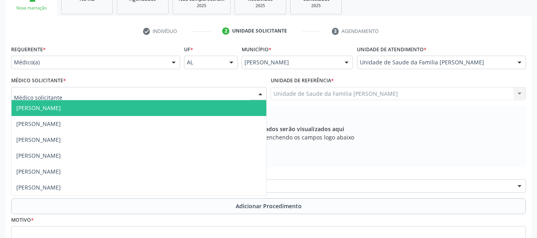
click at [260, 95] on div at bounding box center [260, 94] width 12 height 14
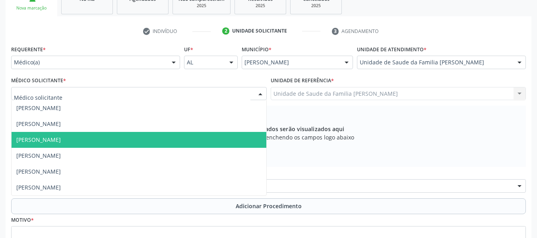
click at [61, 140] on span "[PERSON_NAME]" at bounding box center [38, 140] width 45 height 8
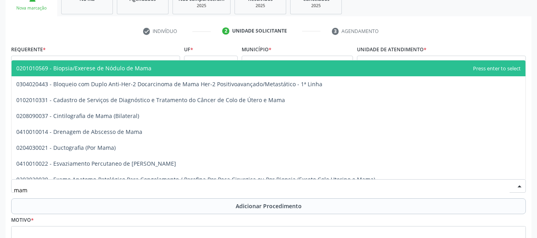
type input "mamo"
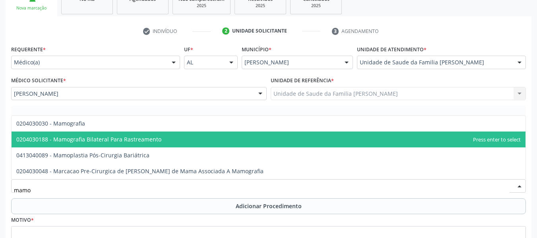
click at [102, 139] on span "0204030188 - Mamografia Bilateral Para Rastreamento" at bounding box center [88, 140] width 145 height 8
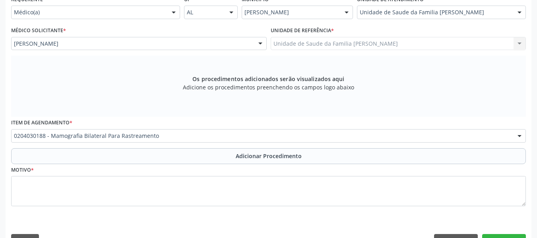
scroll to position [204, 0]
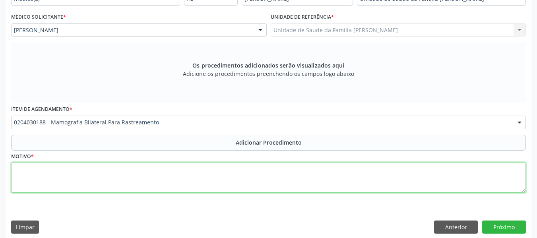
click at [25, 178] on textarea at bounding box center [268, 178] width 515 height 30
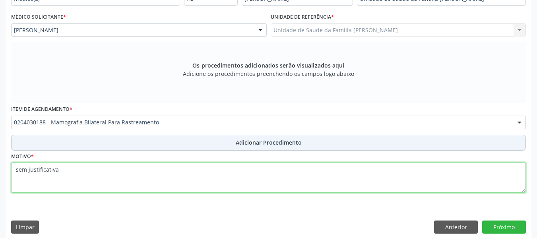
type textarea "sem justificativa"
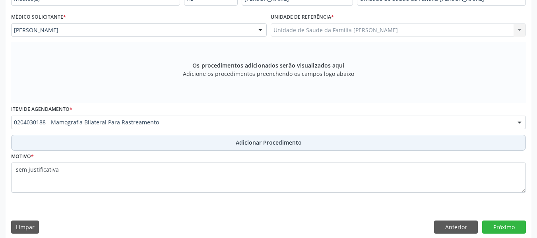
click at [278, 142] on span "Adicionar Procedimento" at bounding box center [269, 142] width 66 height 8
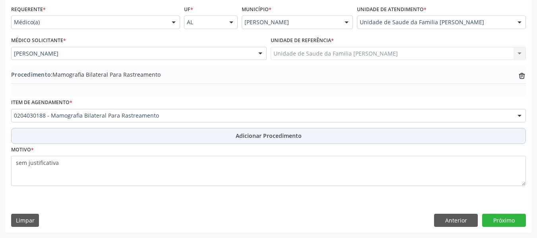
scroll to position [181, 0]
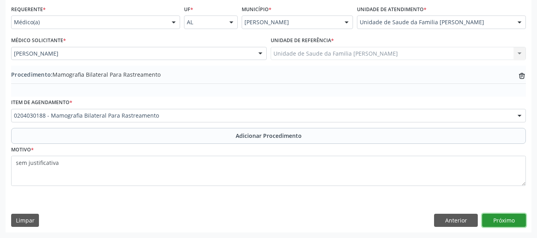
click at [508, 219] on button "Próximo" at bounding box center [504, 221] width 44 height 14
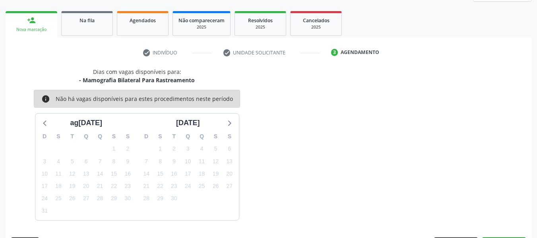
scroll to position [142, 0]
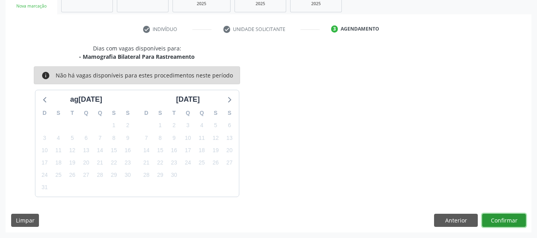
click at [507, 218] on button "Confirmar" at bounding box center [504, 221] width 44 height 14
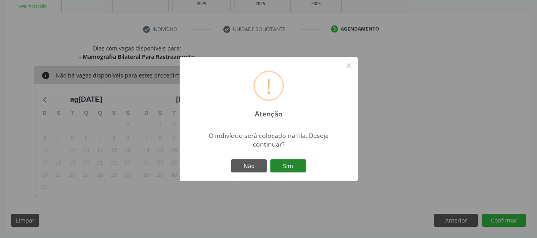
click at [295, 165] on button "Sim" at bounding box center [288, 166] width 36 height 14
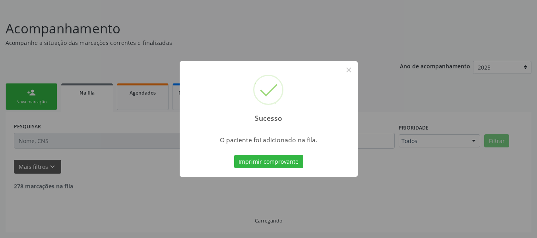
scroll to position [38, 0]
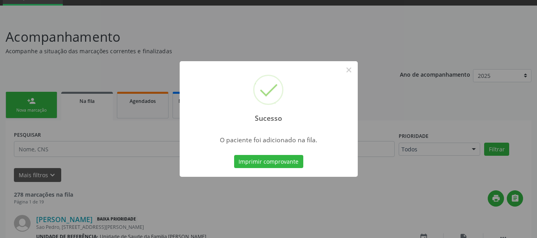
click at [19, 99] on div "Sucesso × O paciente foi adicionado na fila. Imprimir comprovante Cancel" at bounding box center [268, 119] width 537 height 238
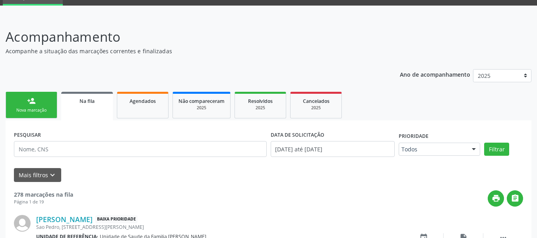
click at [19, 99] on link "person_add Nova marcação" at bounding box center [32, 105] width 52 height 27
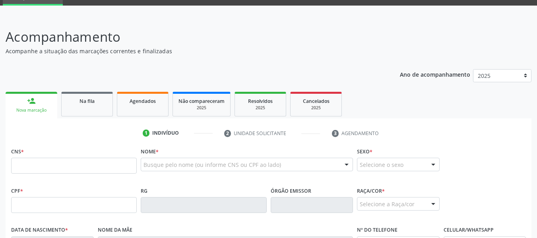
click at [48, 97] on link "person_add Nova marcação" at bounding box center [32, 105] width 52 height 27
click at [32, 97] on div "person_add" at bounding box center [31, 101] width 9 height 9
click at [32, 169] on input "text" at bounding box center [74, 166] width 126 height 16
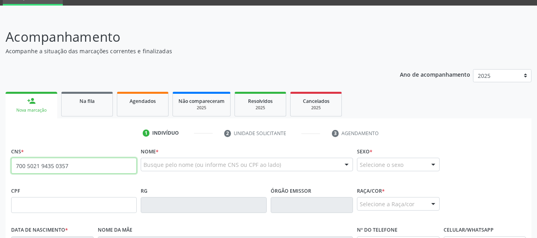
type input "700 5021 9435 0357"
type input "029.233.524-59"
type input "11[DATE]"
type input "[PERSON_NAME]"
type input "[PHONE_NUMBER]"
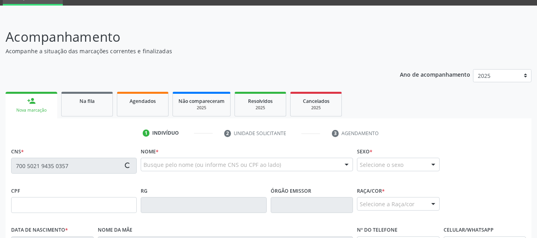
type input "S/N"
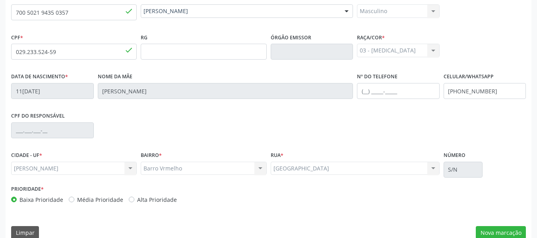
scroll to position [204, 0]
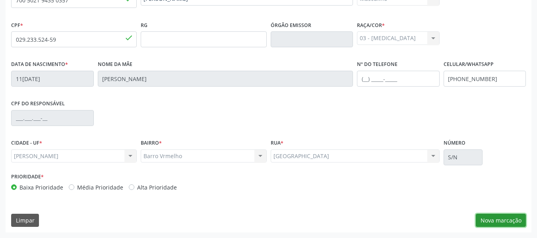
click at [494, 220] on button "Nova marcação" at bounding box center [501, 221] width 50 height 14
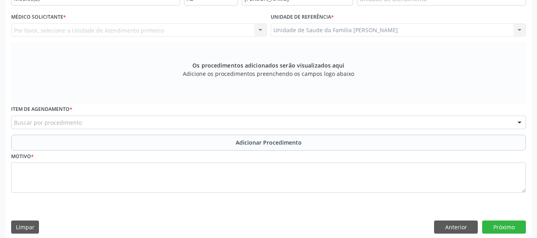
click at [518, 33] on div "Unidade de Saude da Familia Barro Vermelho Unidade de Saude da Familia Barro Ve…" at bounding box center [399, 30] width 256 height 14
drag, startPoint x: 518, startPoint y: 33, endPoint x: 520, endPoint y: 27, distance: 5.9
click at [520, 27] on div "Unidade de Saude da Familia Barro Vermelho Unidade de Saude da Familia Barro Ve…" at bounding box center [399, 30] width 256 height 14
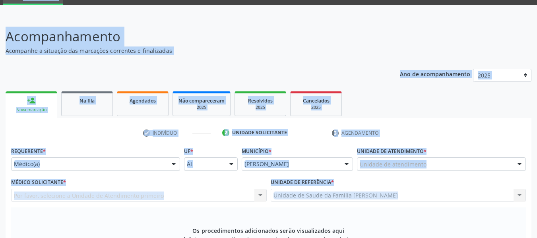
scroll to position [0, 0]
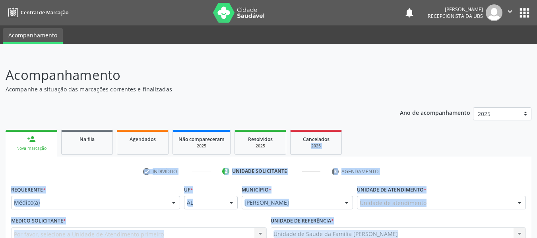
drag, startPoint x: 520, startPoint y: 27, endPoint x: 482, endPoint y: 148, distance: 126.3
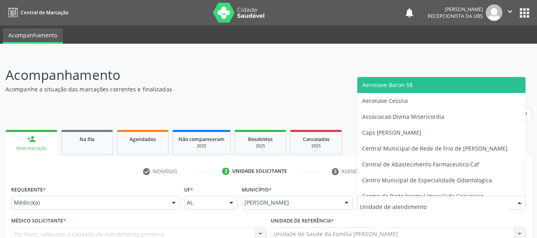
click at [522, 202] on div at bounding box center [520, 203] width 12 height 14
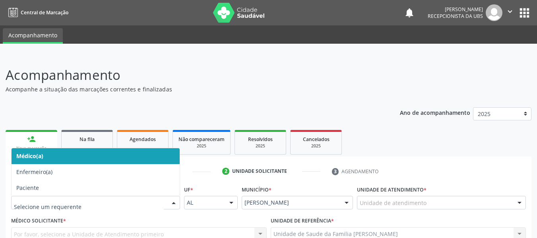
click at [176, 202] on div at bounding box center [174, 203] width 12 height 14
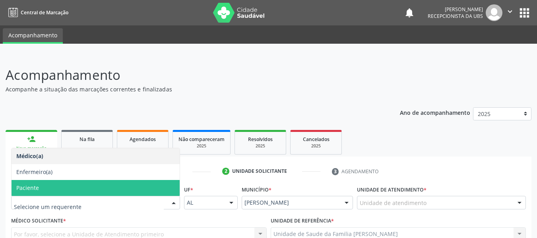
click at [30, 186] on span "Paciente" at bounding box center [27, 188] width 23 height 8
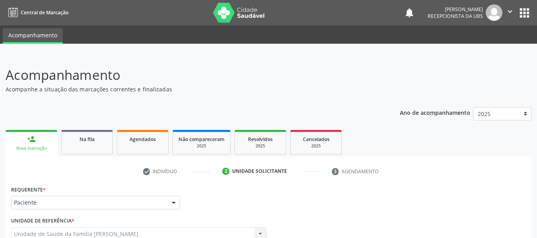
click at [473, 211] on div "Requerente * Paciente Médico(a) Enfermeiro(a) Paciente Nenhum resultado encontr…" at bounding box center [268, 199] width 519 height 31
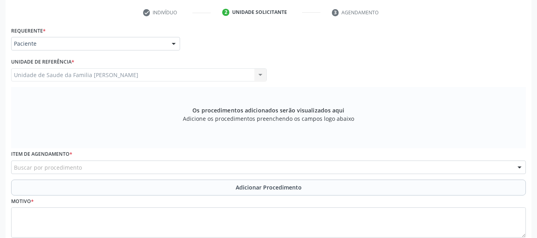
scroll to position [164, 0]
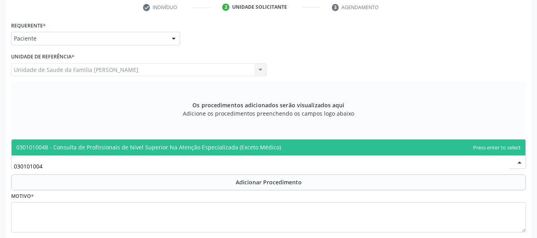
type input "0301010048"
click at [56, 148] on span "0301010048 - Consulta de Profissionais de Nivel Superior Na Atenção Especializa…" at bounding box center [148, 148] width 265 height 8
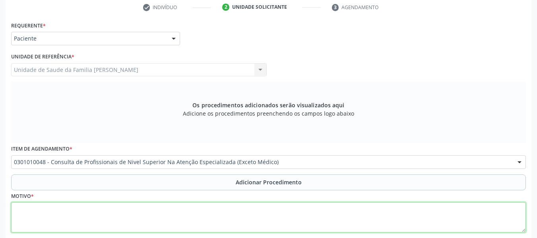
click at [35, 214] on textarea at bounding box center [268, 217] width 515 height 30
type textarea "c"
click at [35, 214] on textarea "CEO" at bounding box center [268, 217] width 515 height 30
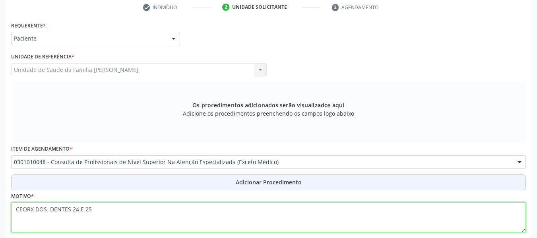
type textarea "CEORX DOS DENTES 24 E 25"
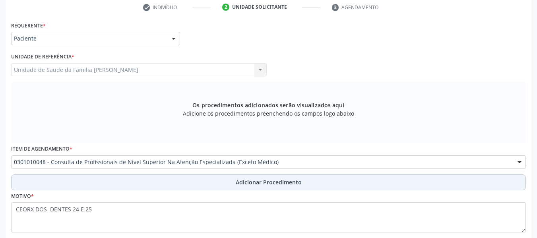
click at [270, 185] on span "Adicionar Procedimento" at bounding box center [269, 182] width 66 height 8
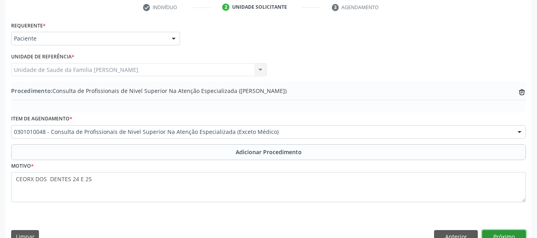
click at [501, 236] on button "Próximo" at bounding box center [504, 237] width 44 height 14
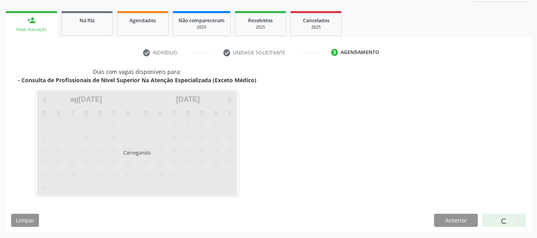
scroll to position [142, 0]
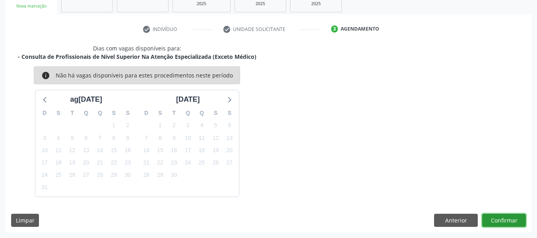
click at [506, 220] on button "Confirmar" at bounding box center [504, 221] width 44 height 14
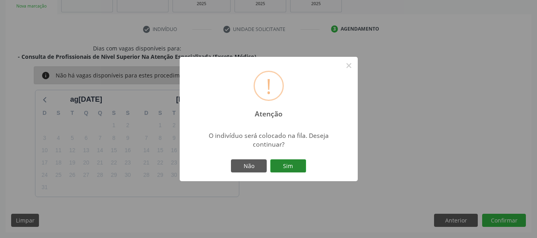
click at [293, 161] on button "Sim" at bounding box center [288, 166] width 36 height 14
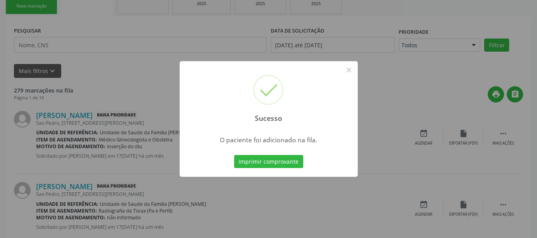
scroll to position [38, 0]
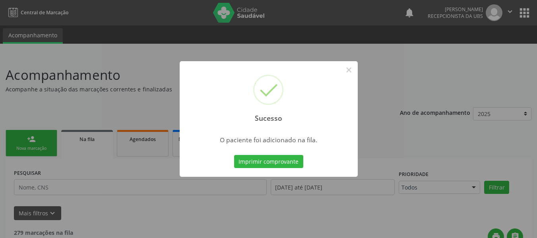
scroll to position [38, 0]
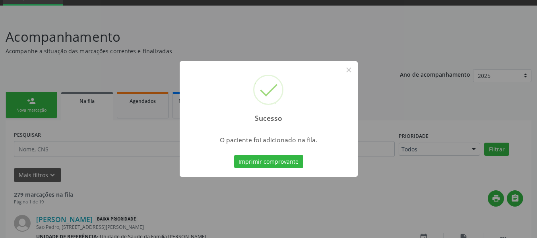
click at [26, 103] on div "Sucesso × O paciente foi adicionado na fila. Imprimir comprovante Cancel" at bounding box center [268, 119] width 537 height 238
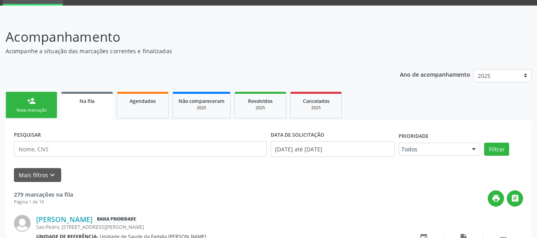
click at [24, 102] on link "person_add Nova marcação" at bounding box center [32, 105] width 52 height 27
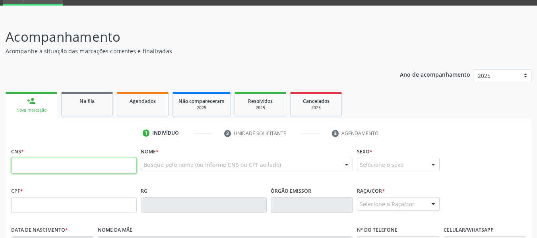
click at [29, 168] on input "text" at bounding box center [74, 166] width 126 height 16
type input "706 0078 3562 2649"
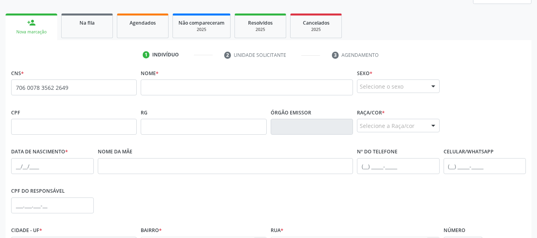
scroll to position [118, 0]
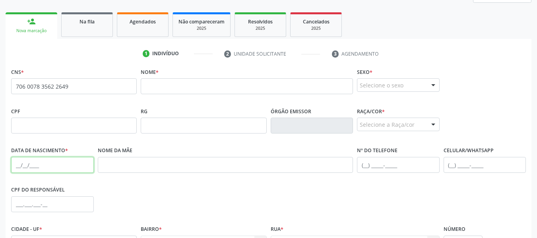
click at [20, 165] on input "text" at bounding box center [52, 165] width 83 height 16
click at [156, 88] on input "text" at bounding box center [247, 86] width 212 height 16
click at [49, 165] on input "15/07/1991" at bounding box center [52, 165] width 83 height 16
type input "1"
type input "06/08/1966"
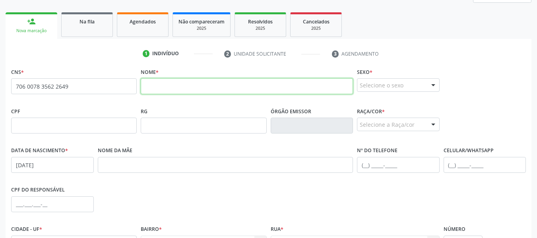
click at [150, 87] on input "text" at bounding box center [247, 86] width 212 height 16
type input "JOSÉ BENEDITO DOS SANTOS"
click at [433, 85] on div at bounding box center [433, 86] width 12 height 14
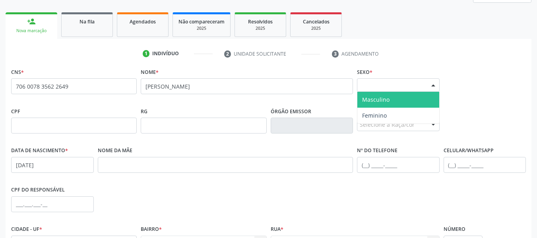
click at [386, 102] on span "Masculino" at bounding box center [375, 100] width 27 height 8
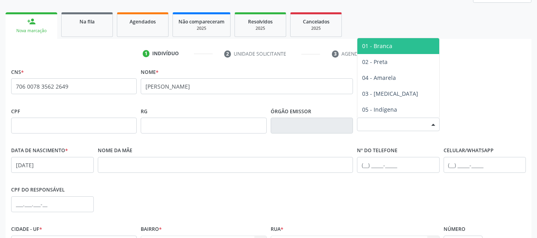
click at [435, 123] on div at bounding box center [433, 125] width 12 height 14
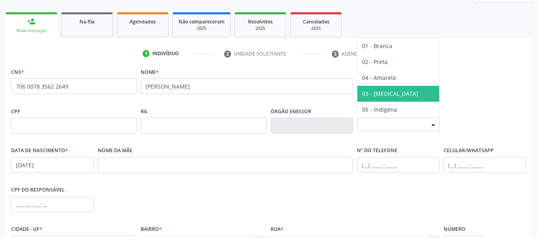
click at [381, 92] on span "03 - [MEDICAL_DATA]" at bounding box center [390, 94] width 56 height 8
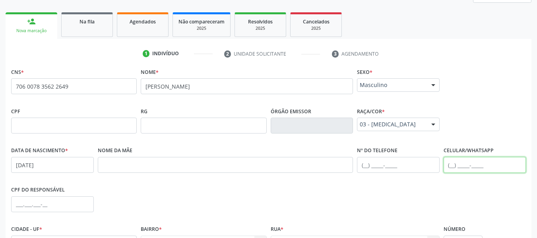
click at [461, 165] on input "text" at bounding box center [485, 165] width 83 height 16
type input "(82) 9652-3562"
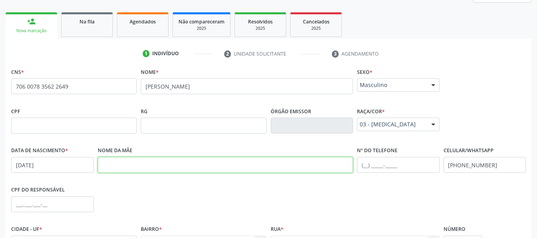
click at [150, 164] on input "text" at bounding box center [226, 165] width 256 height 16
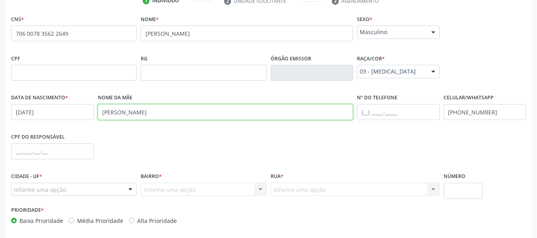
scroll to position [204, 0]
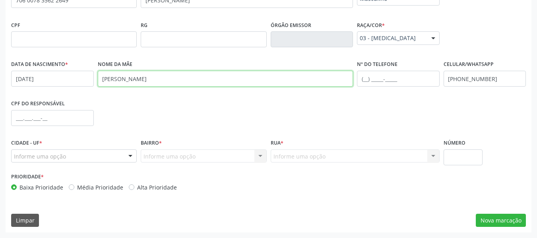
type input "MARIA AUGUSTA DOS SANTOS"
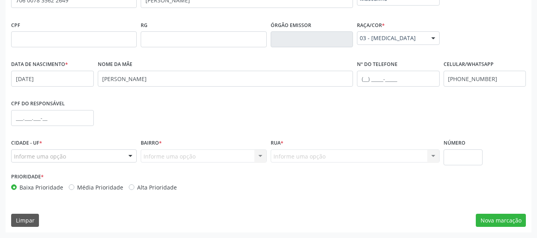
click at [129, 155] on div at bounding box center [130, 157] width 12 height 14
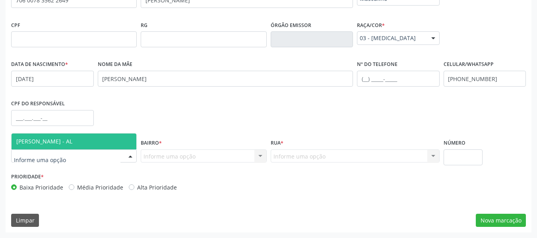
click at [69, 142] on span "[PERSON_NAME] - AL" at bounding box center [44, 142] width 56 height 8
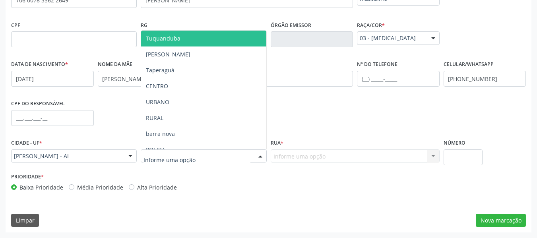
click at [259, 157] on div at bounding box center [260, 157] width 12 height 14
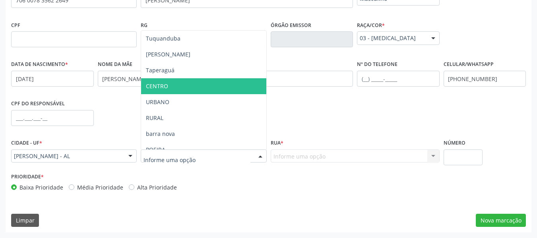
click at [167, 84] on span "CENTRO" at bounding box center [157, 86] width 22 height 8
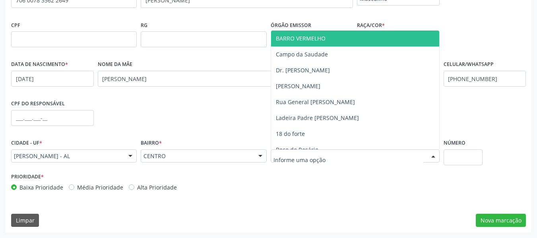
click at [433, 156] on div at bounding box center [433, 157] width 12 height 14
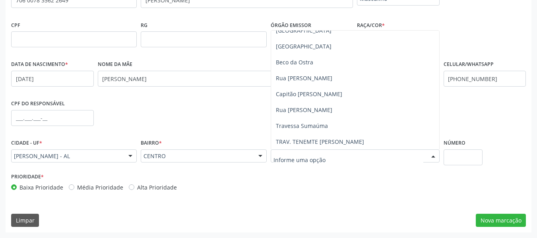
scroll to position [167, 0]
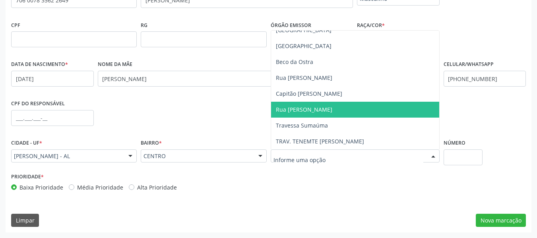
click at [276, 108] on span "Rua Almirante Barroso" at bounding box center [304, 110] width 56 height 8
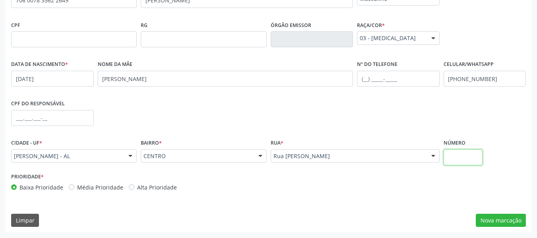
click at [466, 156] on input "text" at bounding box center [463, 157] width 39 height 16
type input "42"
click at [504, 220] on button "Nova marcação" at bounding box center [501, 221] width 50 height 14
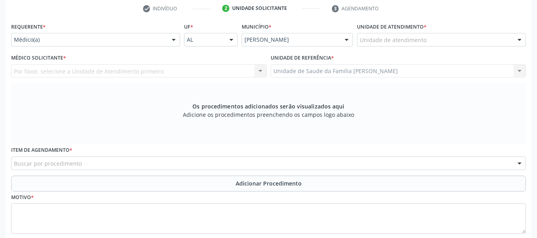
scroll to position [156, 0]
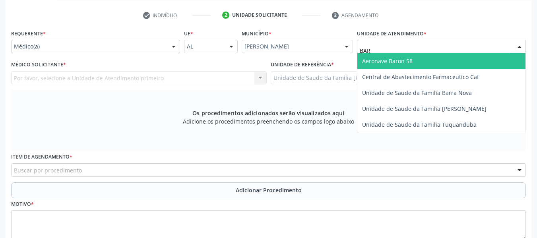
type input "BARR"
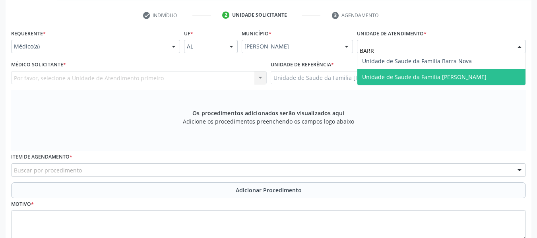
click at [415, 76] on span "Unidade de Saude da Familia [PERSON_NAME]" at bounding box center [424, 77] width 124 height 8
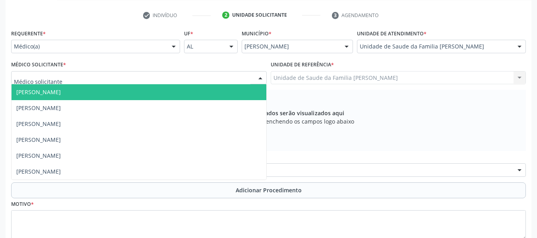
click at [260, 77] on div at bounding box center [260, 79] width 12 height 14
click at [205, 89] on span "[PERSON_NAME]" at bounding box center [139, 92] width 255 height 16
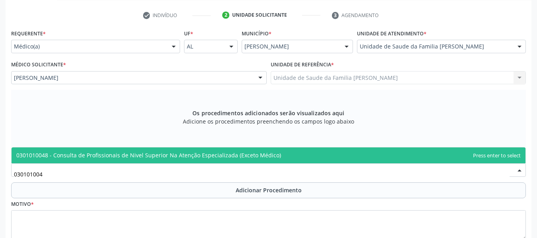
type input "0301010048"
click at [84, 153] on span "0301010048 - Consulta de Profissionais de Nivel Superior Na Atenção Especializa…" at bounding box center [148, 155] width 265 height 8
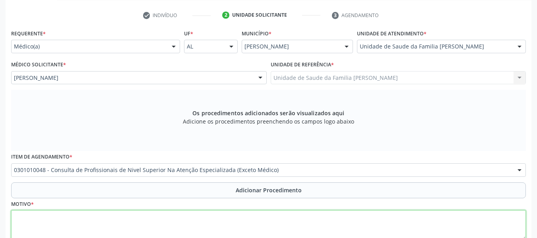
click at [38, 222] on textarea at bounding box center [268, 225] width 515 height 30
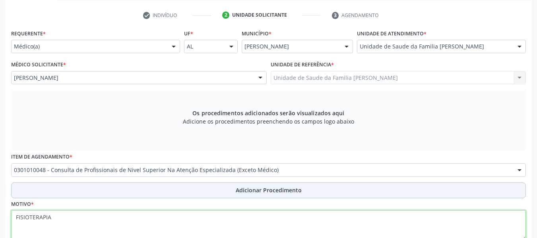
type textarea "FISIOTERAPIA"
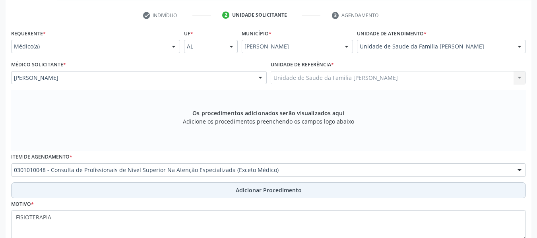
click at [258, 188] on span "Adicionar Procedimento" at bounding box center [269, 190] width 66 height 8
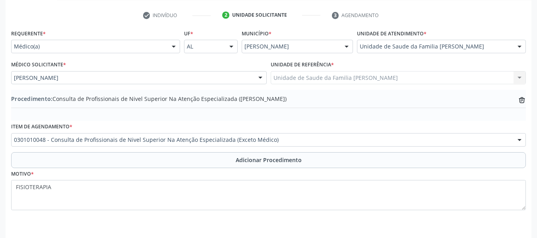
scroll to position [172, 0]
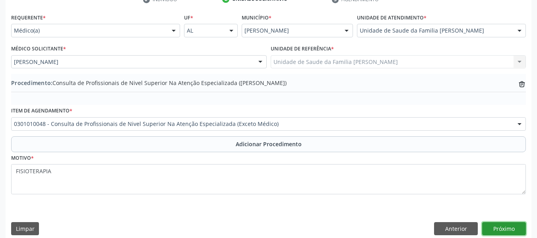
click at [507, 229] on button "Próximo" at bounding box center [504, 229] width 44 height 14
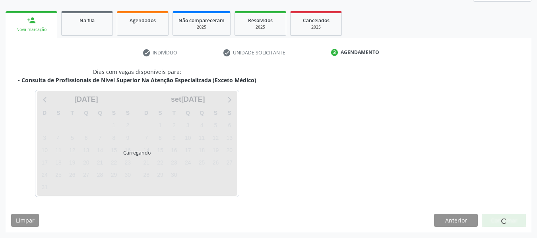
scroll to position [142, 0]
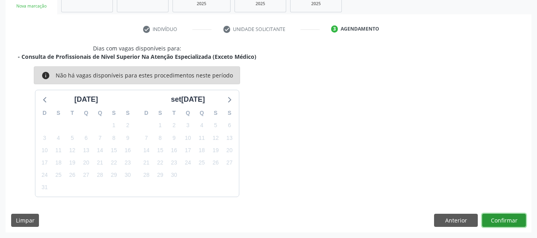
click at [503, 220] on button "Confirmar" at bounding box center [504, 221] width 44 height 14
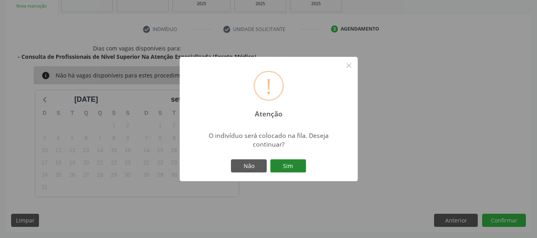
click at [297, 163] on button "Sim" at bounding box center [288, 166] width 36 height 14
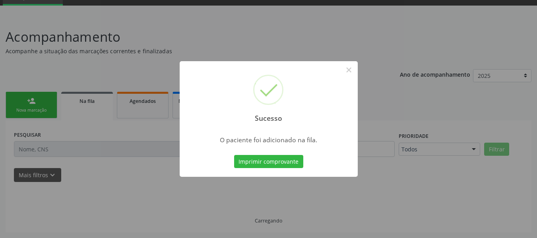
scroll to position [38, 0]
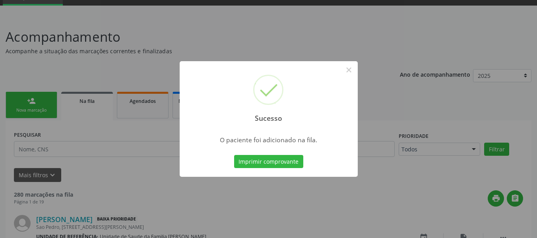
click at [21, 99] on div "Sucesso × O paciente foi adicionado na fila. Imprimir comprovante Cancel" at bounding box center [268, 119] width 537 height 238
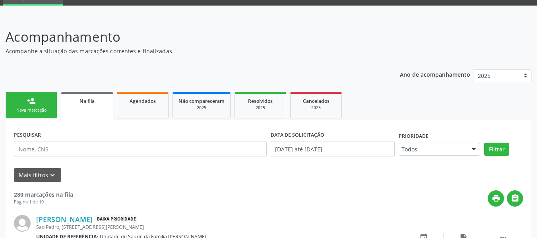
click at [21, 99] on link "person_add Nova marcação" at bounding box center [32, 105] width 52 height 27
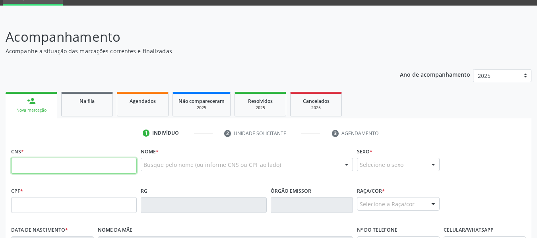
click at [22, 165] on input "text" at bounding box center [74, 166] width 126 height 16
type input "705 8074 5790 6531"
type input "082.051.704-60"
type input "05/09/1996"
type input "Josineide Maria Nobre"
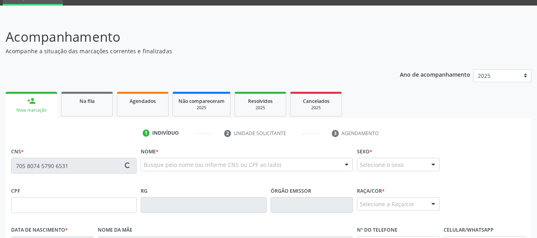
type input "(82) 99315-5828"
type input "S/N"
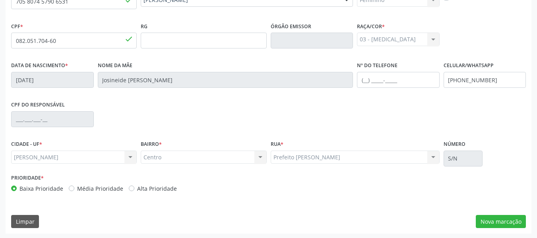
scroll to position [204, 0]
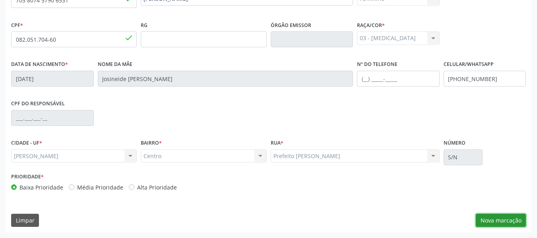
click at [493, 223] on button "Nova marcação" at bounding box center [501, 221] width 50 height 14
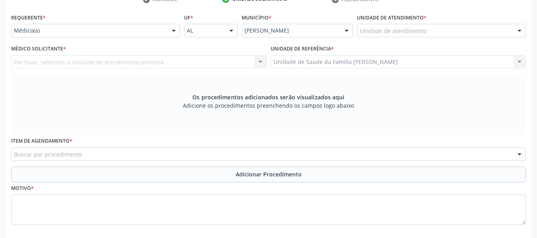
scroll to position [156, 0]
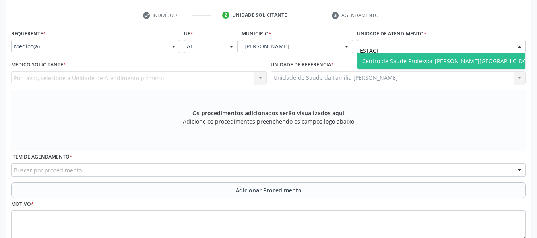
type input "ESTACIO"
click at [392, 59] on span "Centro de Saude Professor [PERSON_NAME][GEOGRAPHIC_DATA]" at bounding box center [448, 61] width 173 height 8
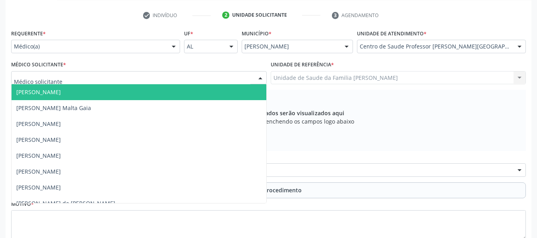
click at [262, 78] on div at bounding box center [260, 79] width 12 height 14
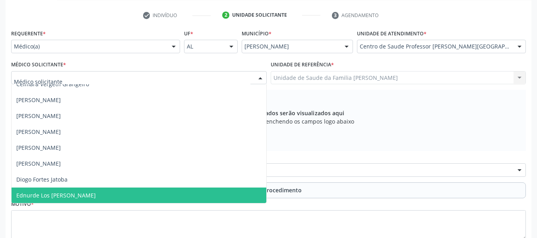
scroll to position [167, 0]
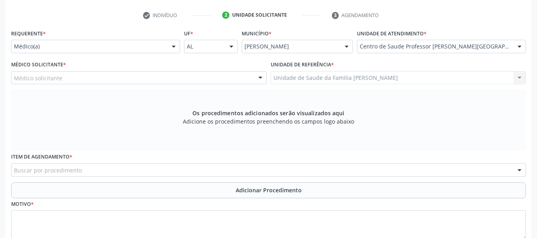
click at [262, 78] on div at bounding box center [260, 79] width 12 height 14
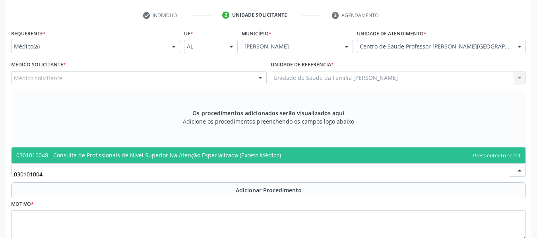
type input "0301010048"
click at [67, 154] on span "0301010048 - Consulta de Profissionais de Nivel Superior Na Atenção Especializa…" at bounding box center [148, 155] width 265 height 8
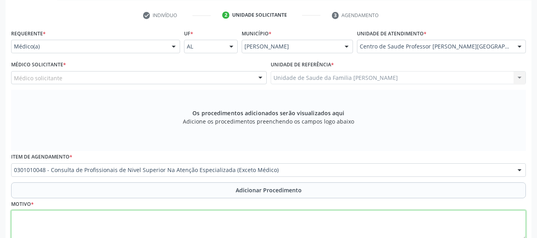
click at [38, 217] on textarea at bounding box center [268, 225] width 515 height 30
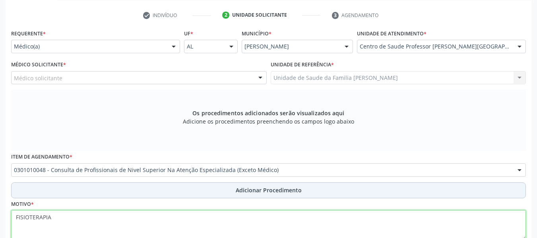
type textarea "FISIOTERAPIA"
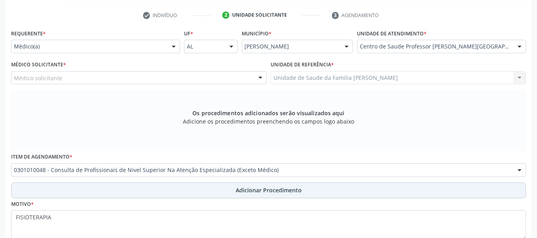
click at [266, 190] on span "Adicionar Procedimento" at bounding box center [269, 190] width 66 height 8
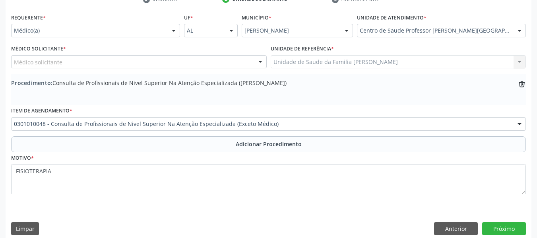
scroll to position [181, 0]
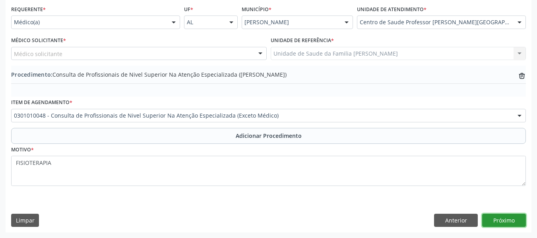
click at [511, 219] on button "Próximo" at bounding box center [504, 221] width 44 height 14
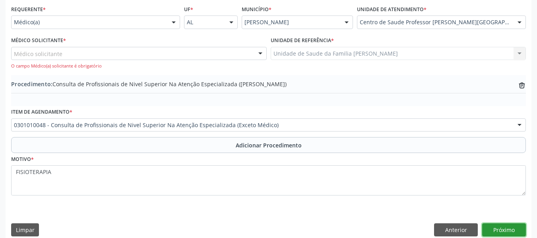
click at [498, 228] on button "Próximo" at bounding box center [504, 230] width 44 height 14
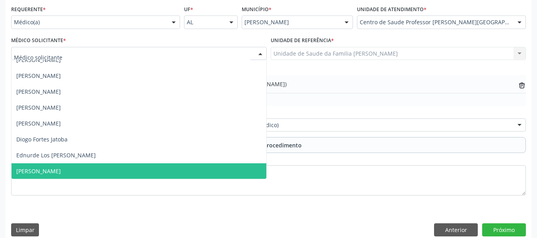
click at [260, 54] on div at bounding box center [260, 54] width 12 height 14
click at [57, 171] on span "[PERSON_NAME]" at bounding box center [38, 171] width 45 height 8
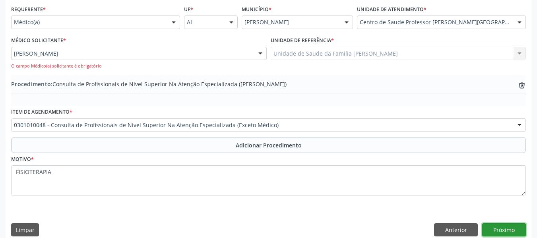
click at [513, 228] on button "Próximo" at bounding box center [504, 230] width 44 height 14
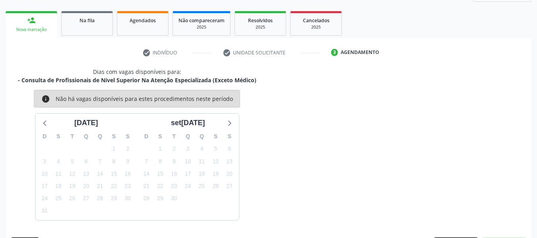
scroll to position [142, 0]
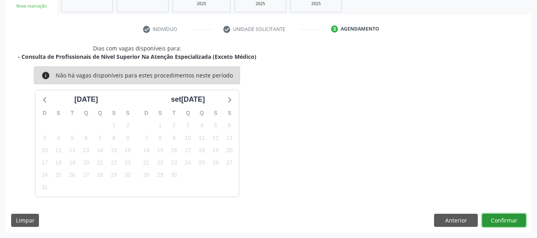
click at [498, 219] on button "Confirmar" at bounding box center [504, 221] width 44 height 14
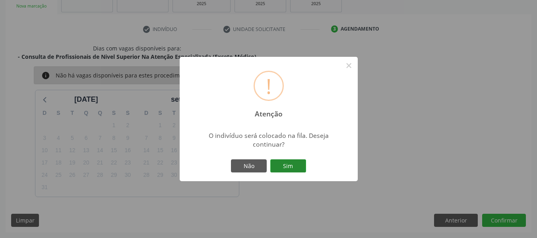
click at [292, 163] on button "Sim" at bounding box center [288, 166] width 36 height 14
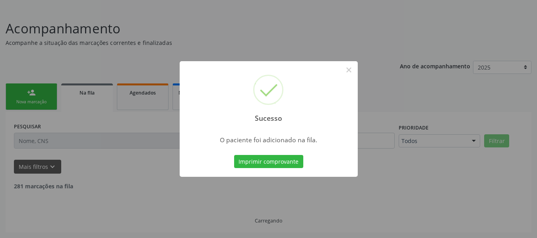
scroll to position [38, 0]
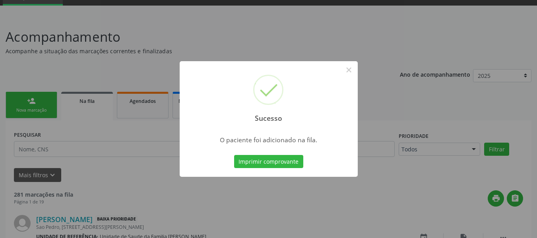
click at [23, 96] on div "Sucesso × O paciente foi adicionado na fila. Imprimir comprovante Cancel" at bounding box center [268, 119] width 537 height 238
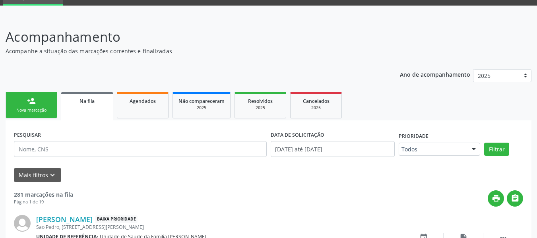
click at [17, 95] on link "person_add Nova marcação" at bounding box center [32, 105] width 52 height 27
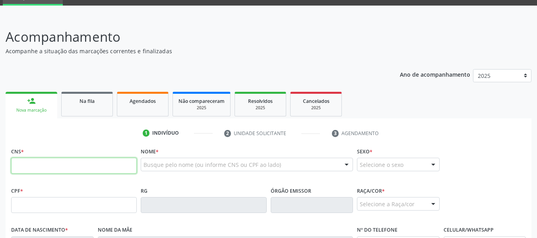
click at [28, 166] on input "text" at bounding box center [74, 166] width 126 height 16
type input "709 8000 0049 8395"
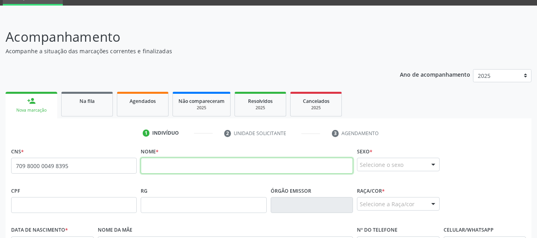
click at [154, 166] on input "text" at bounding box center [247, 166] width 212 height 16
type input "EMILLY JAYANE SANTOS DO NASCIMENTO"
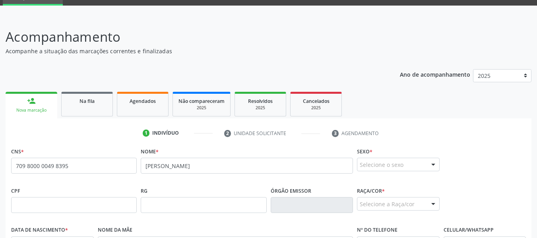
click at [431, 164] on div at bounding box center [433, 165] width 12 height 14
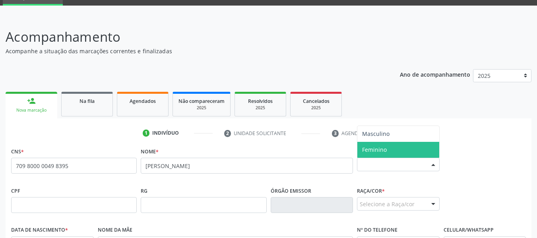
click at [388, 152] on span "Feminino" at bounding box center [398, 150] width 82 height 16
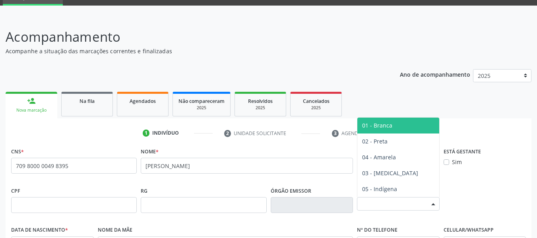
click at [433, 199] on div at bounding box center [433, 205] width 12 height 14
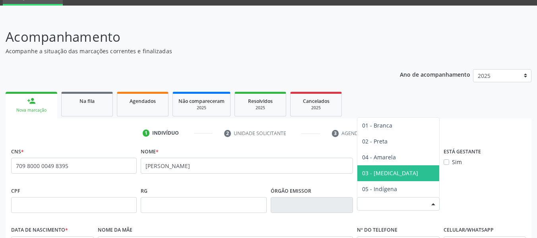
click at [385, 172] on span "03 - [MEDICAL_DATA]" at bounding box center [390, 173] width 56 height 8
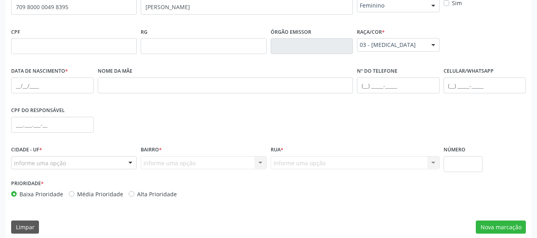
scroll to position [204, 0]
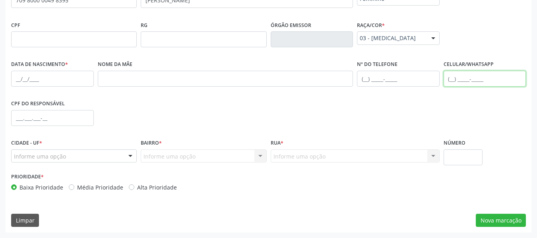
click at [453, 81] on input "text" at bounding box center [485, 79] width 83 height 16
type input "(82) 98864-5443"
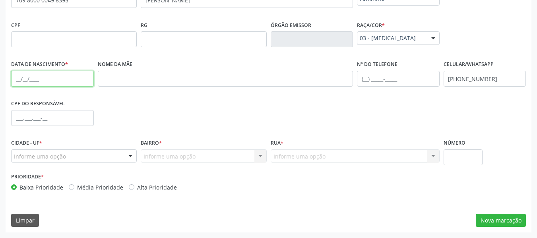
click at [17, 77] on input "text" at bounding box center [52, 79] width 83 height 16
type input "28/10/2006"
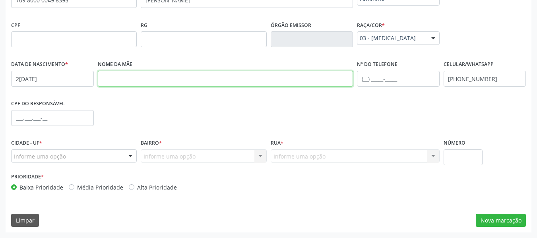
click at [110, 78] on input "text" at bounding box center [226, 79] width 256 height 16
click at [155, 79] on input "MARIA ELIZANGELA SANTOS" at bounding box center [226, 79] width 256 height 16
click at [203, 80] on input "MARIA ELIZANGELA DOS SANTOS" at bounding box center [226, 79] width 256 height 16
type input "MARIA ELIZANGELA DOS SANTOS SILVA"
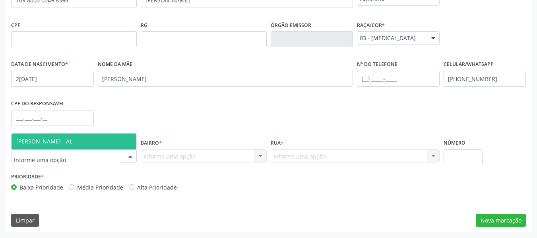
click at [131, 157] on div at bounding box center [130, 157] width 12 height 14
click at [88, 144] on span "[PERSON_NAME] - AL" at bounding box center [74, 142] width 125 height 16
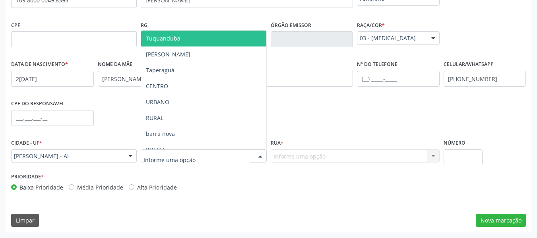
click at [260, 156] on div at bounding box center [260, 157] width 12 height 14
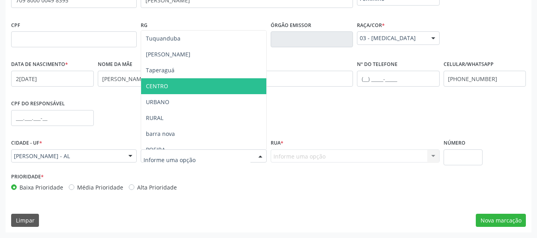
click at [169, 84] on span "CENTRO" at bounding box center [203, 86] width 125 height 16
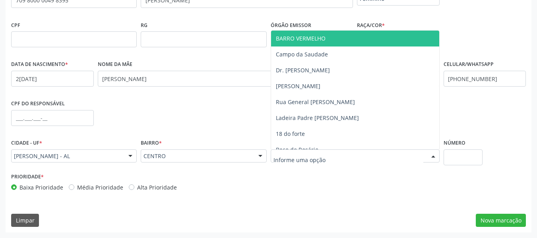
click at [432, 156] on div at bounding box center [433, 157] width 12 height 14
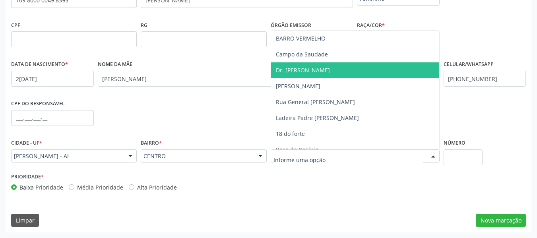
click at [319, 70] on span "Dr. Tavares Bastos" at bounding box center [303, 70] width 54 height 8
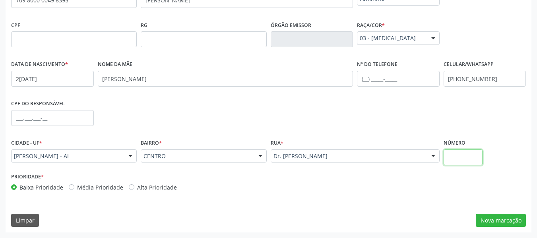
click at [468, 159] on input "text" at bounding box center [463, 157] width 39 height 16
type input "S/N"
click at [506, 219] on button "Nova marcação" at bounding box center [501, 221] width 50 height 14
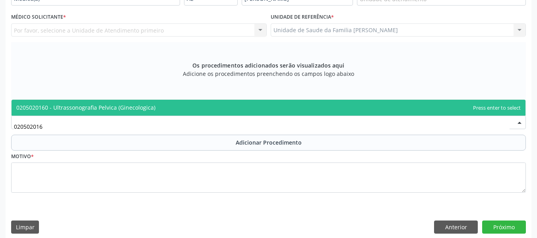
type input "0205020160"
click at [80, 107] on span "0205020160 - Ultrassonografia Pelvica (Ginecologica)" at bounding box center [85, 108] width 139 height 8
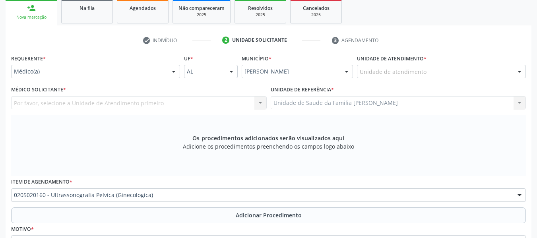
scroll to position [109, 0]
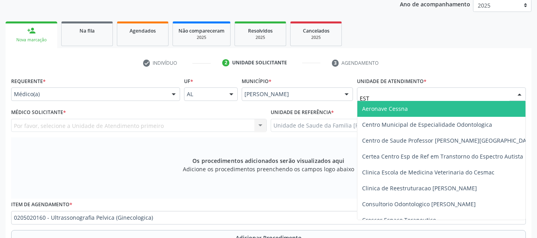
type input "ESTA"
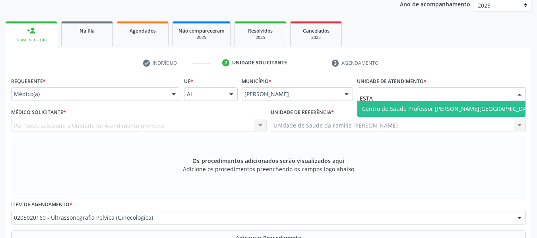
click at [402, 112] on span "Centro de Saude Professor [PERSON_NAME][GEOGRAPHIC_DATA]" at bounding box center [448, 109] width 173 height 8
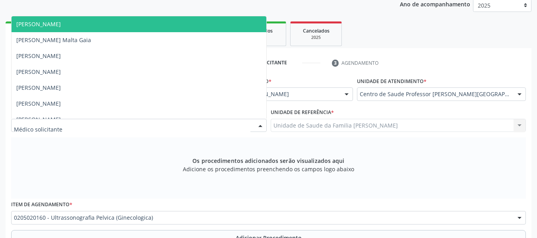
click at [259, 123] on div at bounding box center [260, 126] width 12 height 14
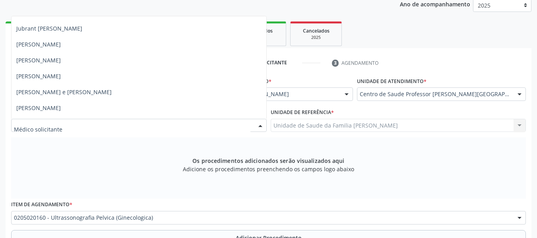
scroll to position [445, 0]
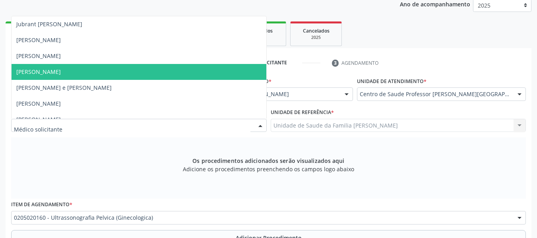
click at [37, 70] on span "[PERSON_NAME]" at bounding box center [38, 72] width 45 height 8
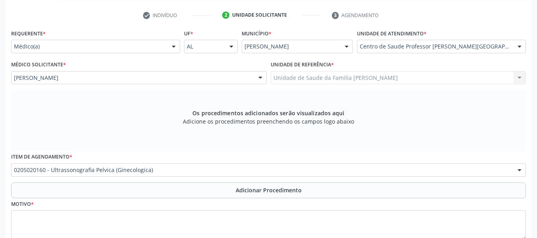
scroll to position [172, 0]
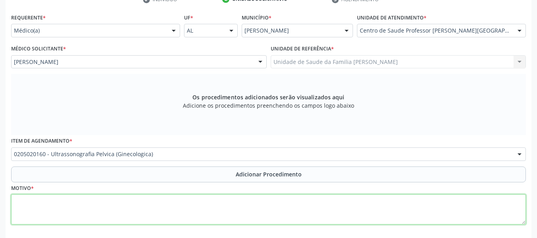
click at [43, 207] on textarea at bounding box center [268, 209] width 515 height 30
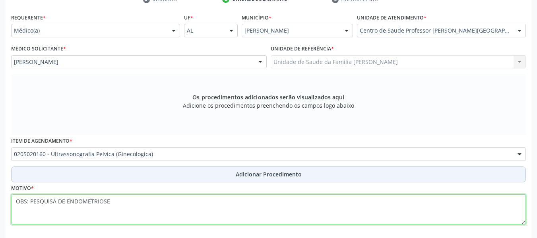
type textarea "OBS: PESQUISA DE ENDOMETRIOSE"
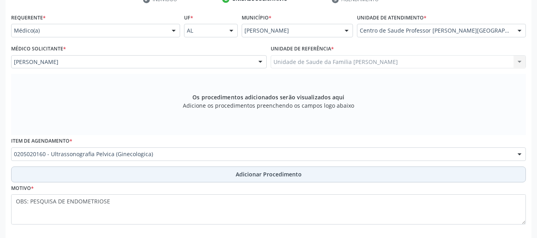
click at [272, 176] on span "Adicionar Procedimento" at bounding box center [269, 174] width 66 height 8
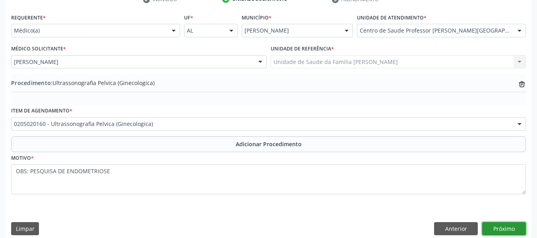
click at [495, 229] on button "Próximo" at bounding box center [504, 229] width 44 height 14
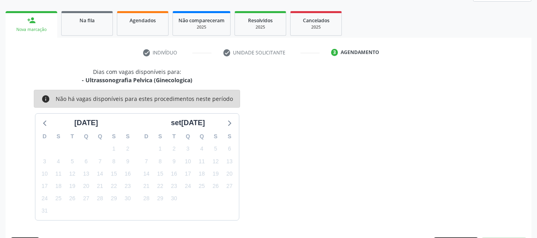
scroll to position [142, 0]
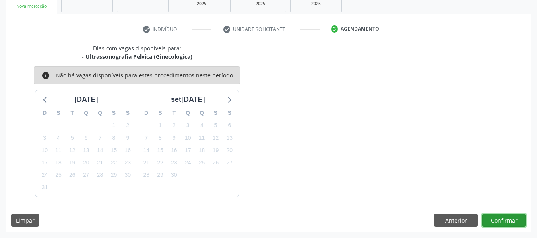
click at [503, 217] on button "Confirmar" at bounding box center [504, 221] width 44 height 14
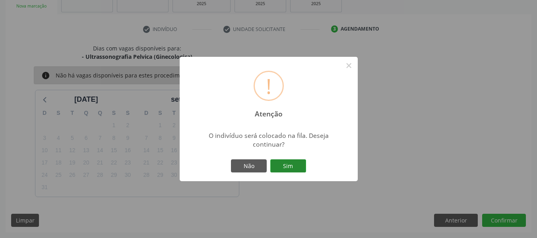
click at [288, 163] on button "Sim" at bounding box center [288, 166] width 36 height 14
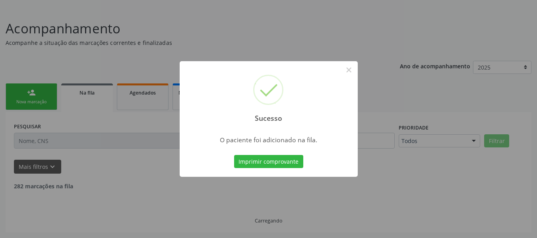
scroll to position [38, 0]
